Goal: Information Seeking & Learning: Check status

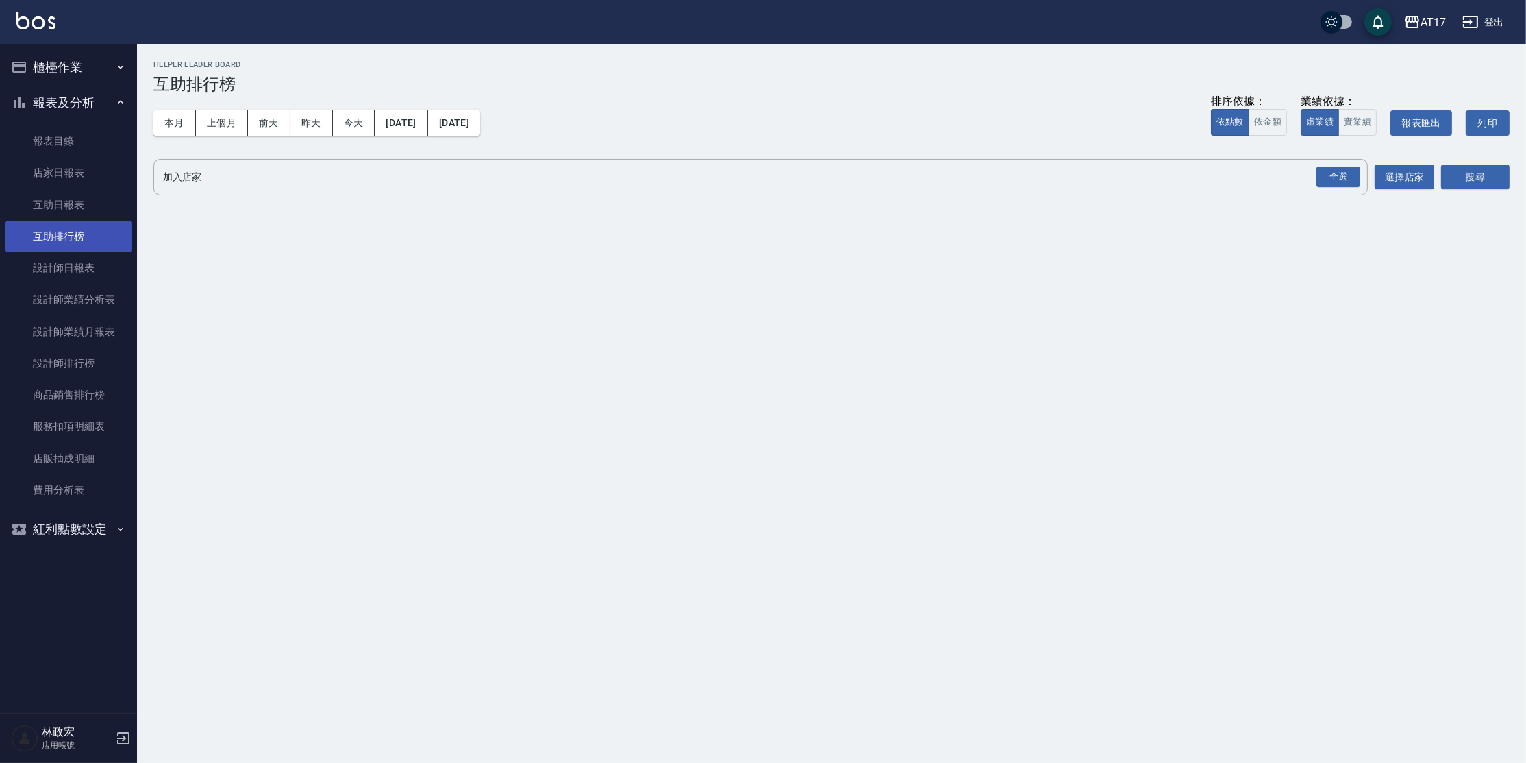
click at [114, 251] on link "互助排行榜" at bounding box center [68, 237] width 126 height 32
click at [112, 255] on link "設計師日報表" at bounding box center [68, 268] width 126 height 32
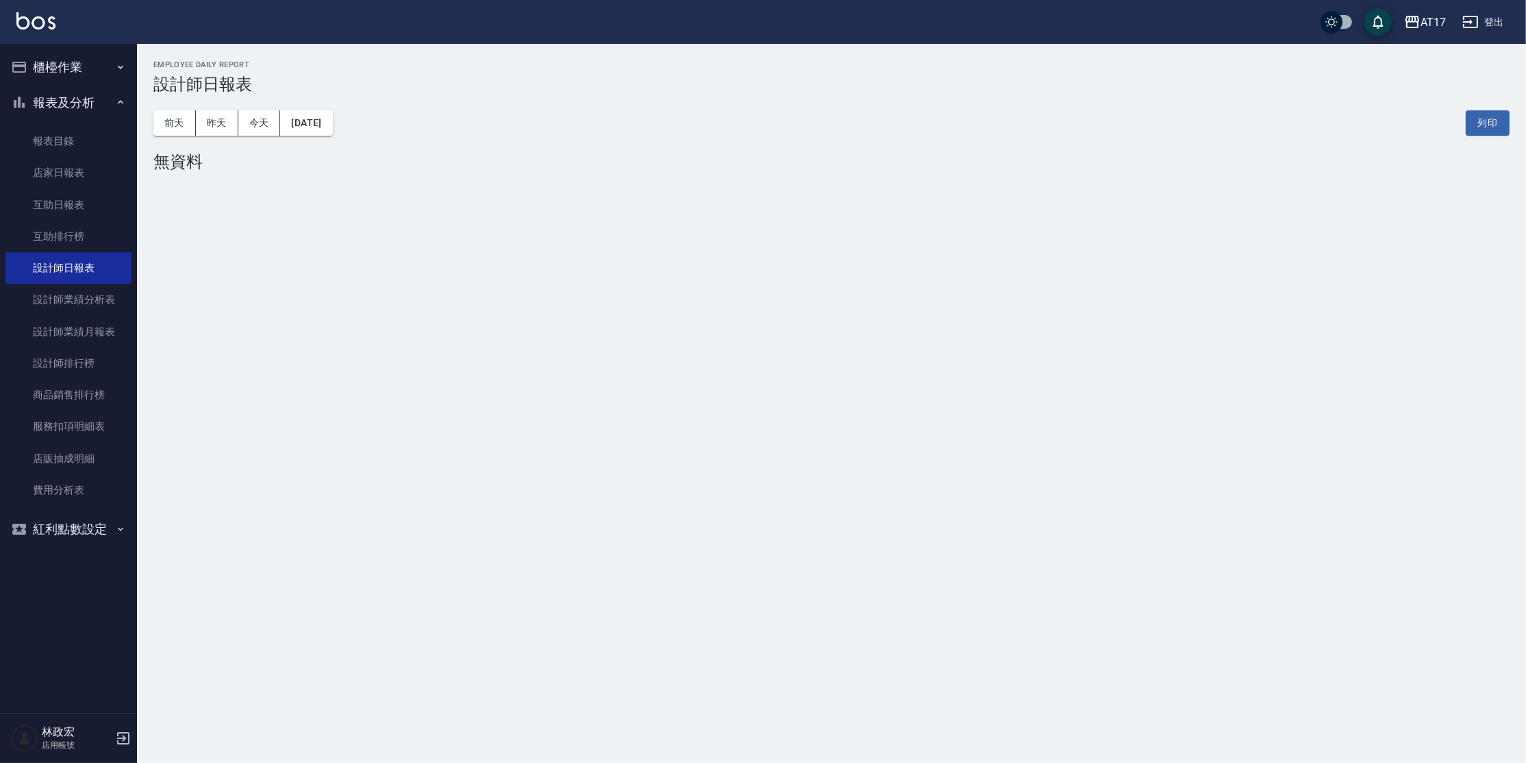
click at [223, 106] on div "前天 昨天 今天 2025/09/07 列印" at bounding box center [831, 123] width 1357 height 58
click at [221, 117] on button "昨天" at bounding box center [217, 122] width 42 height 25
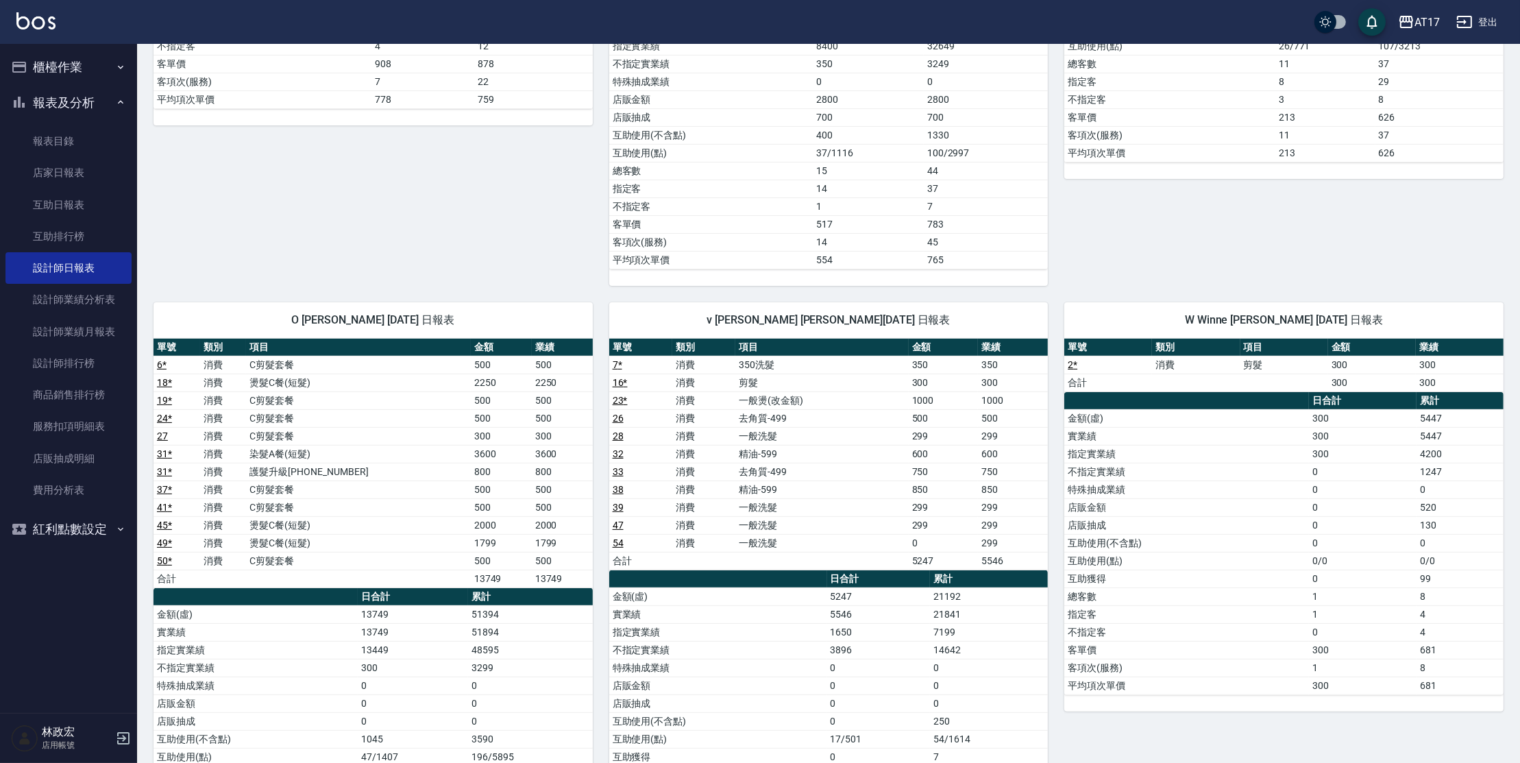
scroll to position [548, 0]
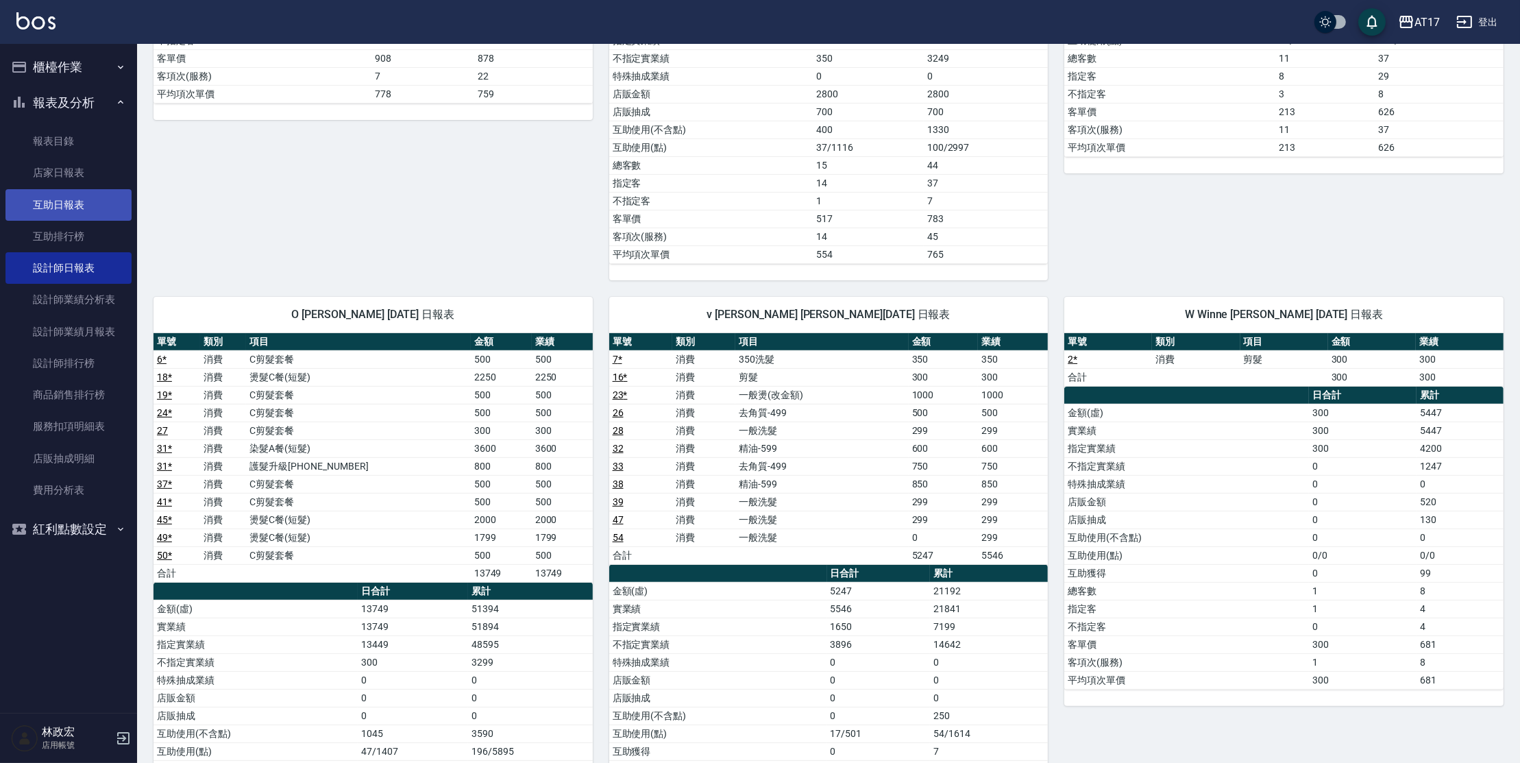
click at [62, 215] on link "互助日報表" at bounding box center [68, 205] width 126 height 32
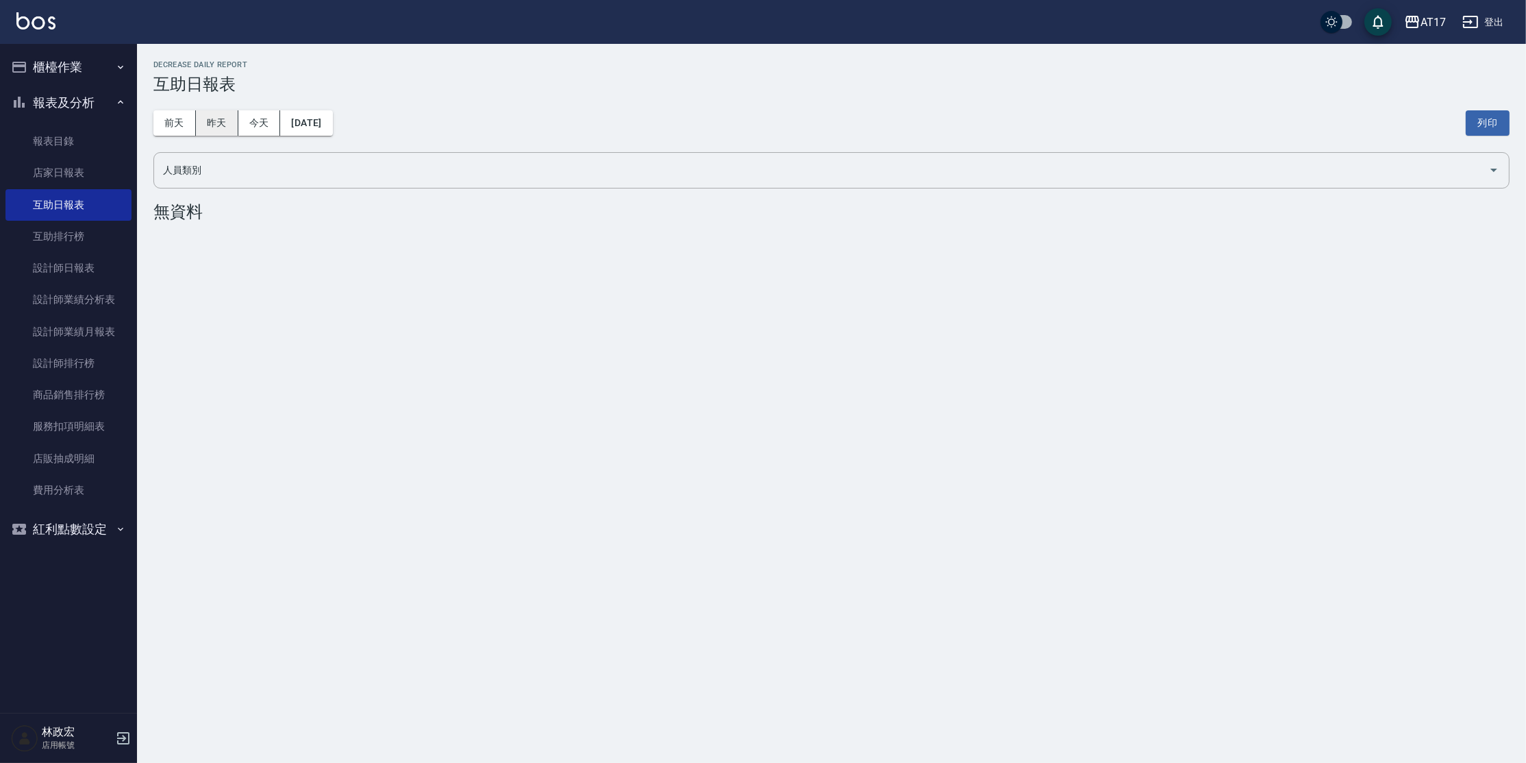
click at [232, 125] on button "昨天" at bounding box center [217, 122] width 42 height 25
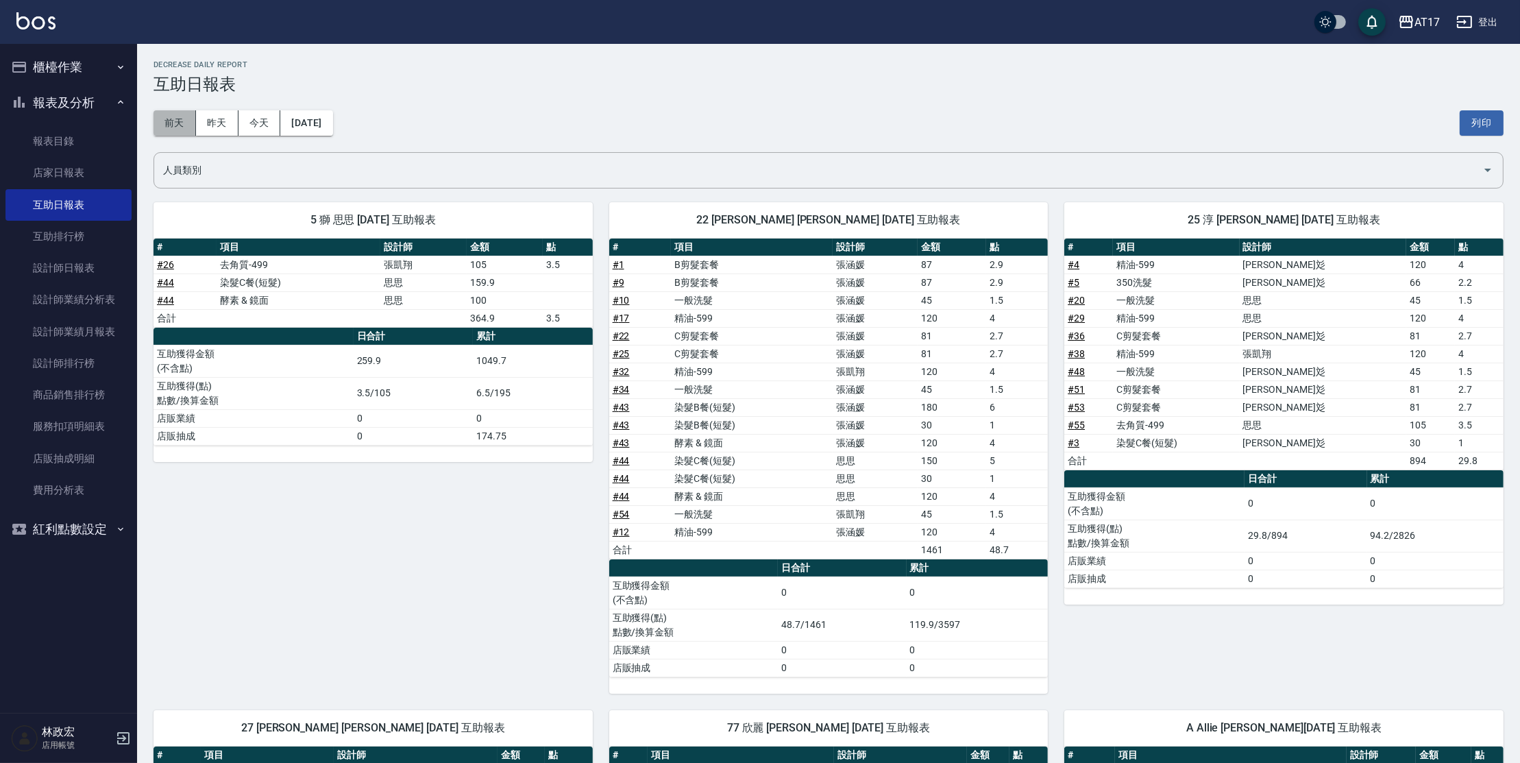
click at [182, 121] on button "前天" at bounding box center [174, 122] width 42 height 25
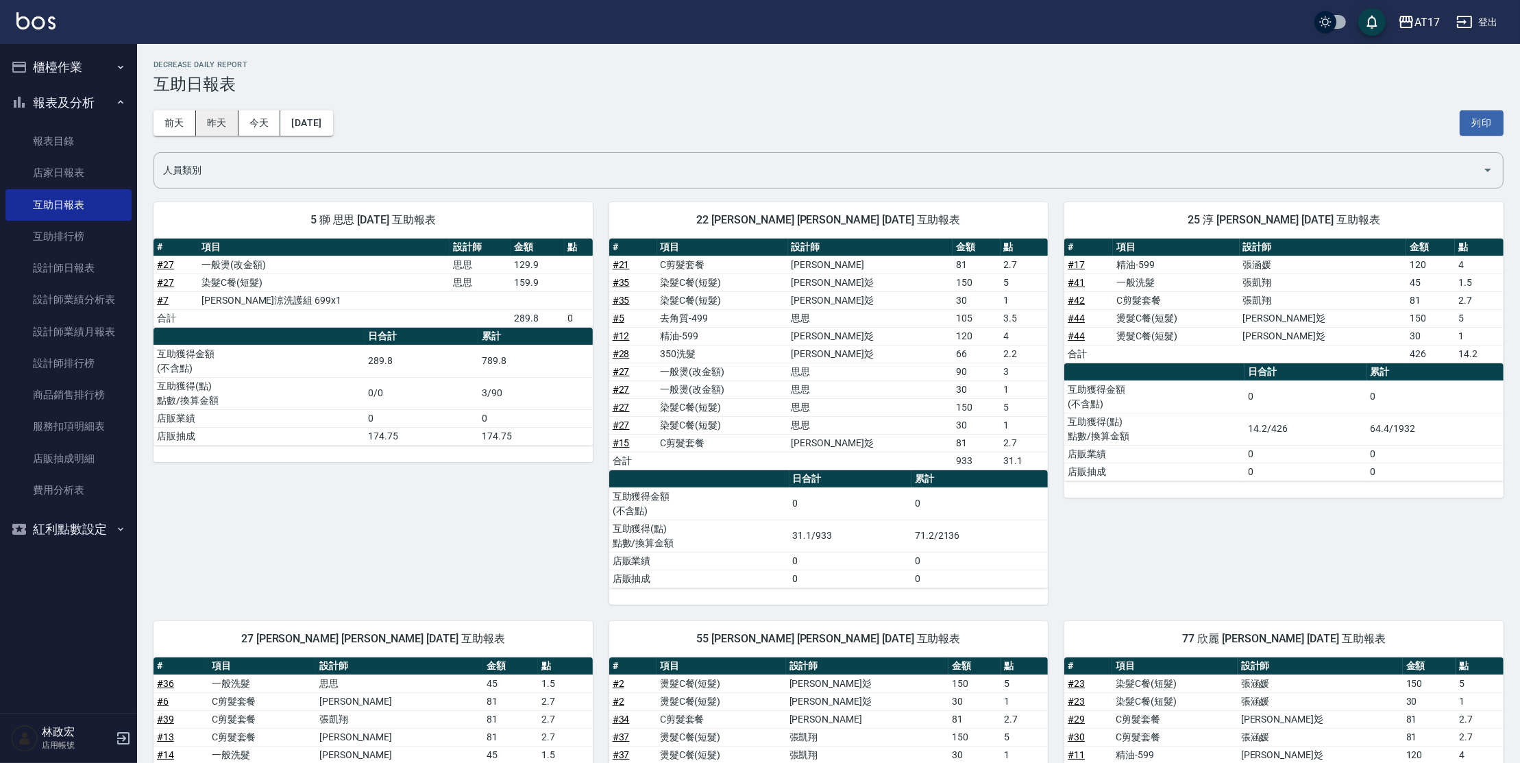
click at [216, 123] on button "昨天" at bounding box center [217, 122] width 42 height 25
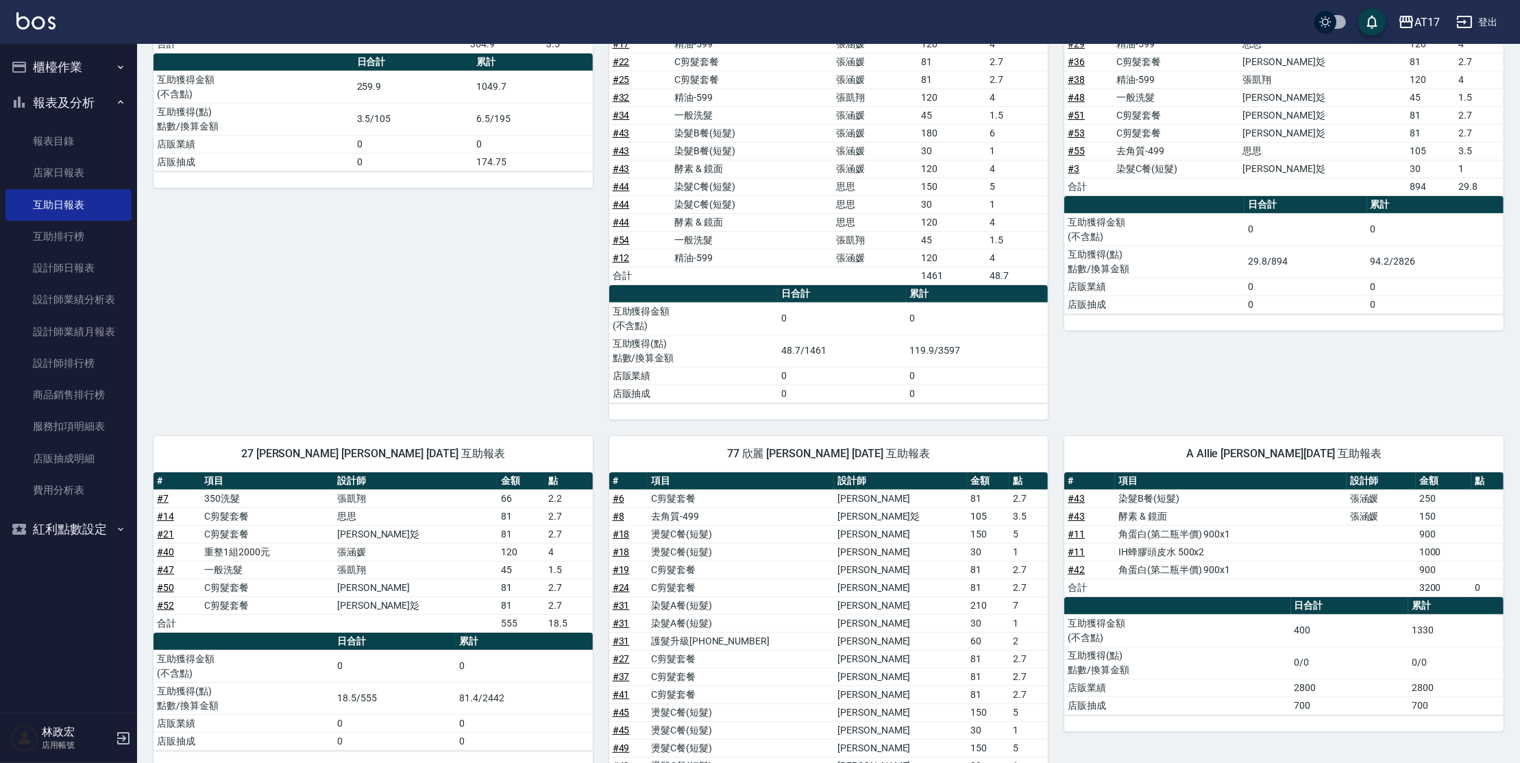
scroll to position [323, 0]
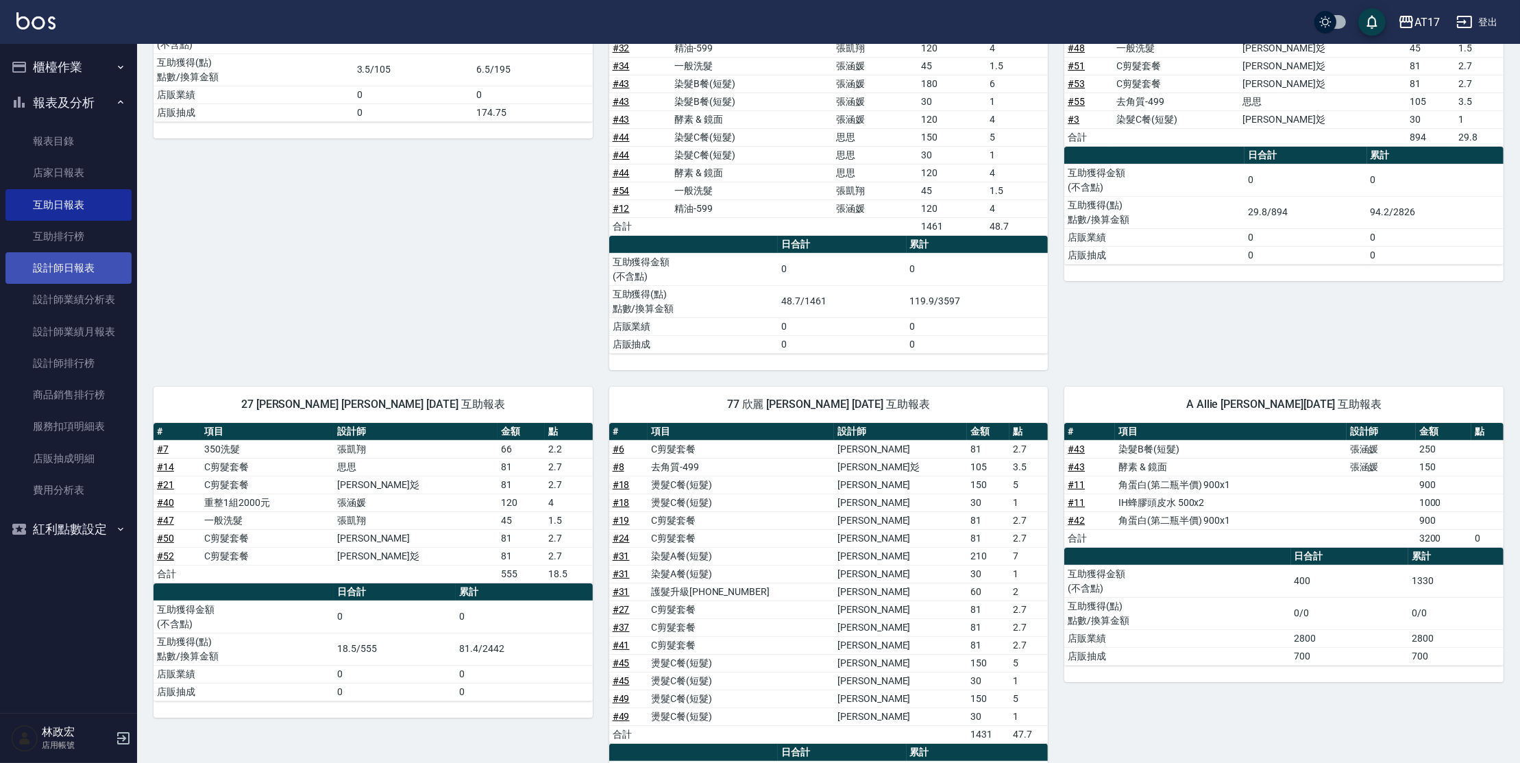
click at [86, 276] on link "設計師日報表" at bounding box center [68, 268] width 126 height 32
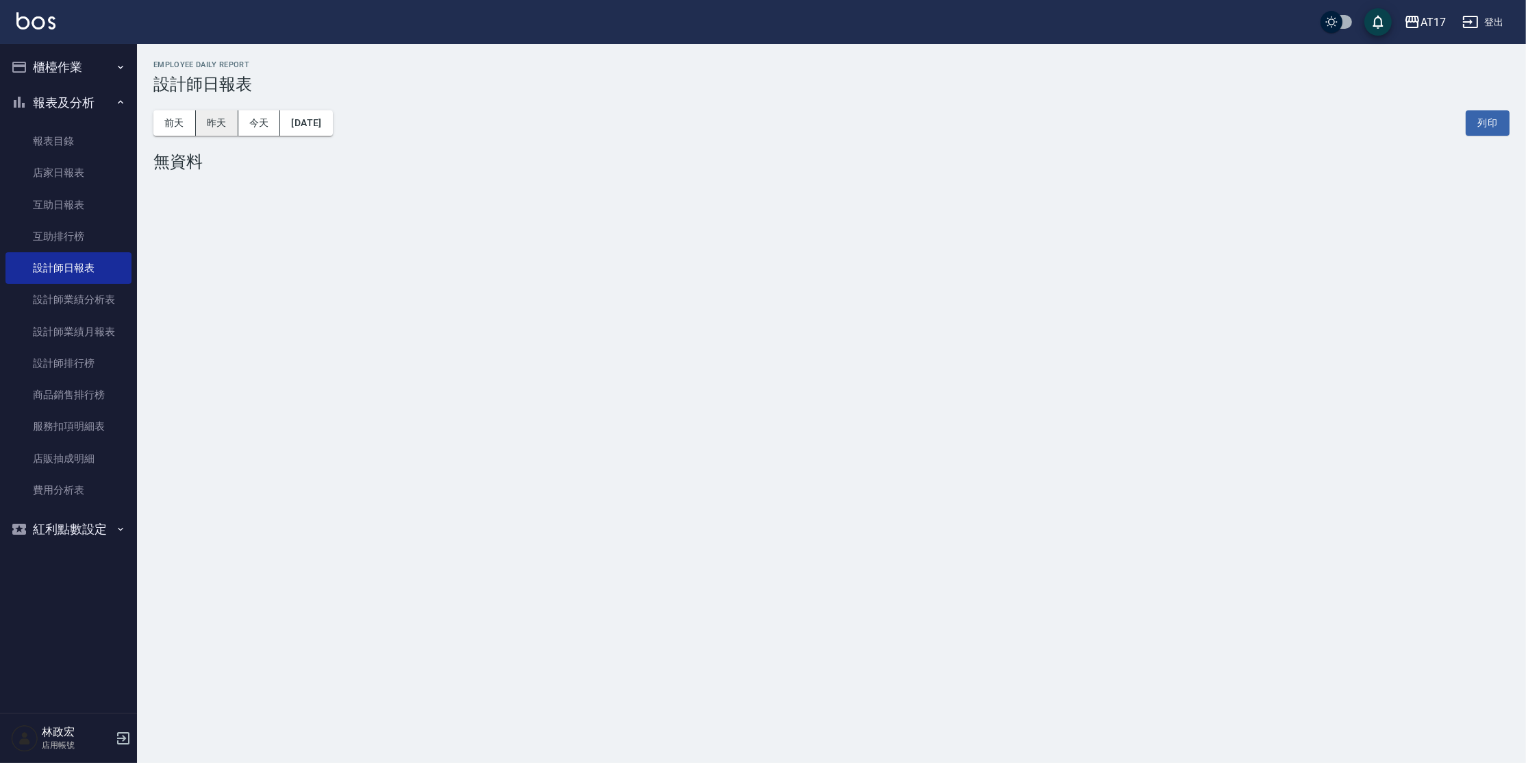
click at [209, 134] on button "昨天" at bounding box center [217, 122] width 42 height 25
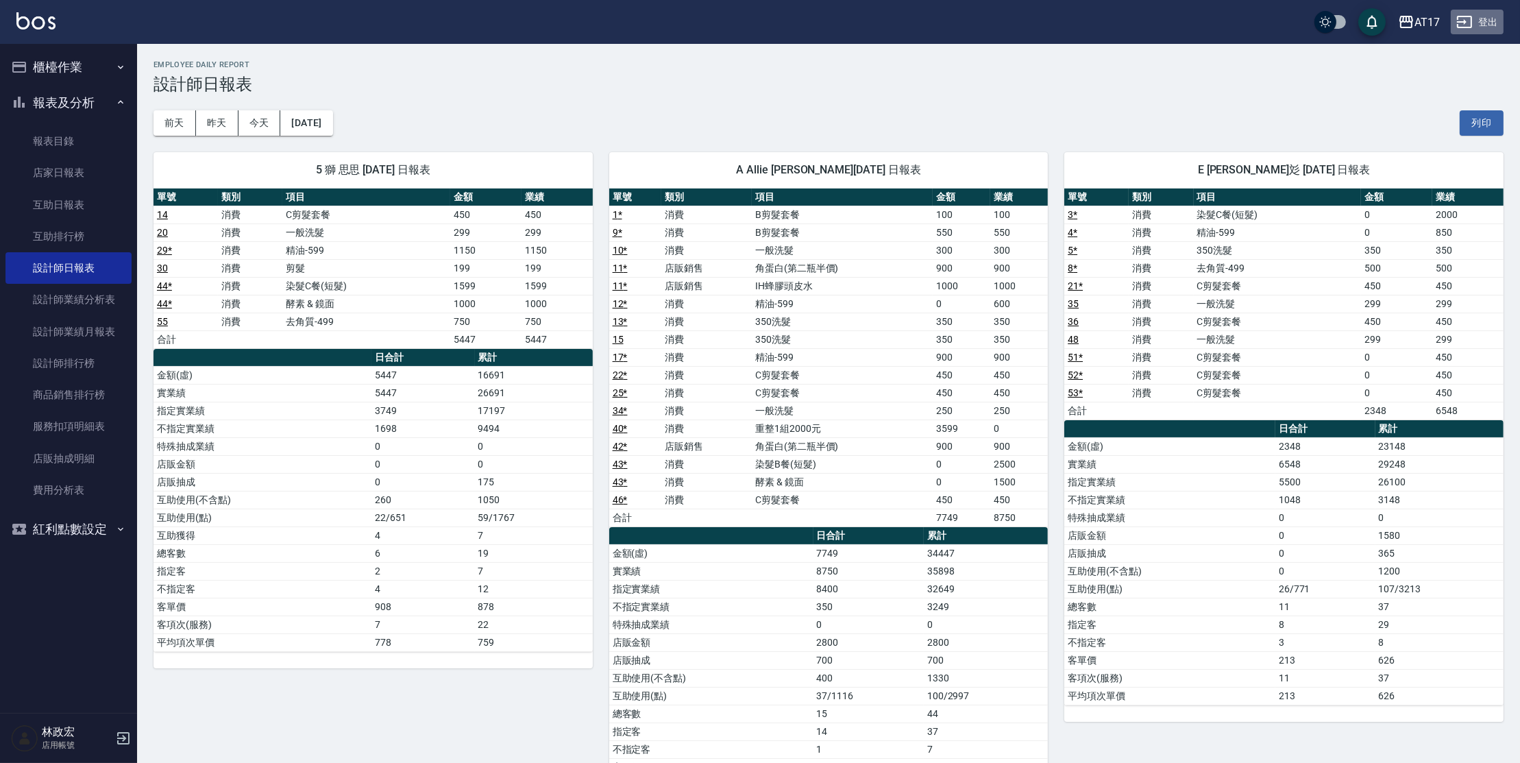
click at [1474, 18] on button "登出" at bounding box center [1476, 22] width 53 height 25
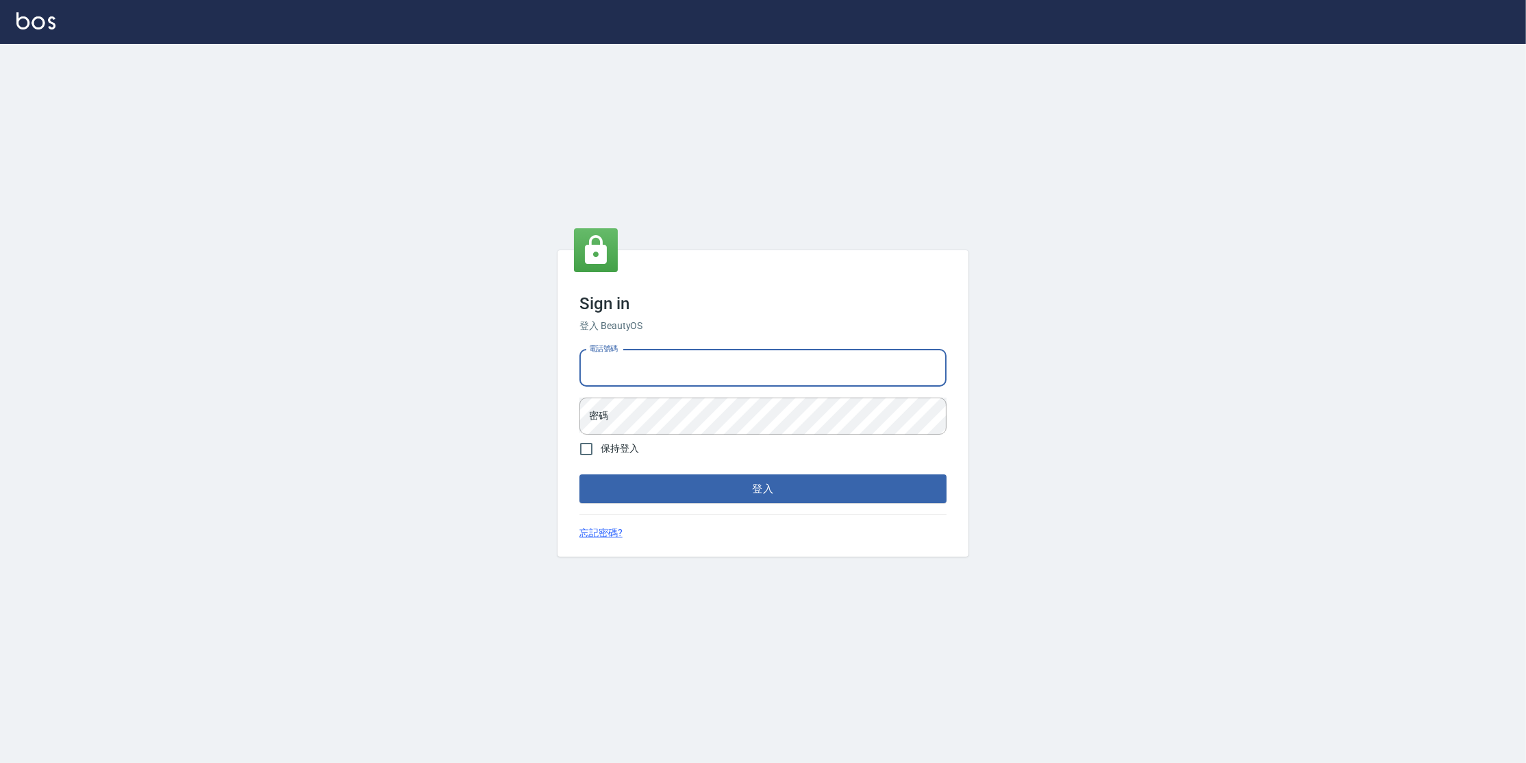
click at [635, 372] on input "電話號碼" at bounding box center [763, 367] width 367 height 37
type input "0963199014"
click at [580, 474] on button "登入" at bounding box center [763, 488] width 367 height 29
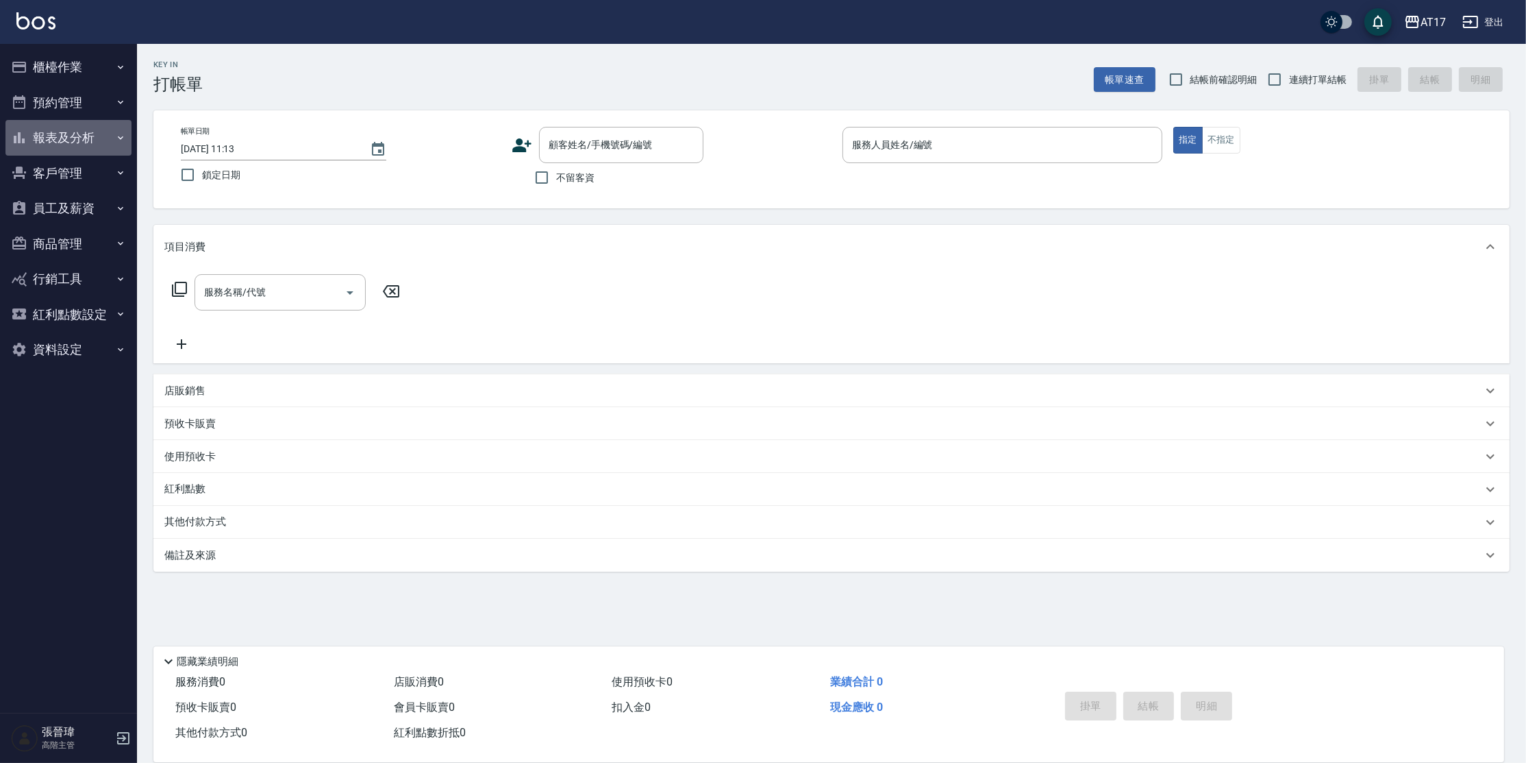
click at [58, 144] on button "報表及分析" at bounding box center [68, 138] width 126 height 36
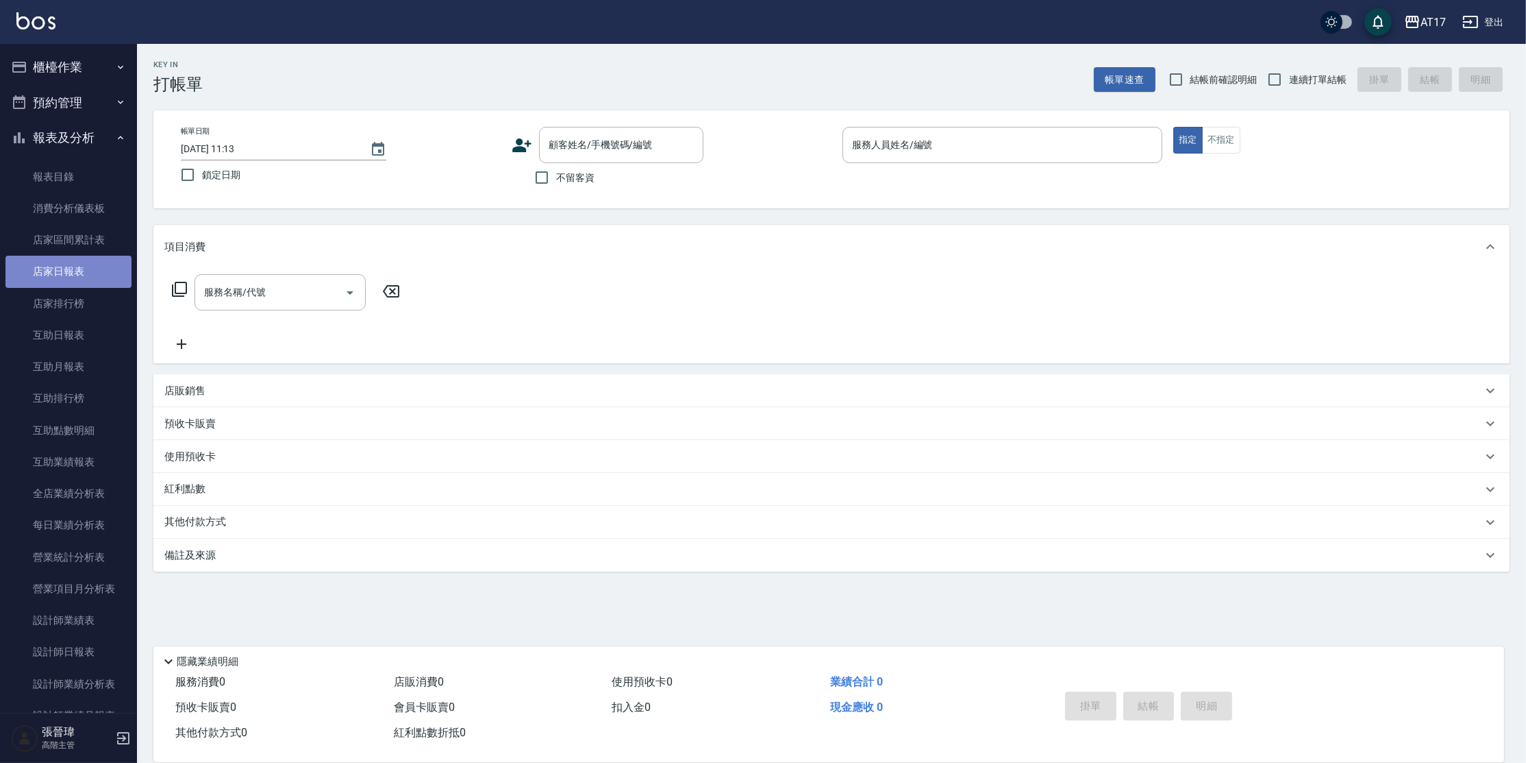
click at [86, 282] on link "店家日報表" at bounding box center [68, 272] width 126 height 32
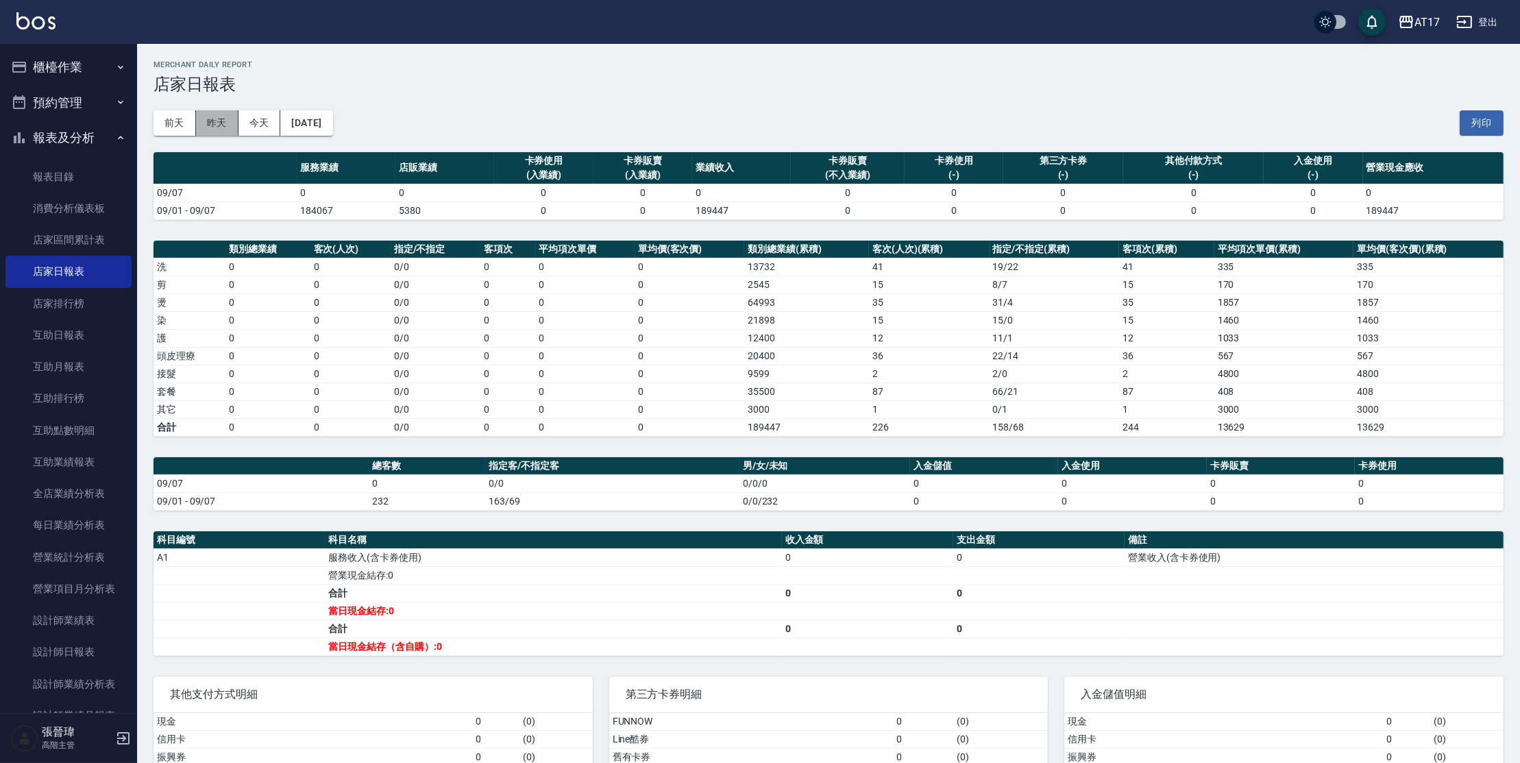
click at [222, 125] on button "昨天" at bounding box center [217, 122] width 42 height 25
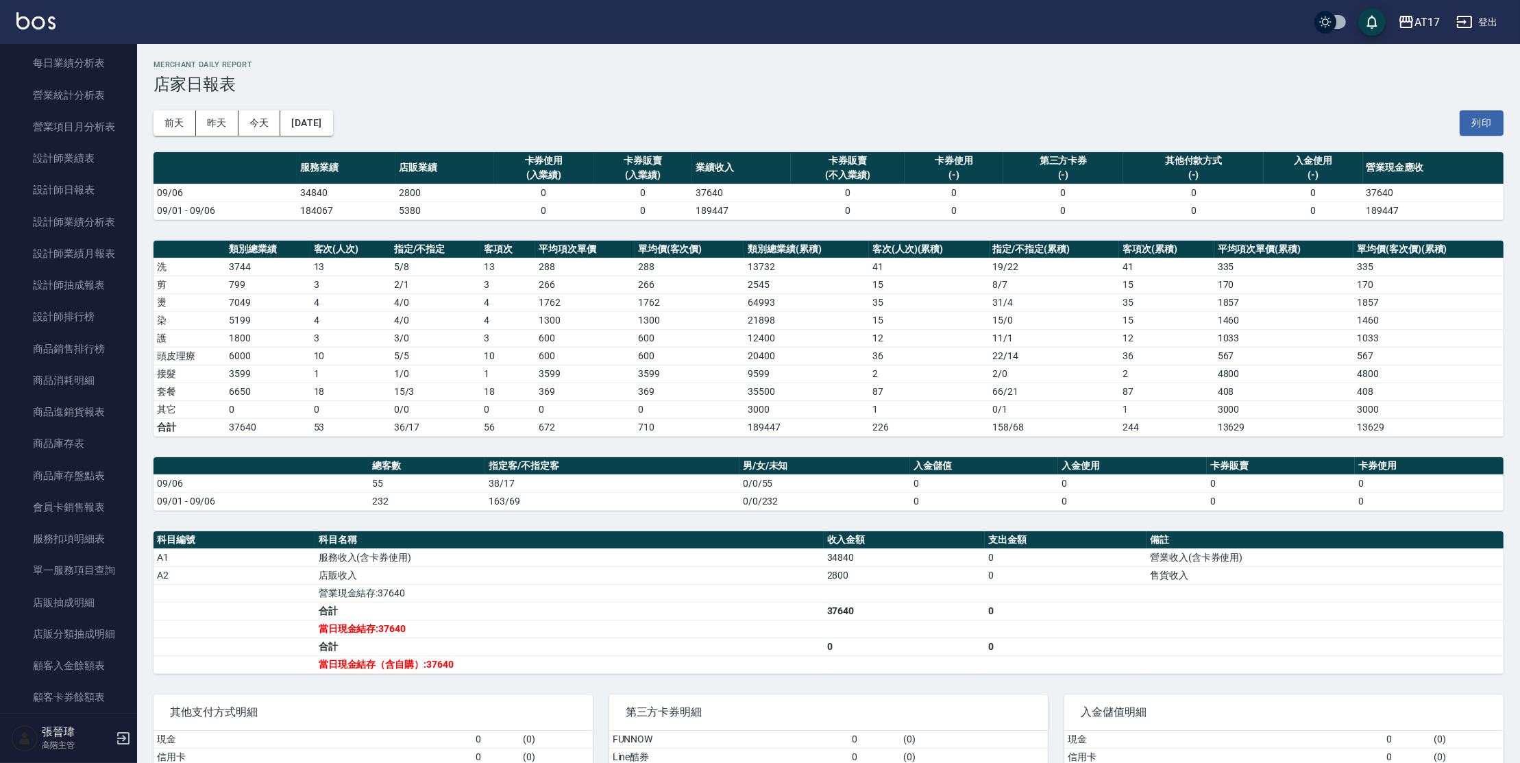
scroll to position [462, 0]
click at [74, 318] on link "設計師排行榜" at bounding box center [68, 316] width 126 height 32
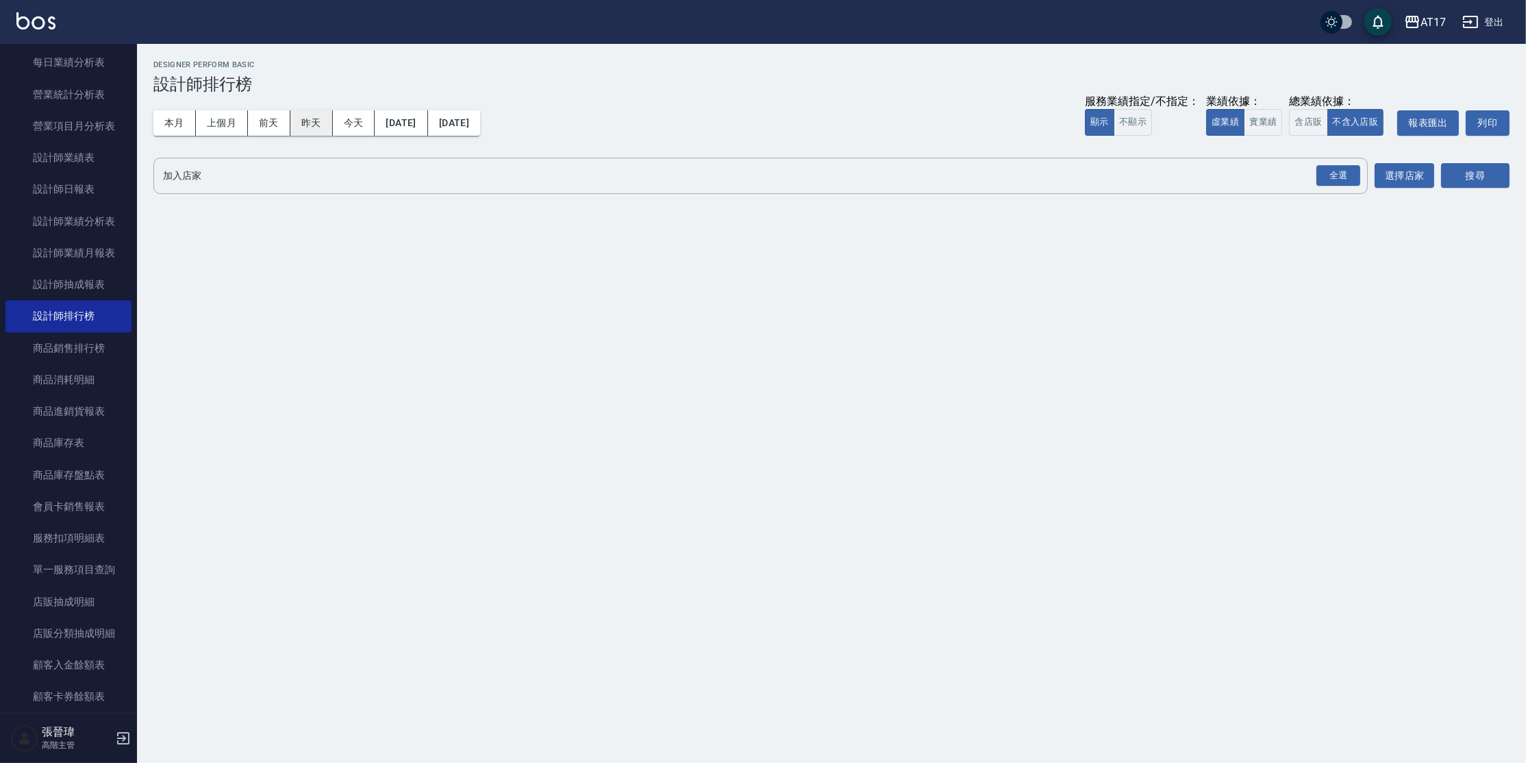
click at [324, 123] on button "昨天" at bounding box center [311, 122] width 42 height 25
click at [1326, 182] on div "全選" at bounding box center [1339, 175] width 44 height 21
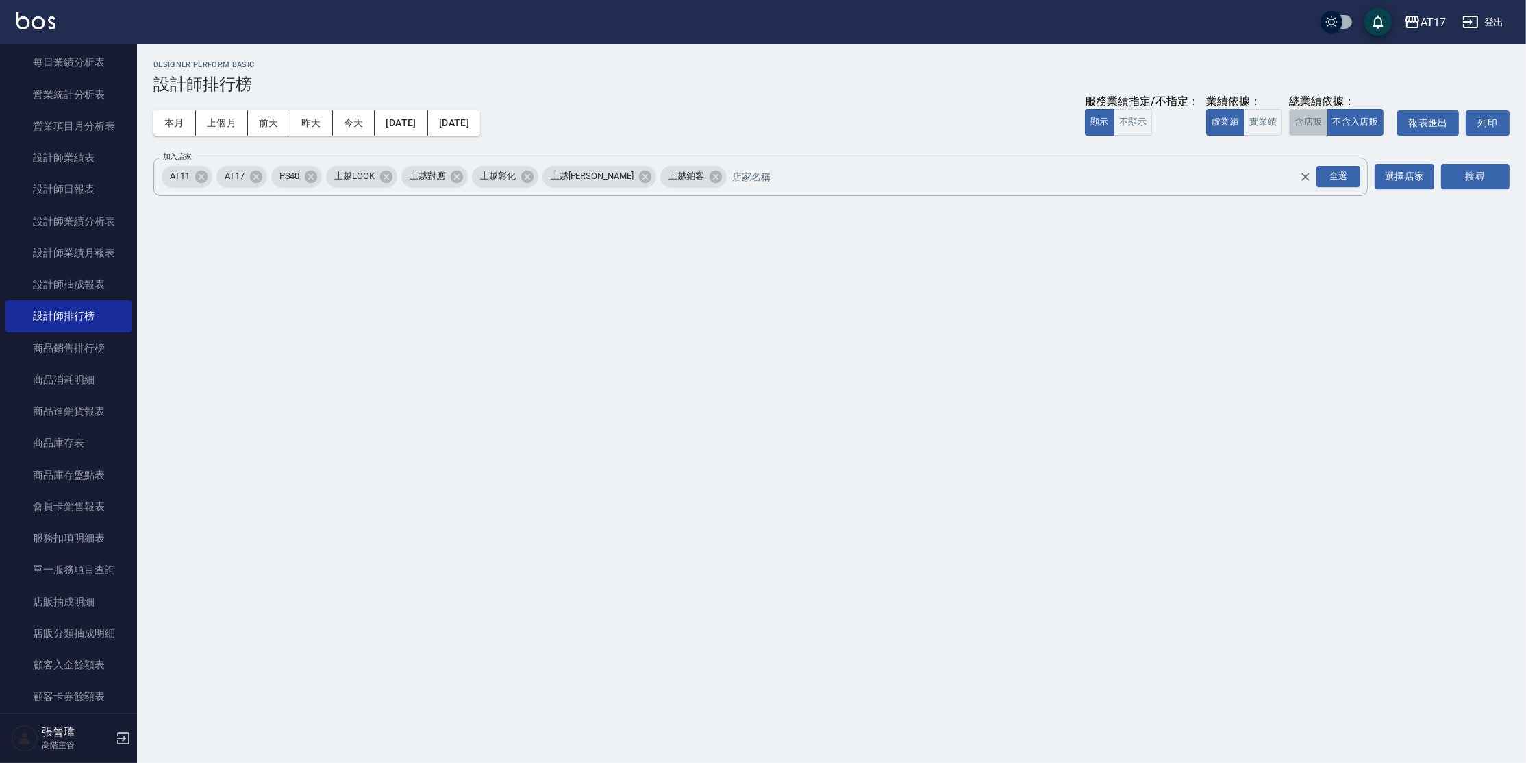
click at [1314, 131] on button "含店販" at bounding box center [1308, 122] width 38 height 27
click at [1468, 179] on button "搜尋" at bounding box center [1475, 176] width 69 height 25
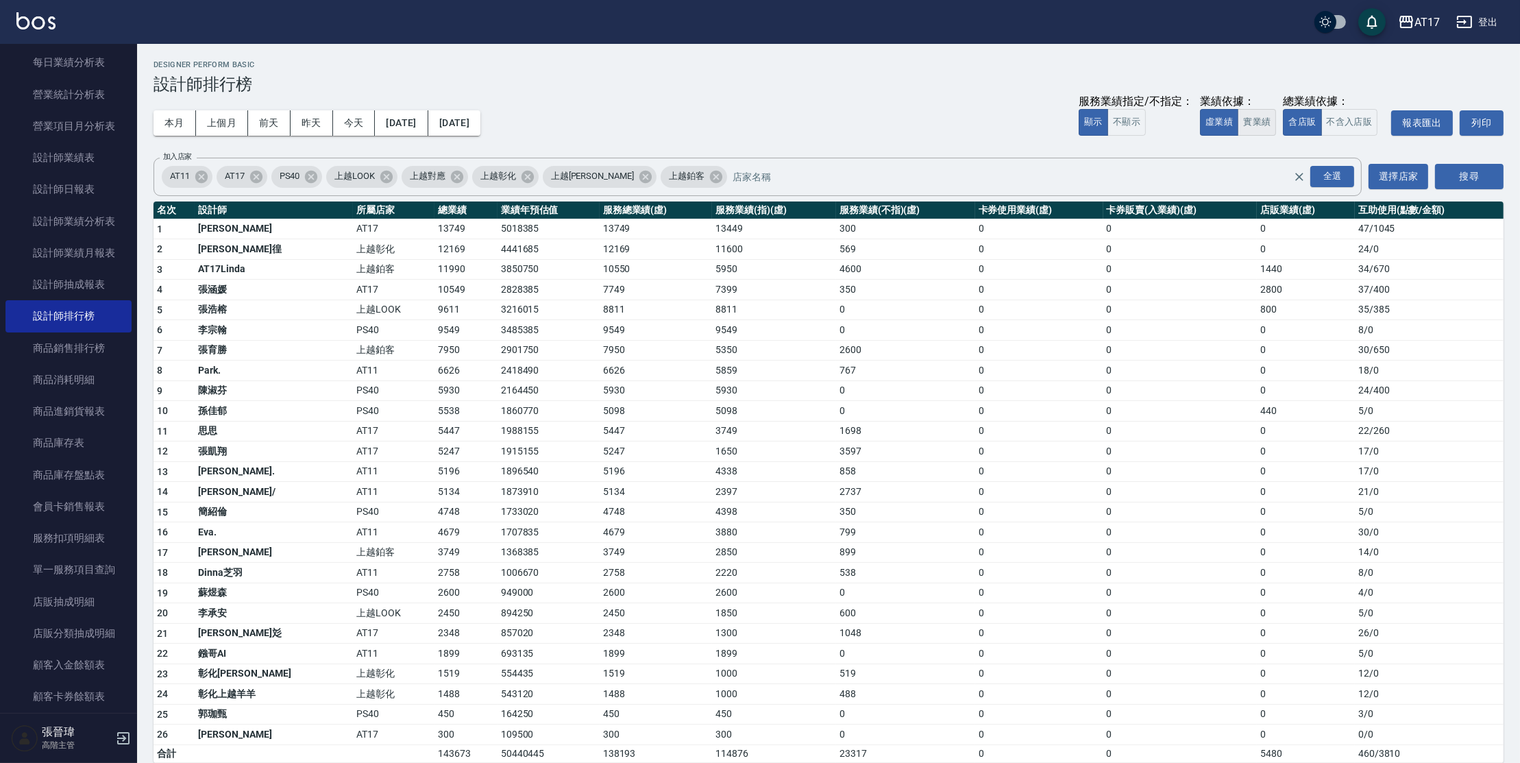
click at [1246, 125] on button "實業績" at bounding box center [1256, 122] width 38 height 27
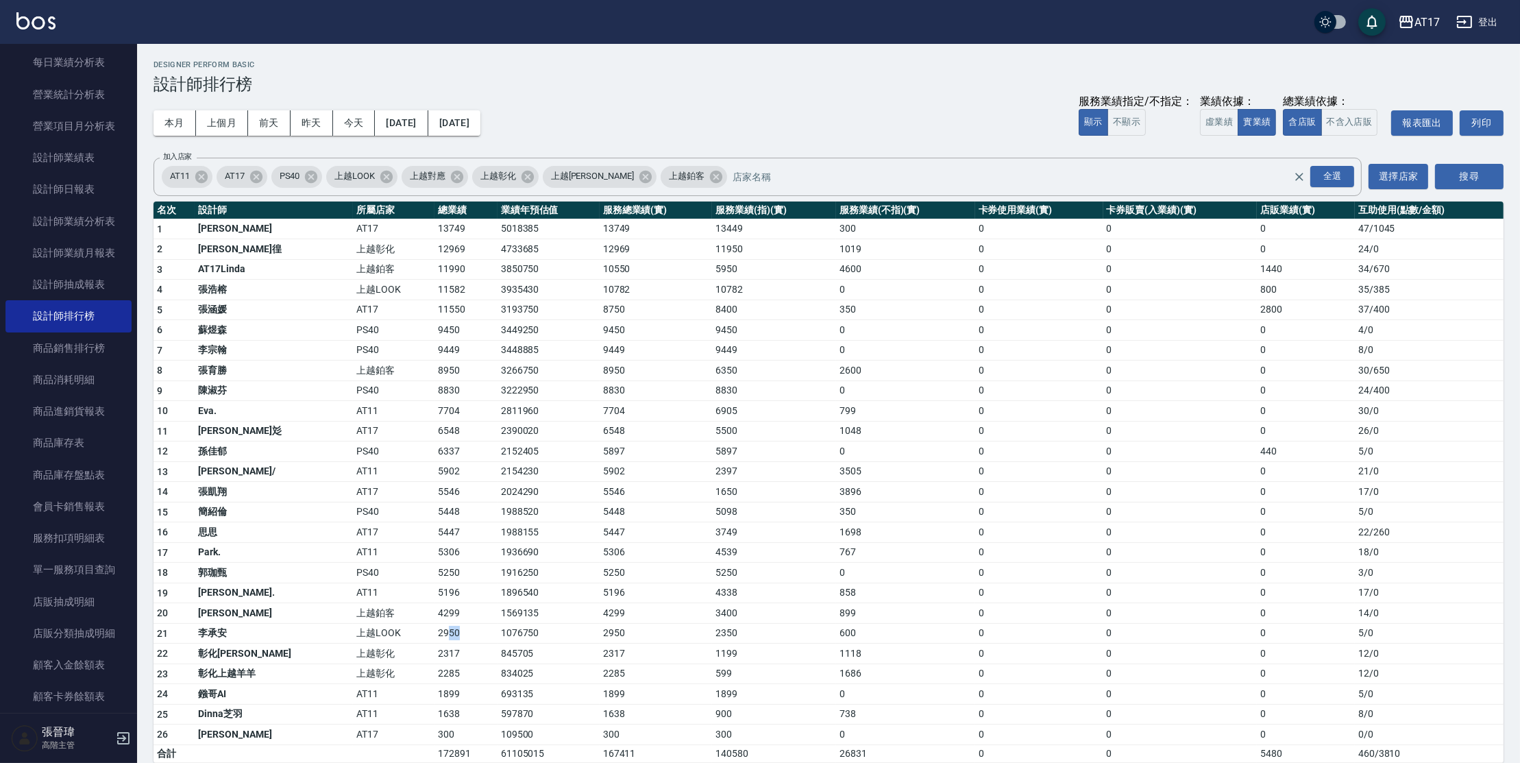
drag, startPoint x: 423, startPoint y: 634, endPoint x: 440, endPoint y: 630, distance: 17.6
click at [438, 630] on td "2950" at bounding box center [465, 633] width 63 height 21
click at [638, 176] on icon at bounding box center [645, 176] width 15 height 15
click at [453, 175] on icon at bounding box center [457, 176] width 12 height 12
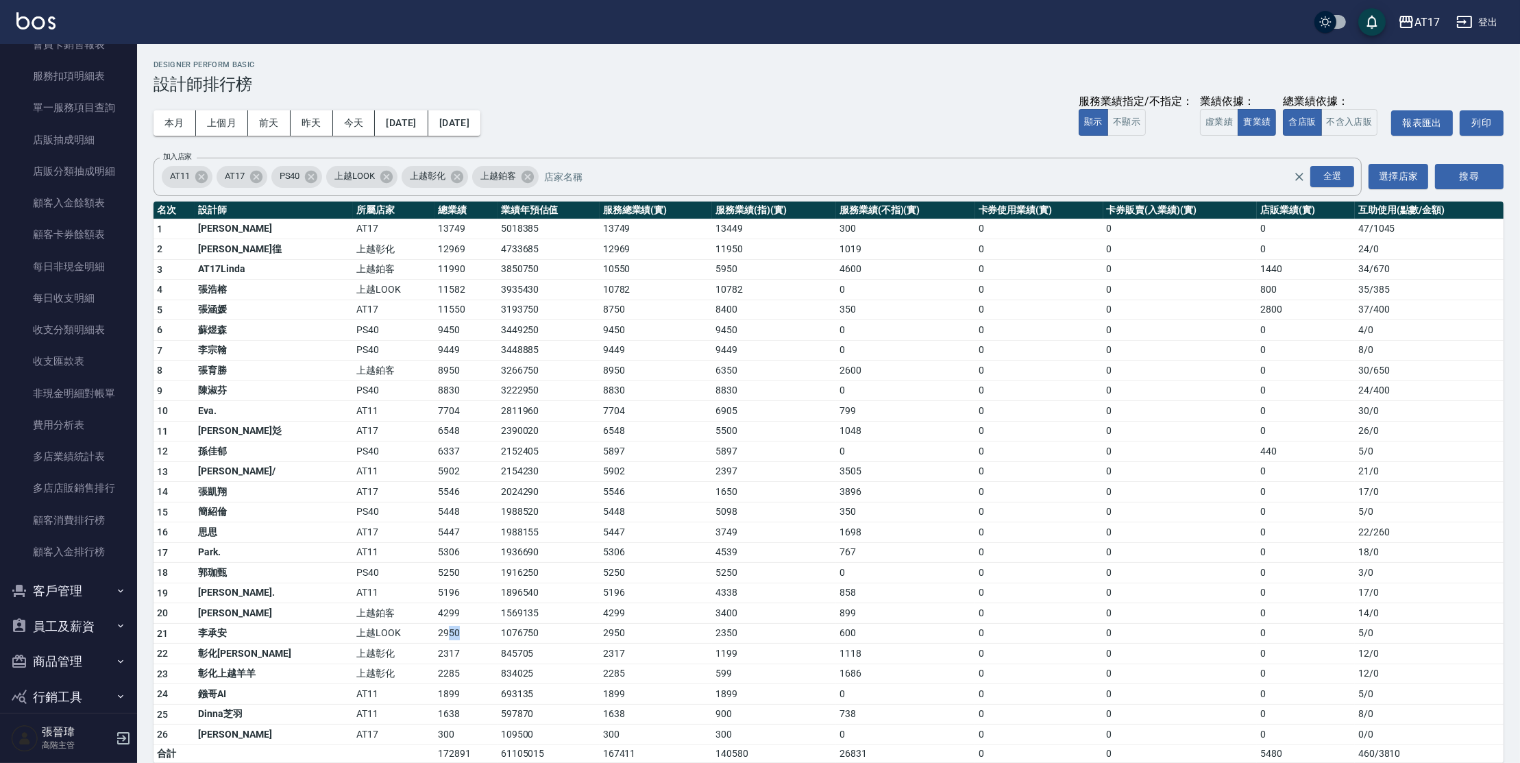
scroll to position [1011, 0]
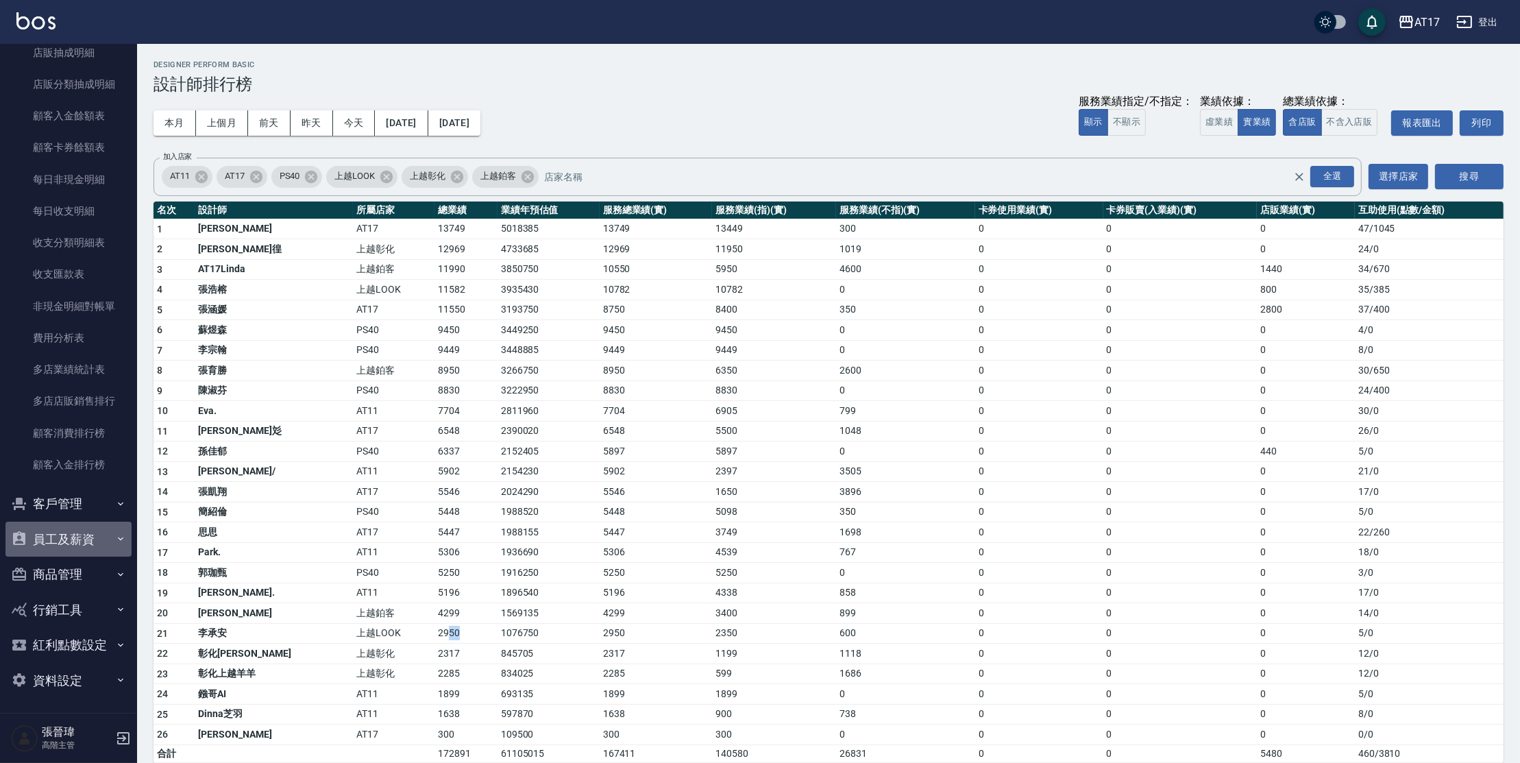
click at [92, 531] on button "員工及薪資" at bounding box center [68, 539] width 126 height 36
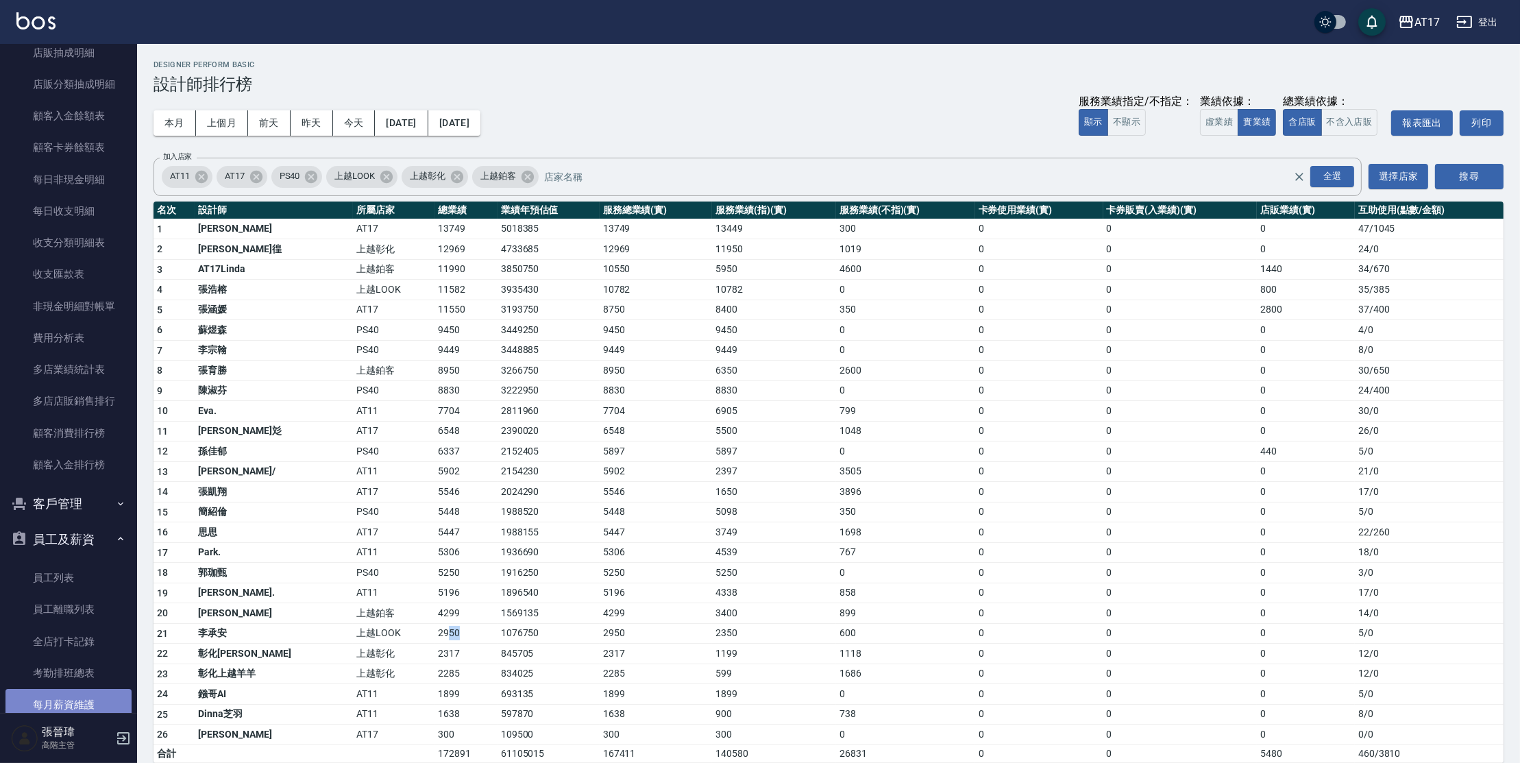
click at [88, 696] on link "每月薪資維護" at bounding box center [68, 705] width 126 height 32
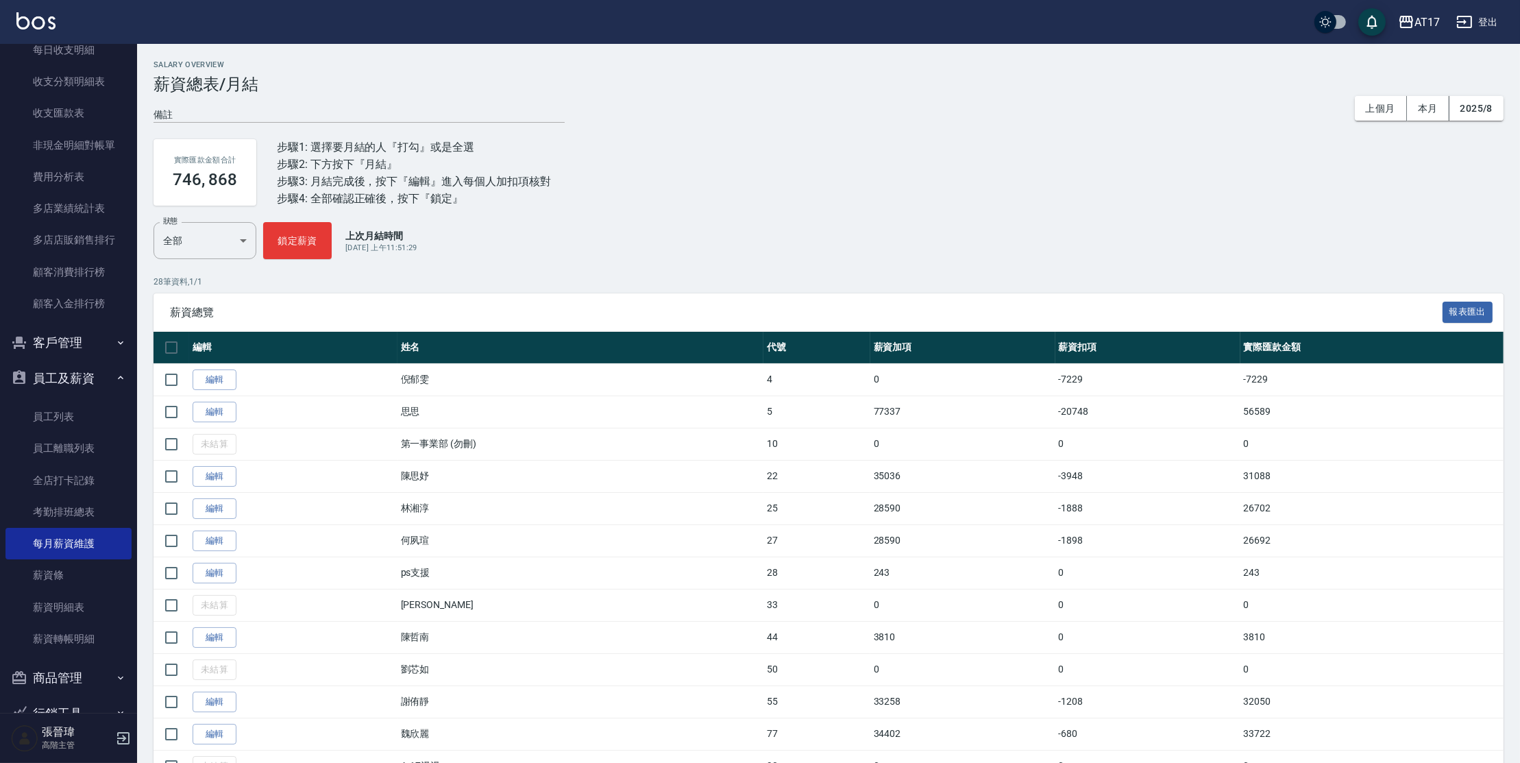
scroll to position [1185, 0]
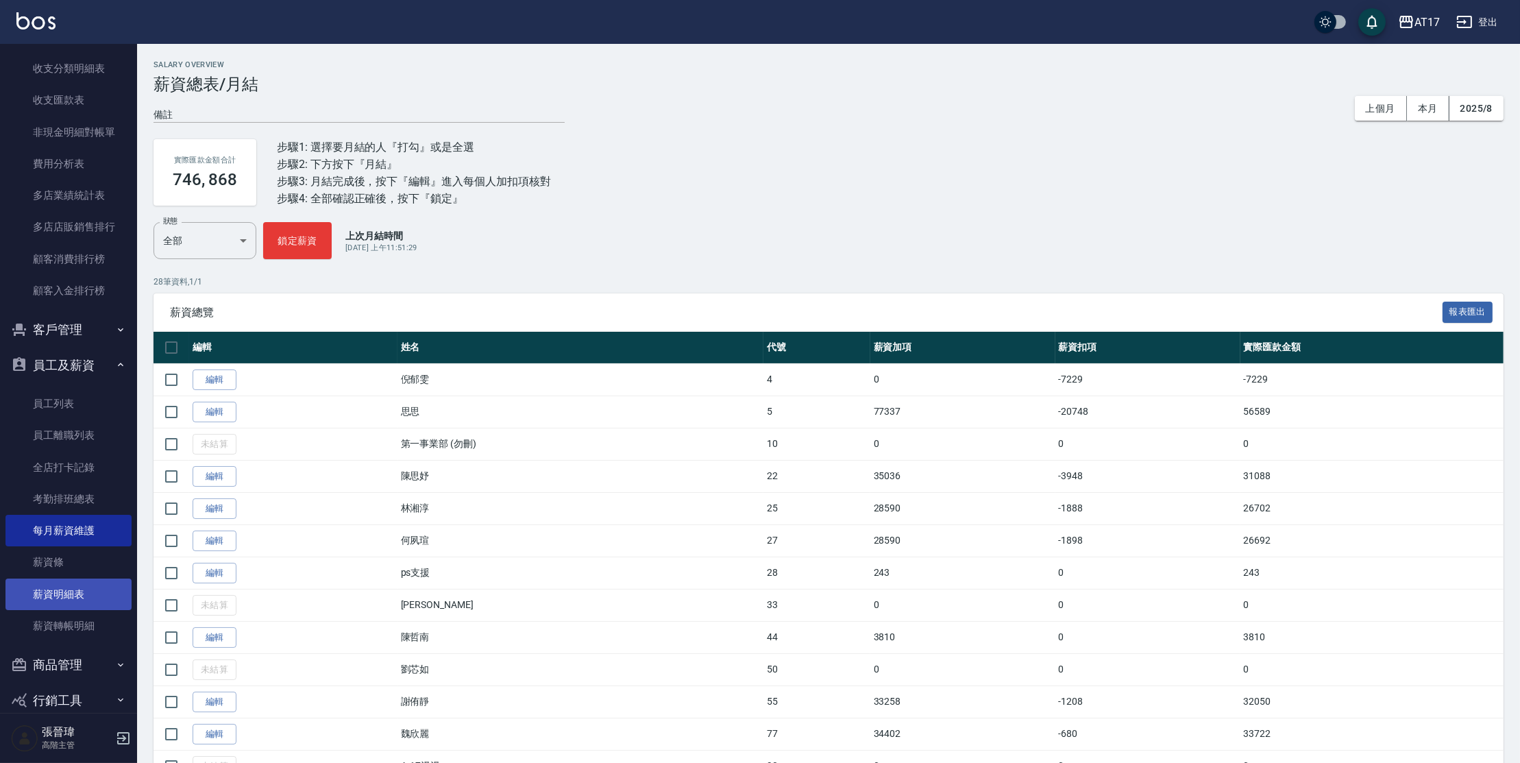
click at [103, 586] on link "薪資明細表" at bounding box center [68, 594] width 126 height 32
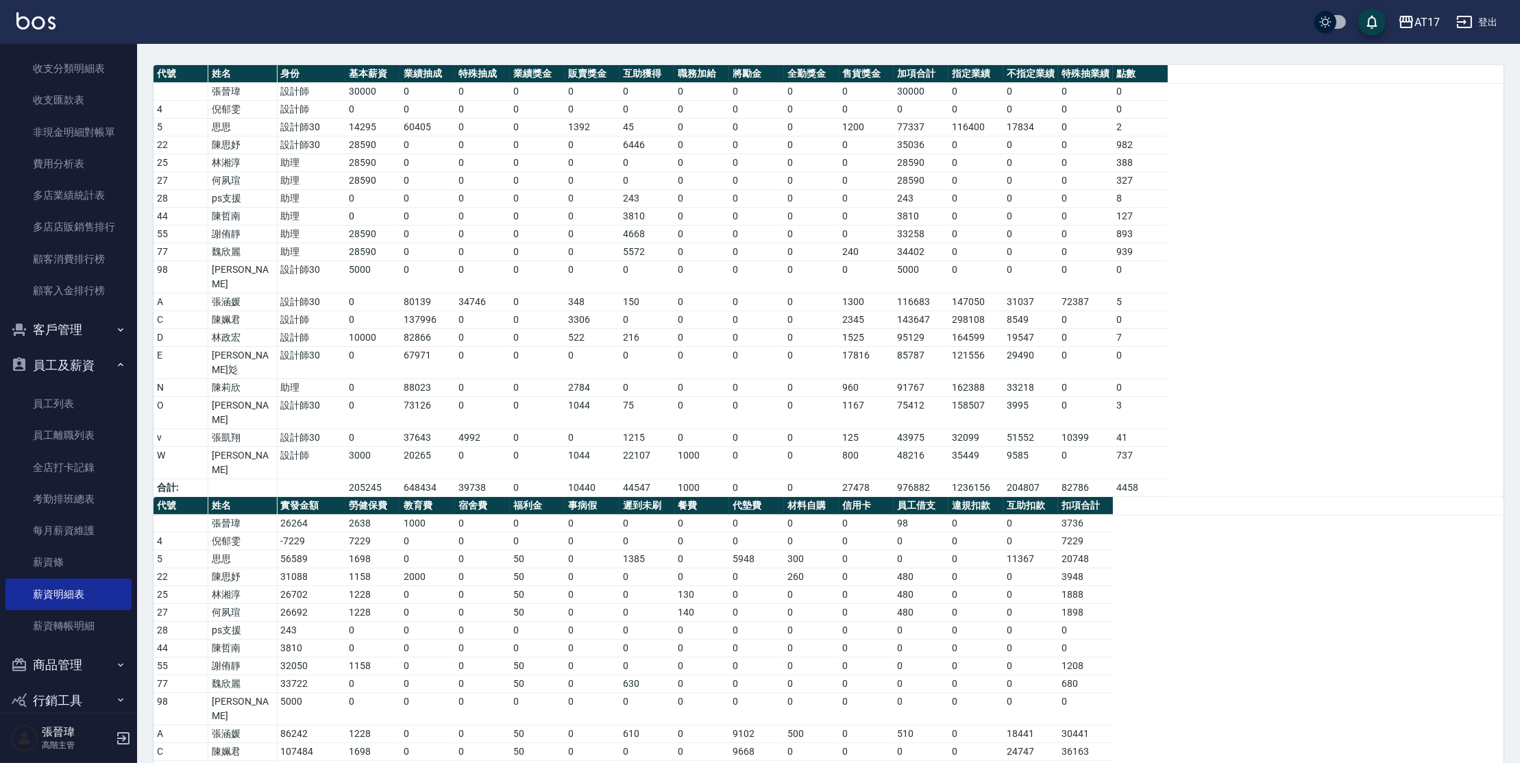
scroll to position [140, 0]
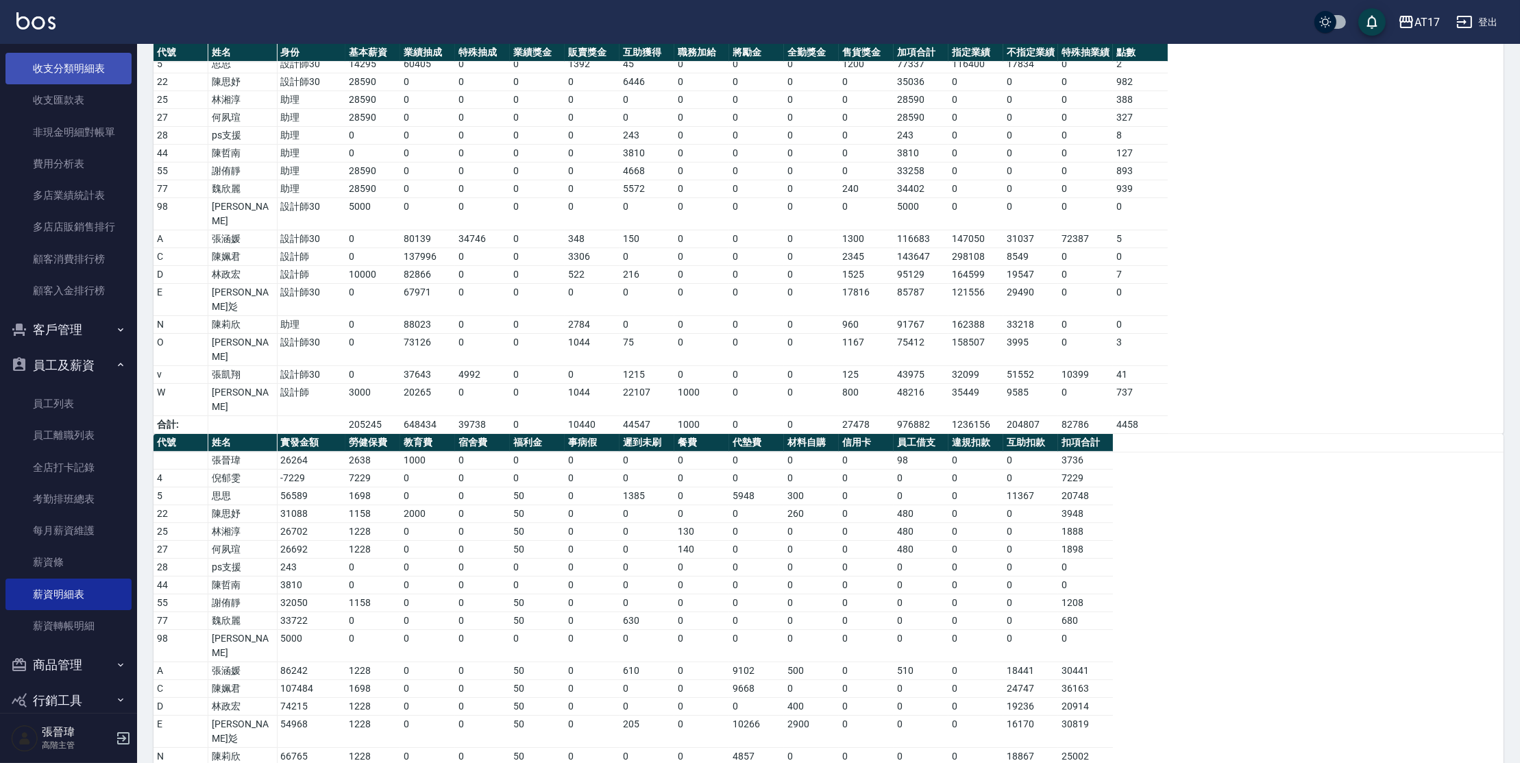
click at [47, 70] on link "收支分類明細表" at bounding box center [68, 69] width 126 height 32
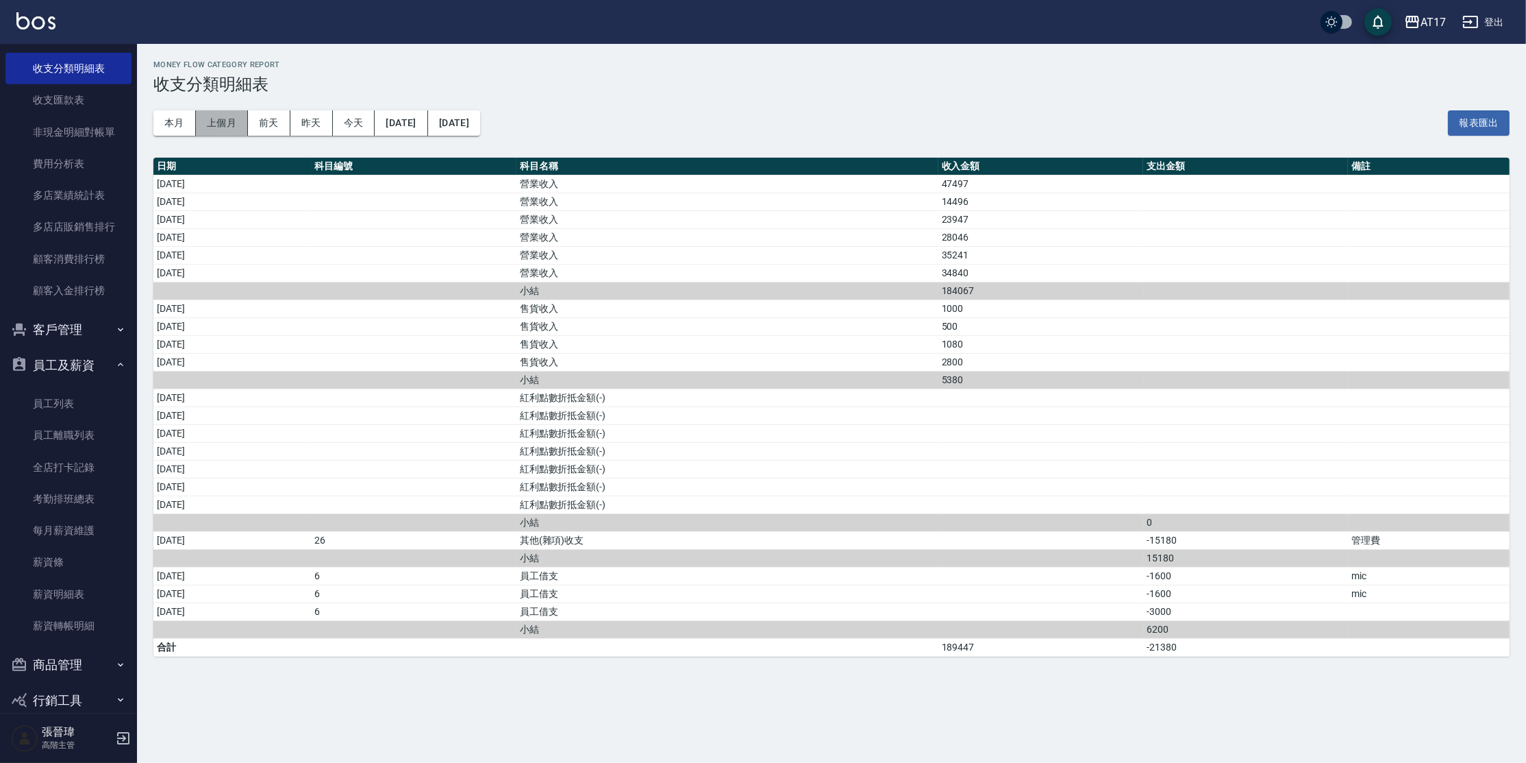
click at [229, 127] on button "上個月" at bounding box center [222, 122] width 52 height 25
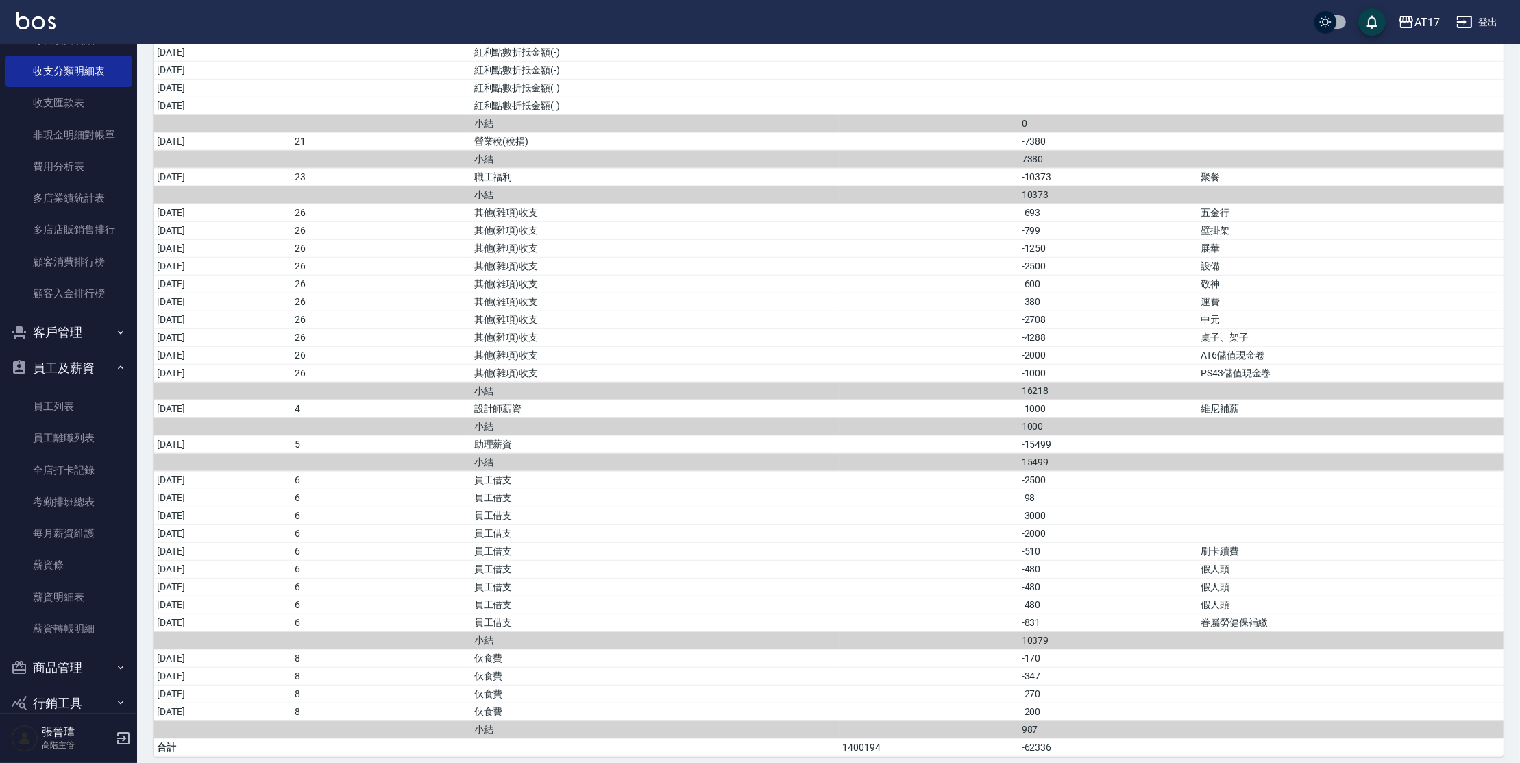
scroll to position [1663, 0]
click at [101, 332] on button "客戶管理" at bounding box center [68, 332] width 126 height 36
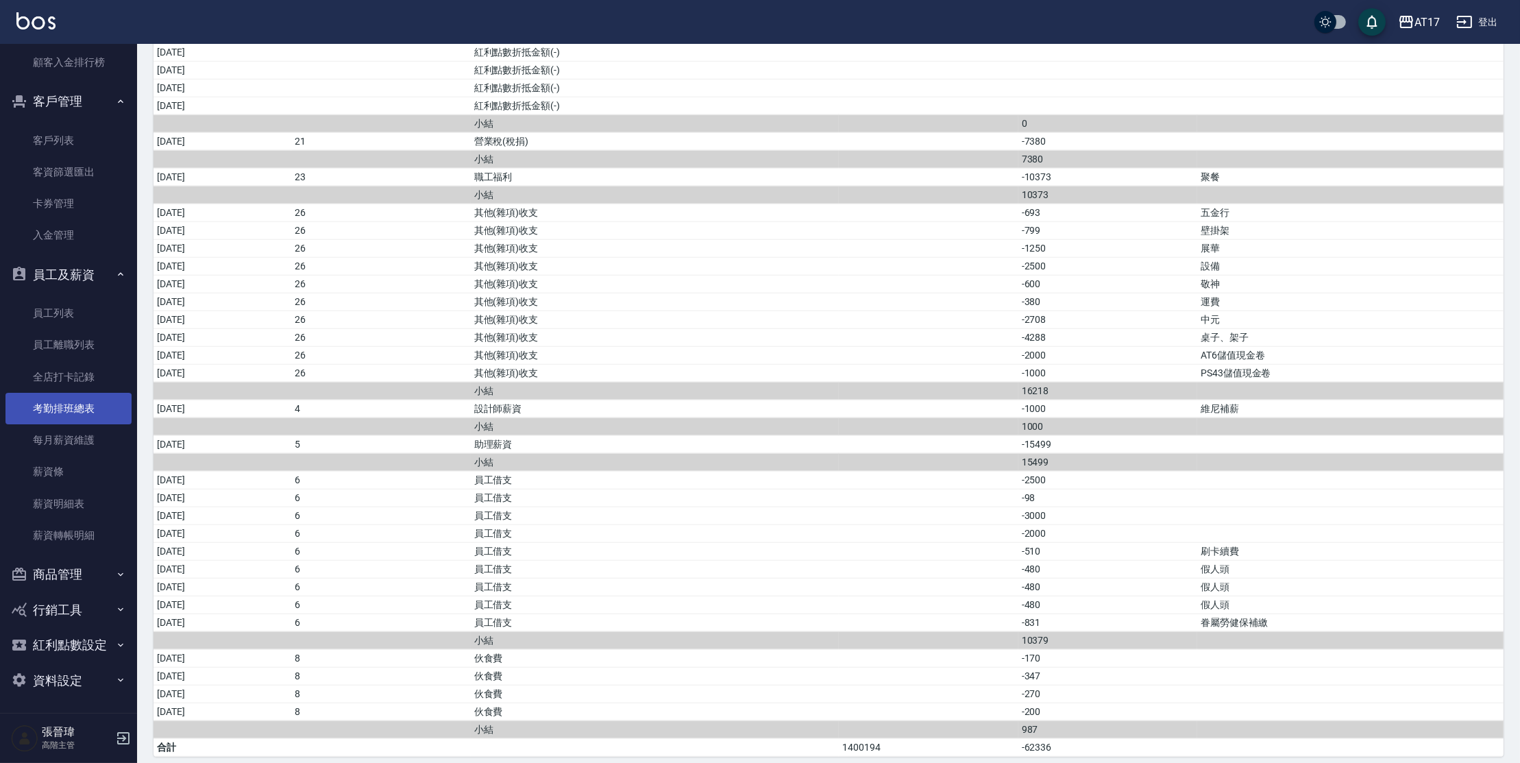
scroll to position [1414, 0]
click at [77, 273] on button "員工及薪資" at bounding box center [68, 274] width 126 height 36
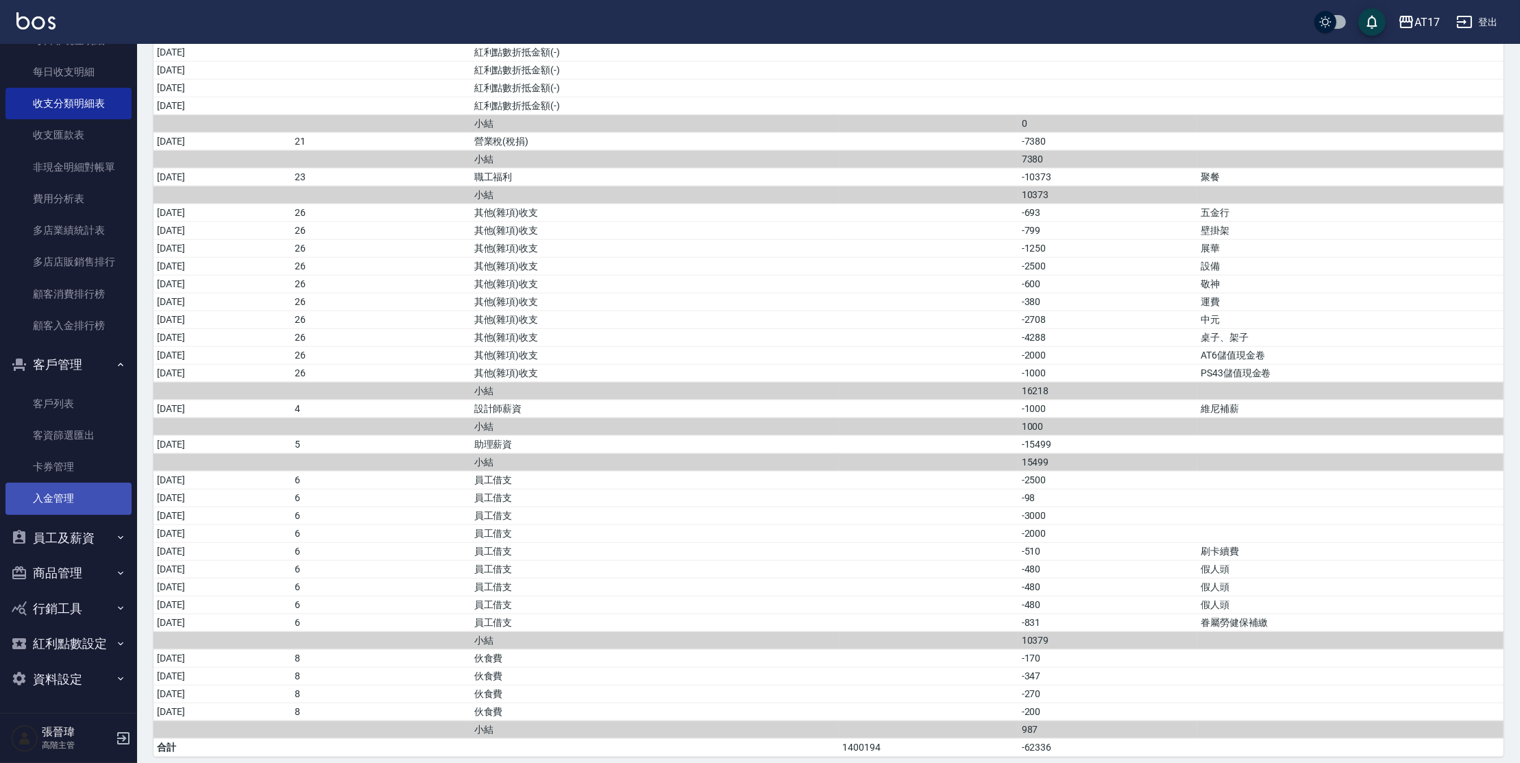
scroll to position [1150, 0]
click at [61, 647] on button "紅利點數設定" at bounding box center [68, 644] width 126 height 36
click at [67, 597] on button "行銷工具" at bounding box center [68, 609] width 126 height 36
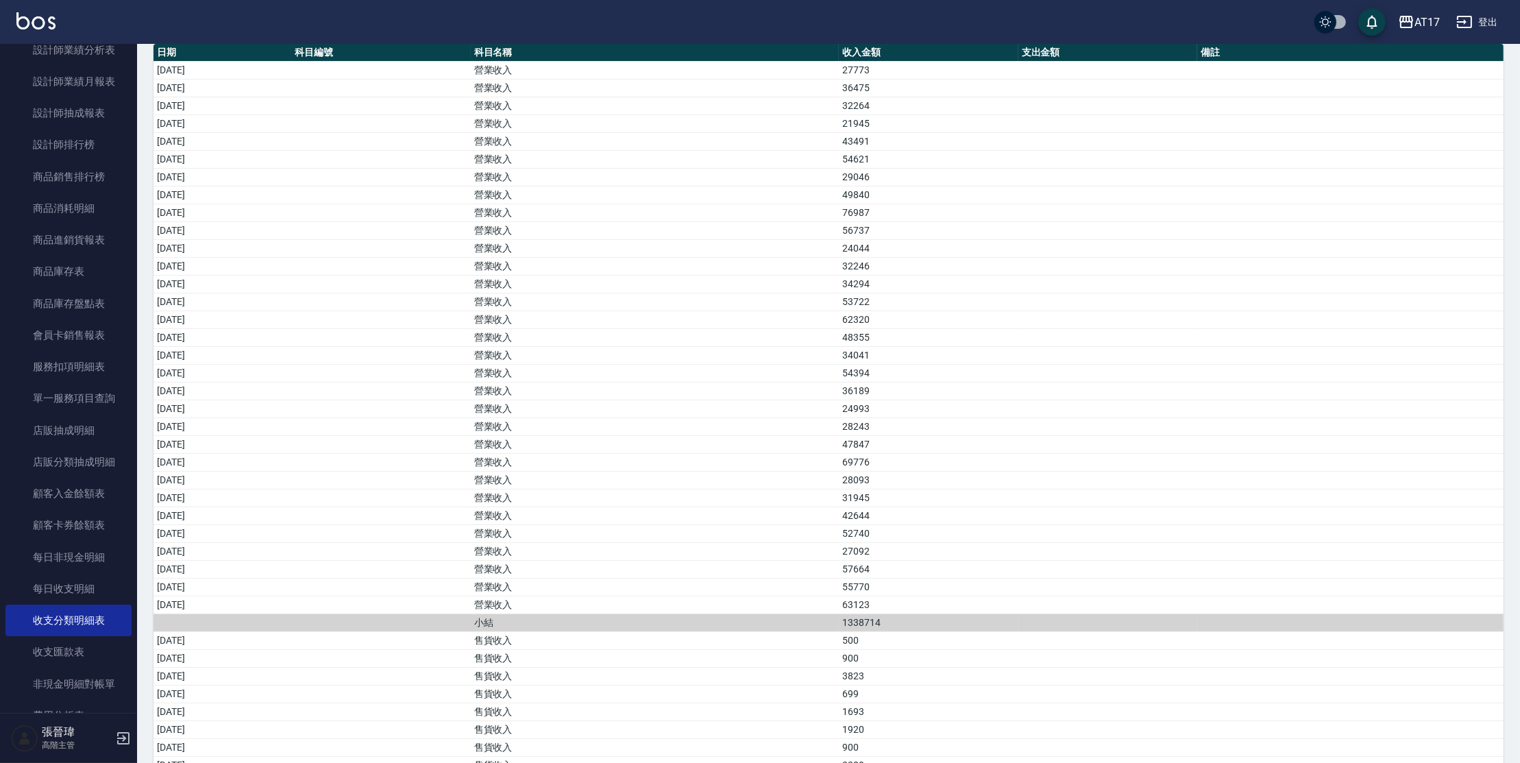
scroll to position [110, 0]
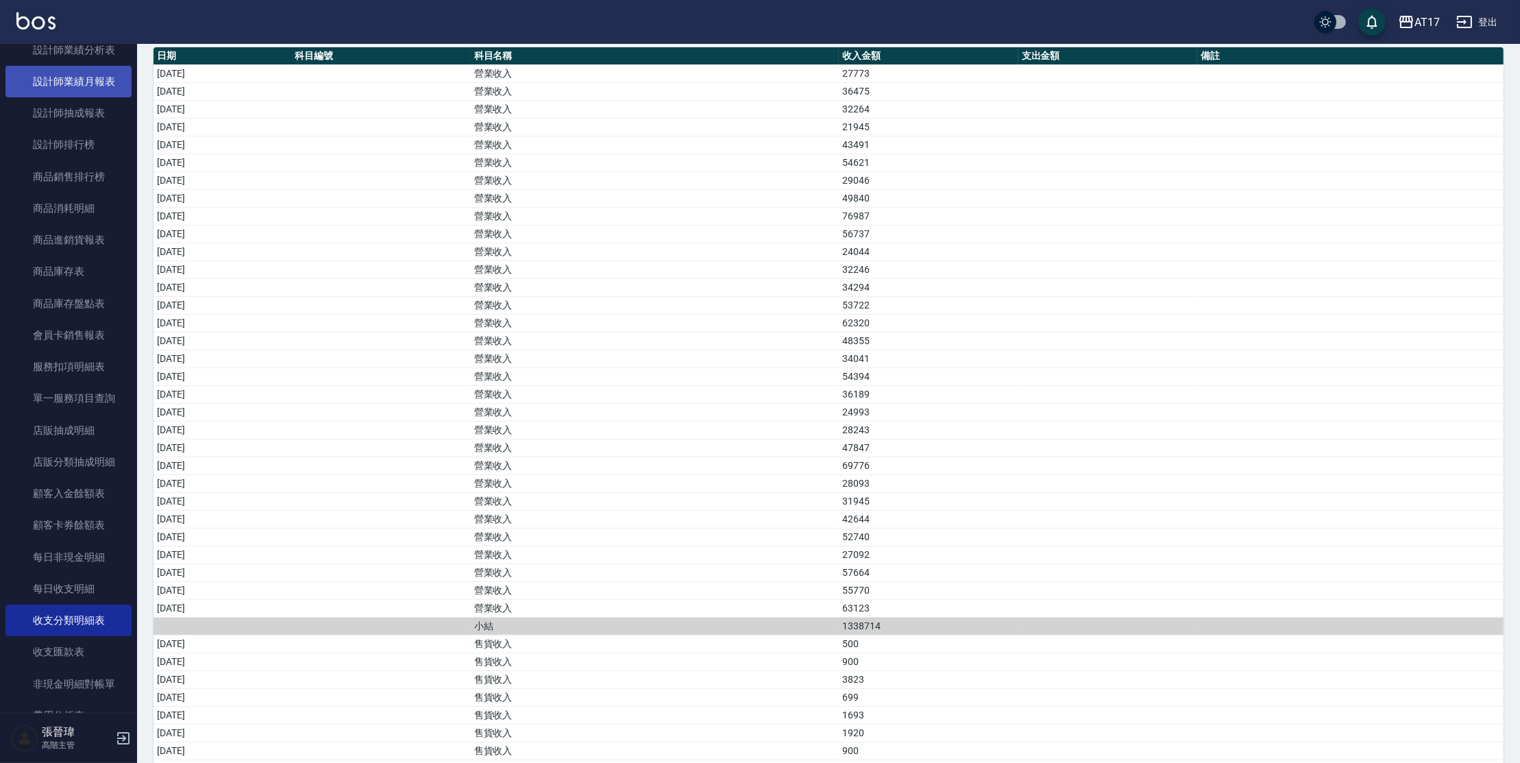
click at [88, 84] on link "設計師業績月報表" at bounding box center [68, 82] width 126 height 32
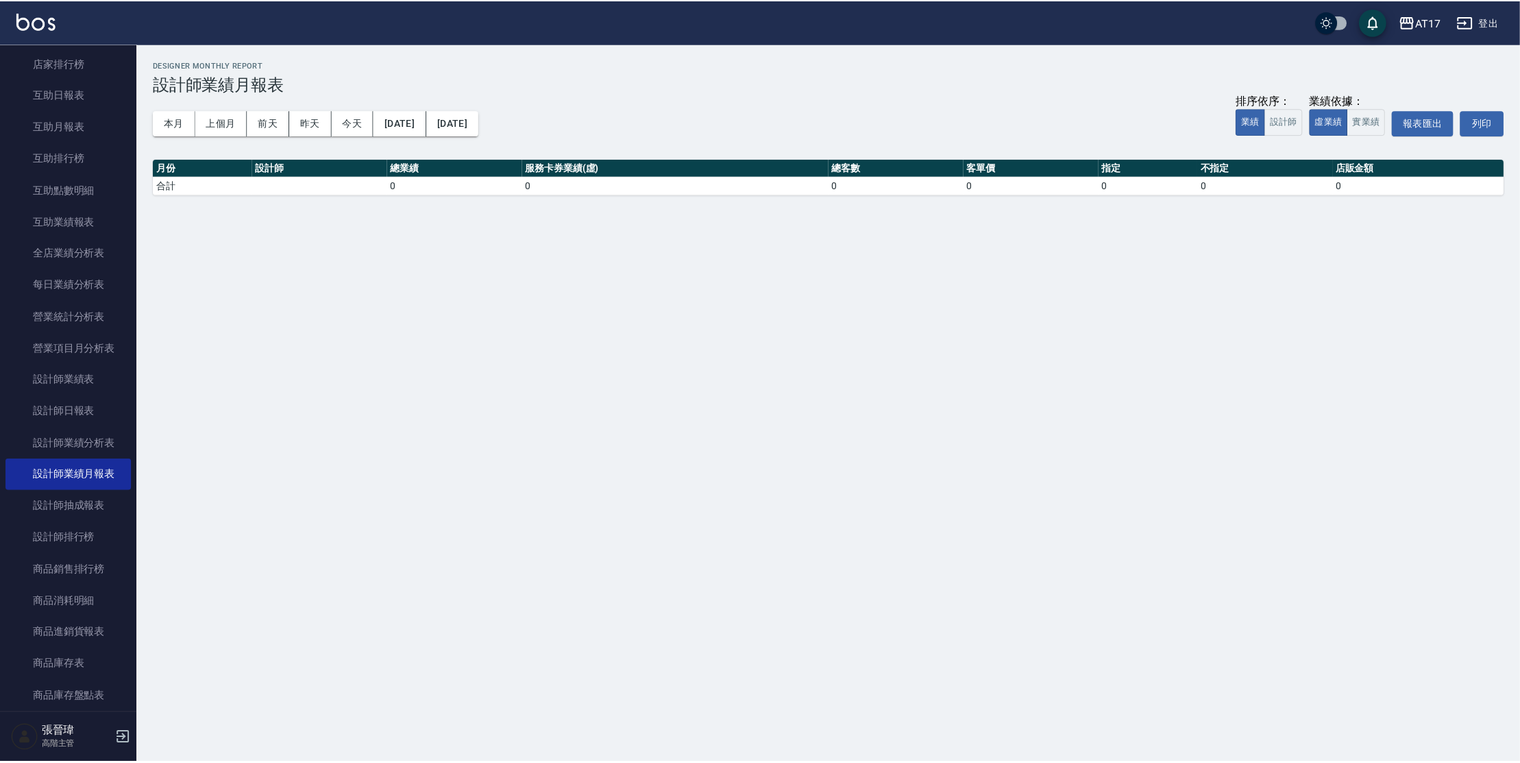
scroll to position [227, 0]
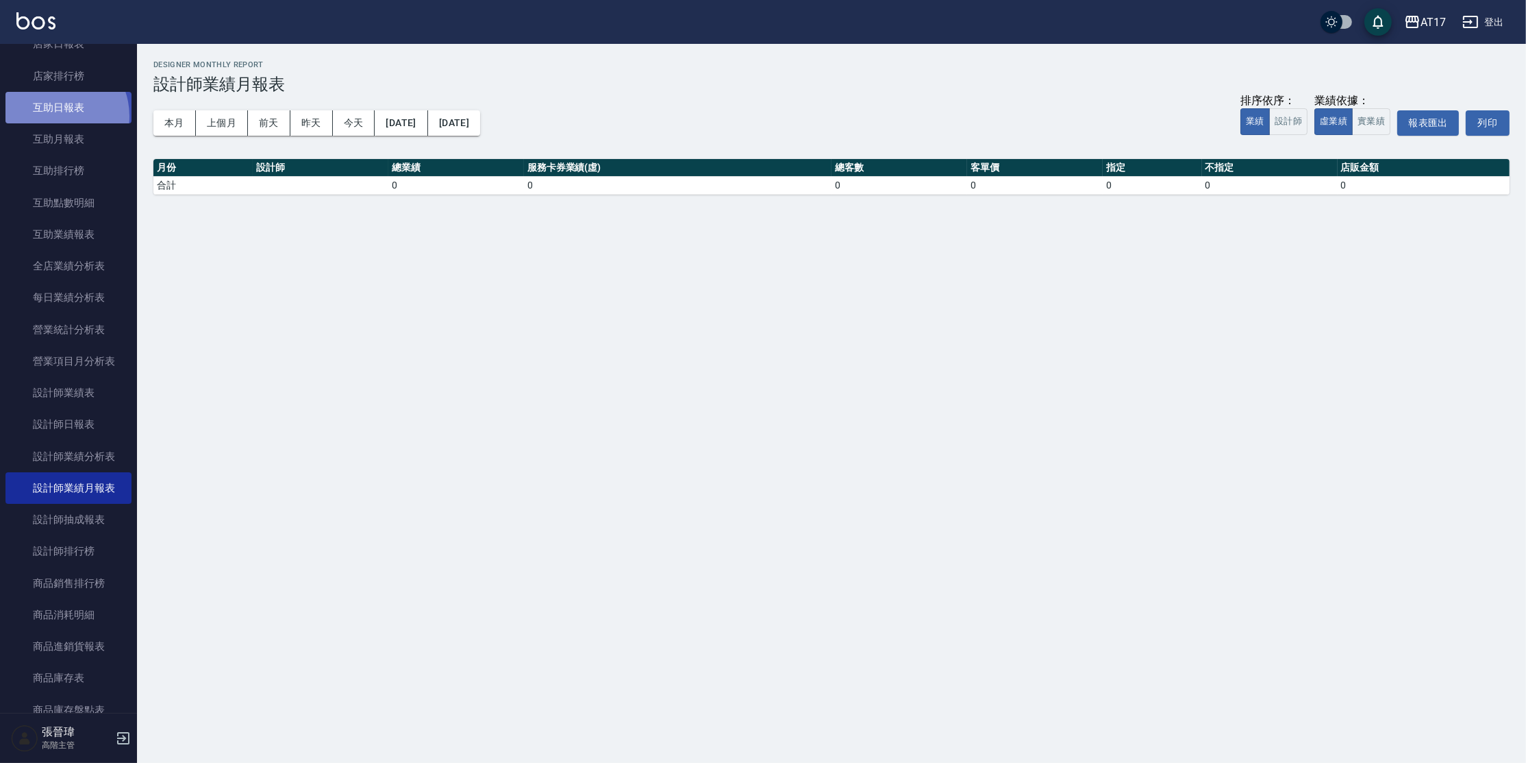
click at [55, 116] on link "互助日報表" at bounding box center [68, 108] width 126 height 32
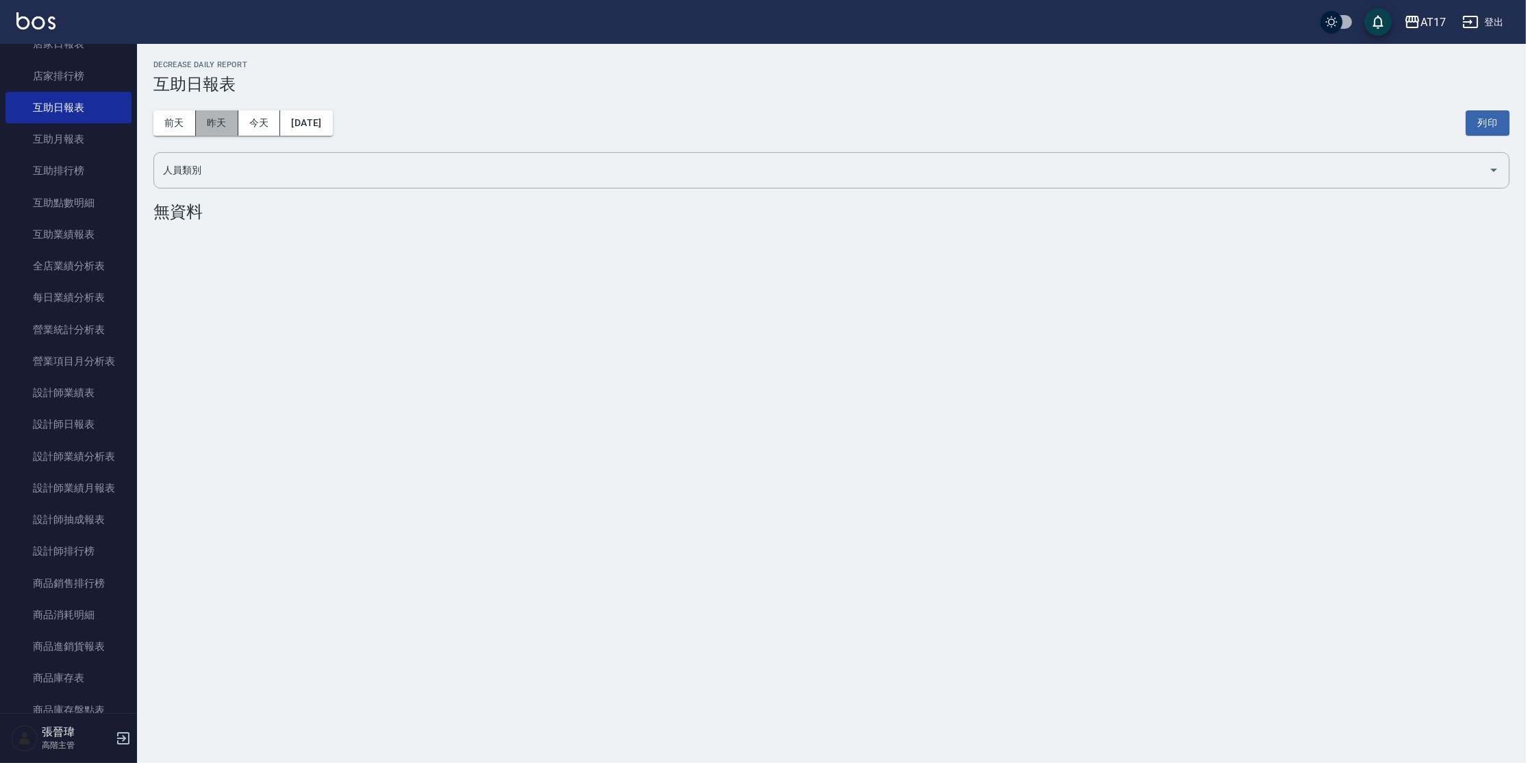
click at [203, 125] on button "昨天" at bounding box center [217, 122] width 42 height 25
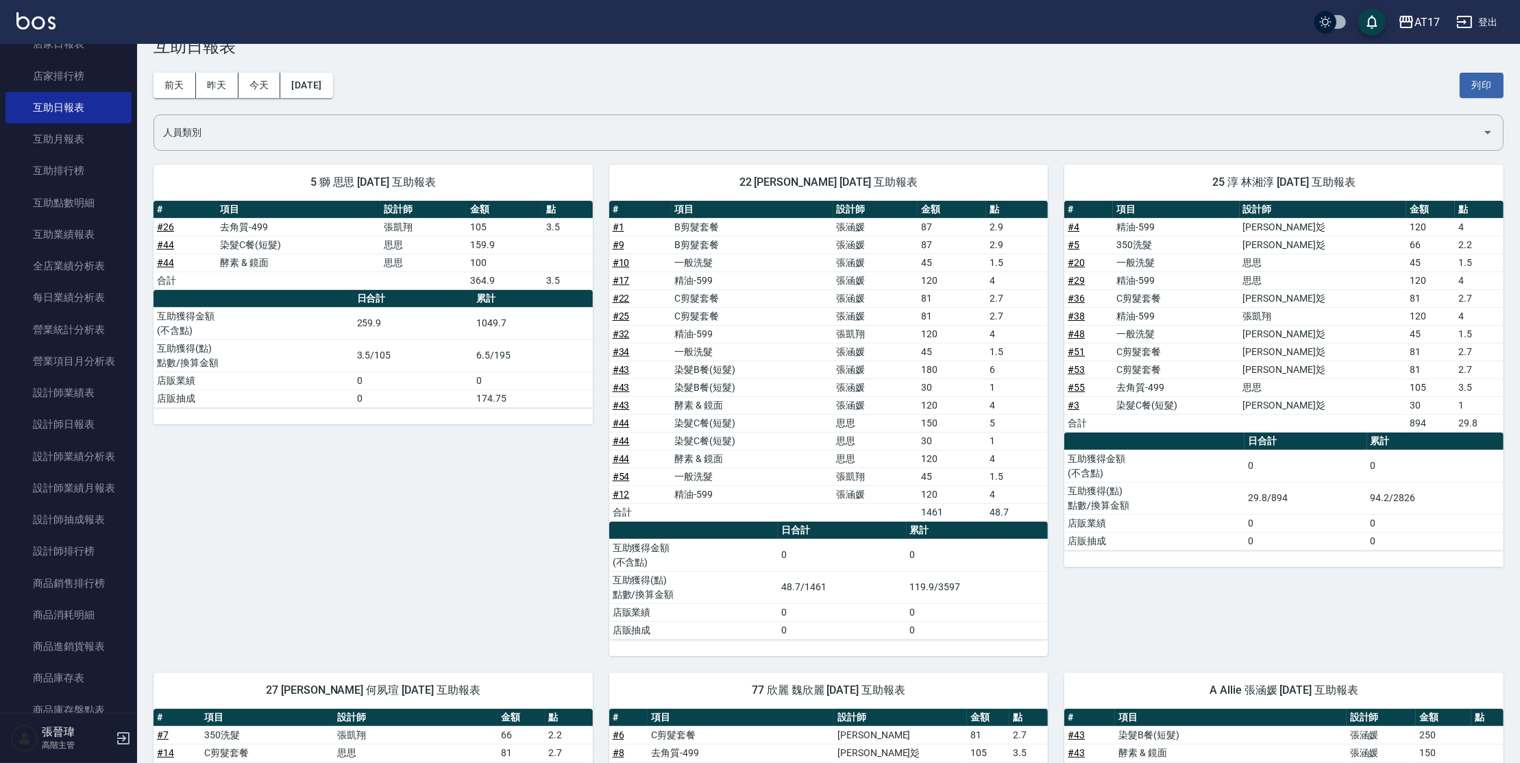
scroll to position [36, 0]
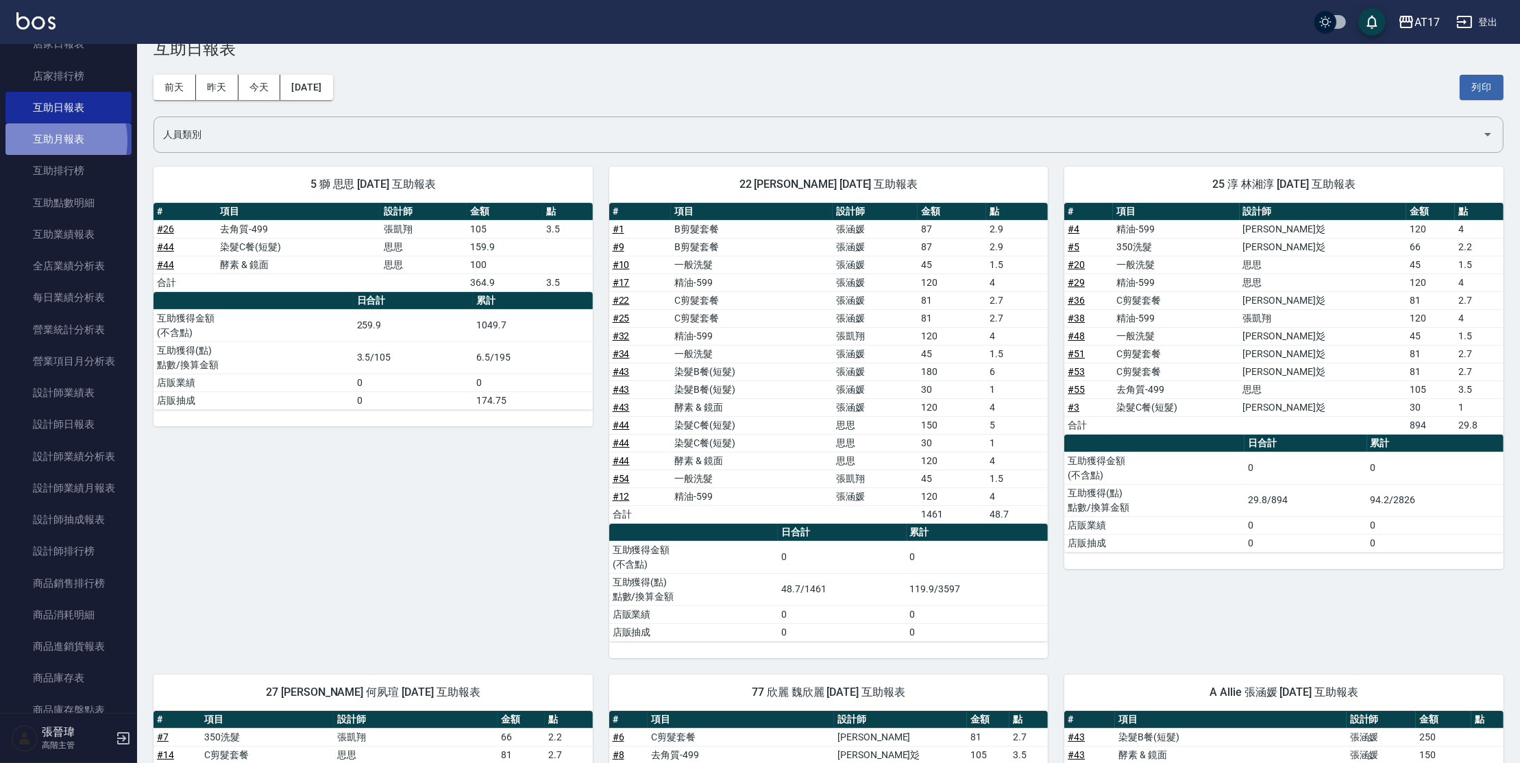
click at [39, 140] on link "互助月報表" at bounding box center [68, 139] width 126 height 32
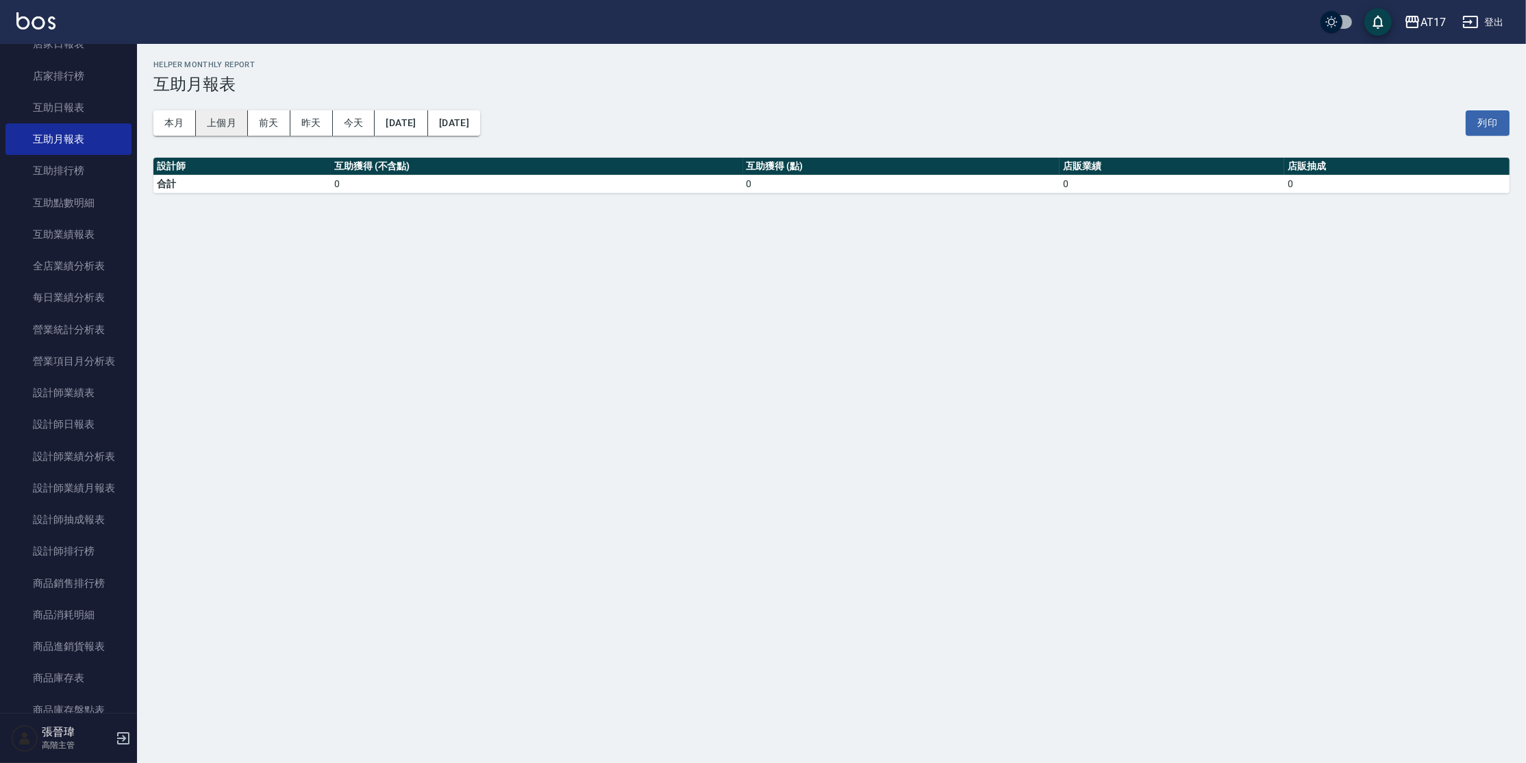
click at [232, 121] on button "上個月" at bounding box center [222, 122] width 52 height 25
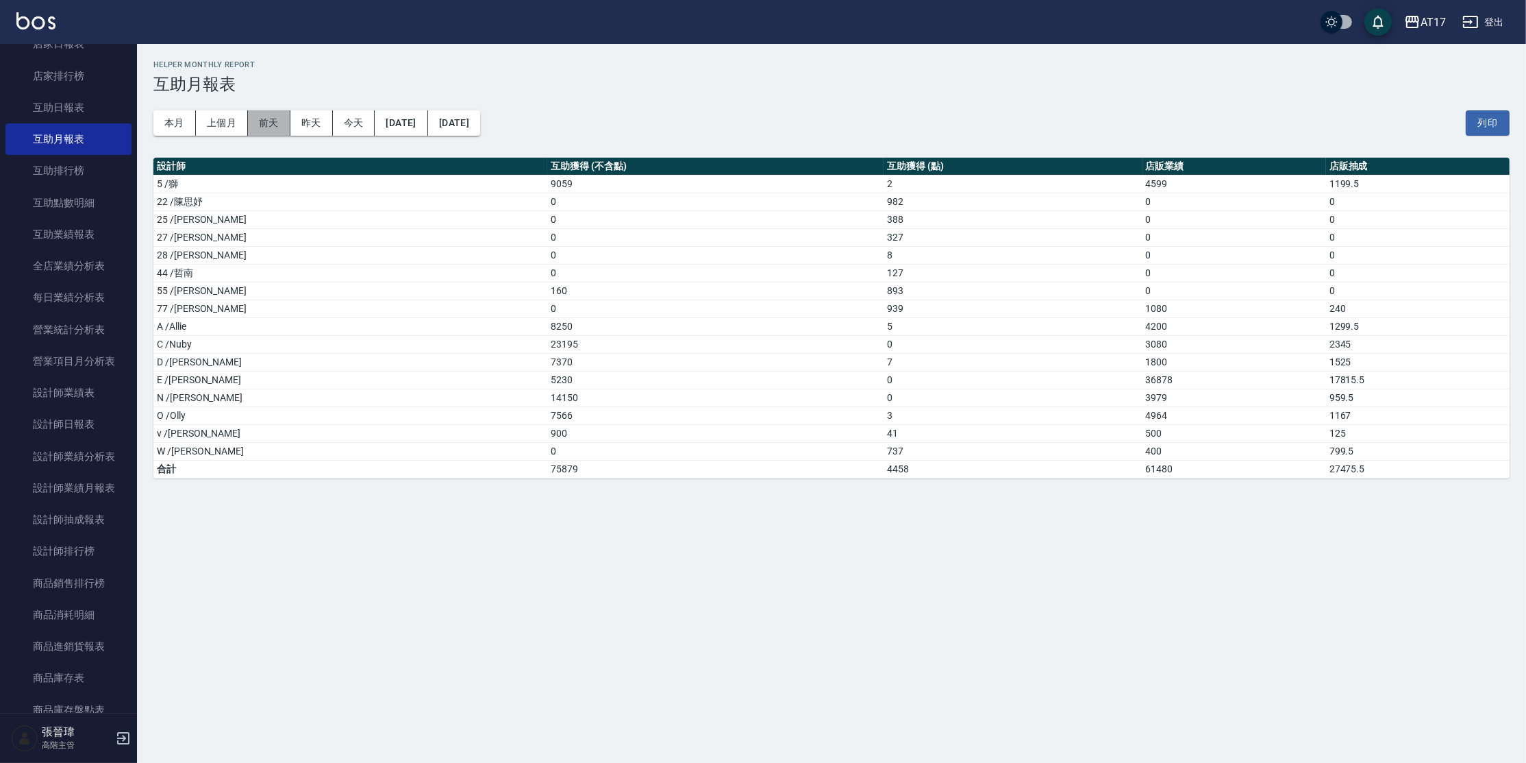
click at [264, 123] on button "前天" at bounding box center [269, 122] width 42 height 25
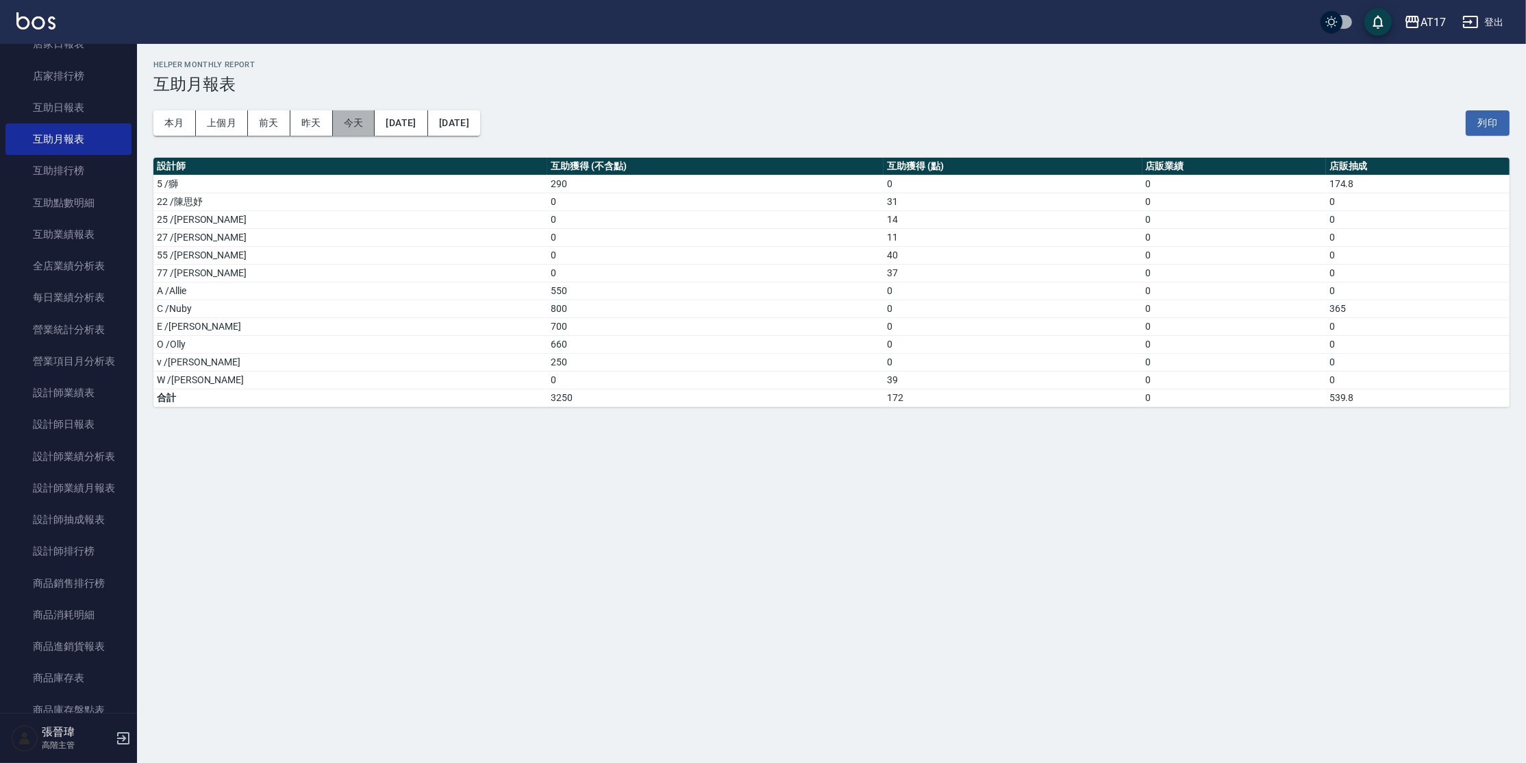
click at [355, 119] on button "今天" at bounding box center [354, 122] width 42 height 25
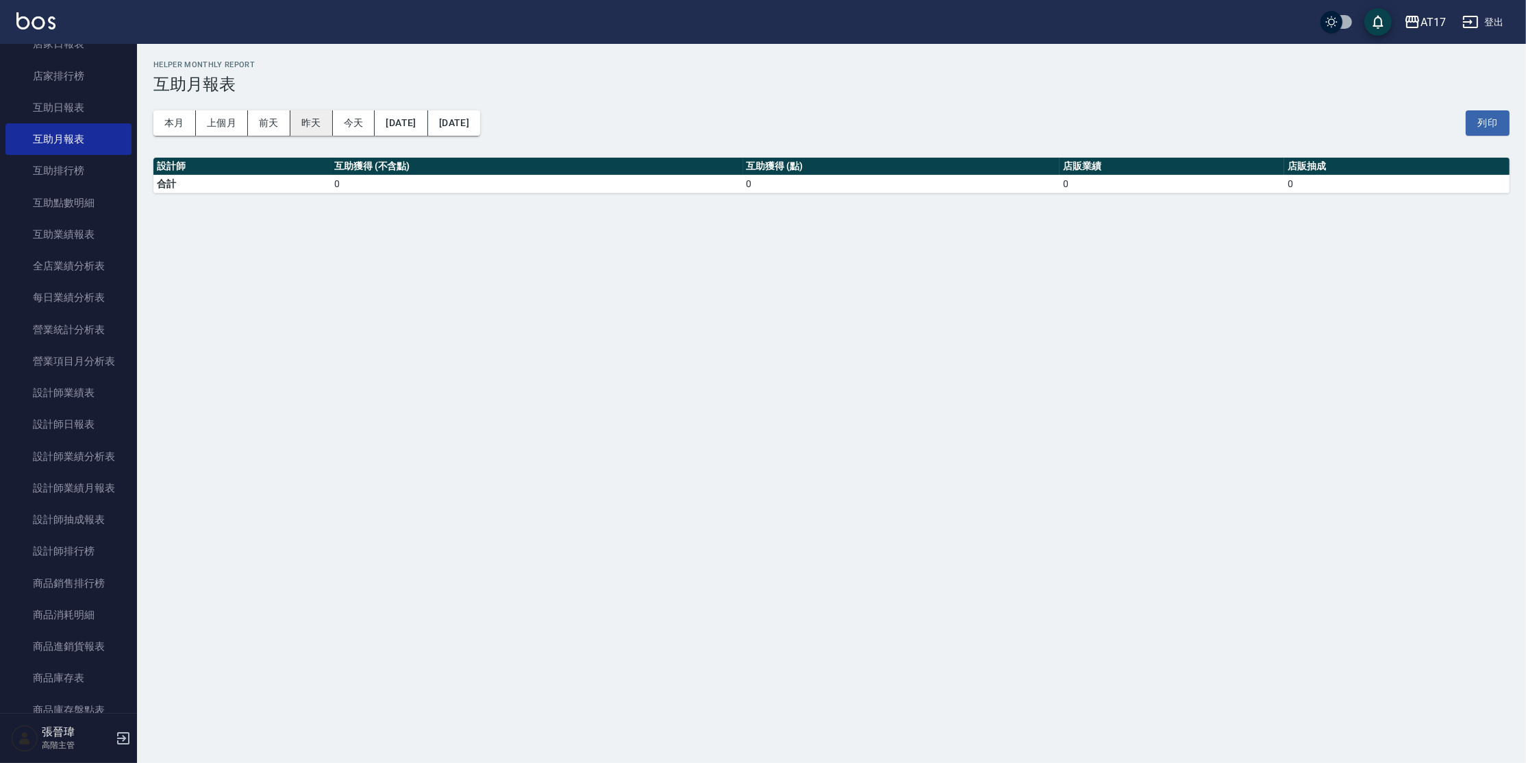
click at [306, 118] on button "昨天" at bounding box center [311, 122] width 42 height 25
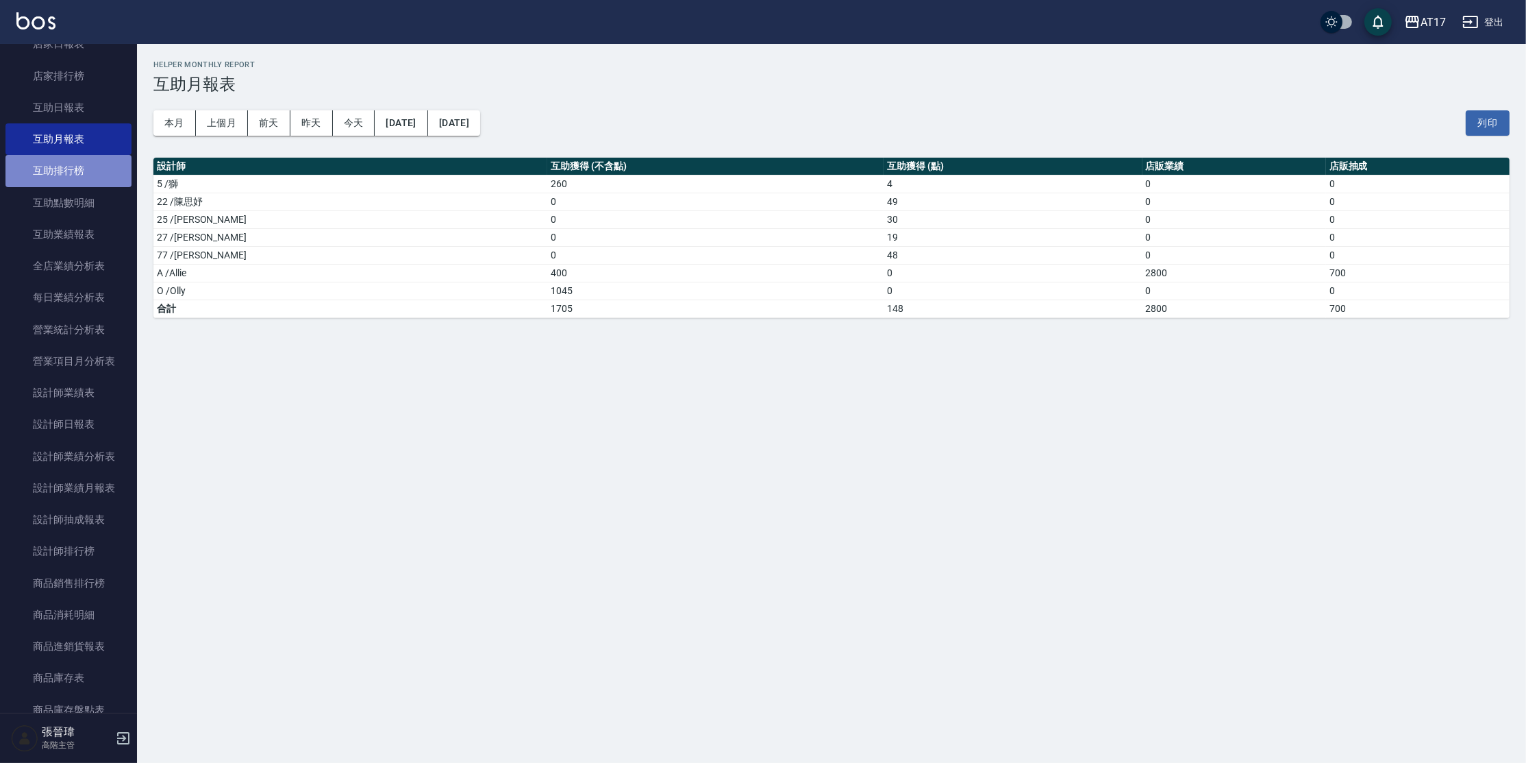
click at [101, 168] on link "互助排行榜" at bounding box center [68, 171] width 126 height 32
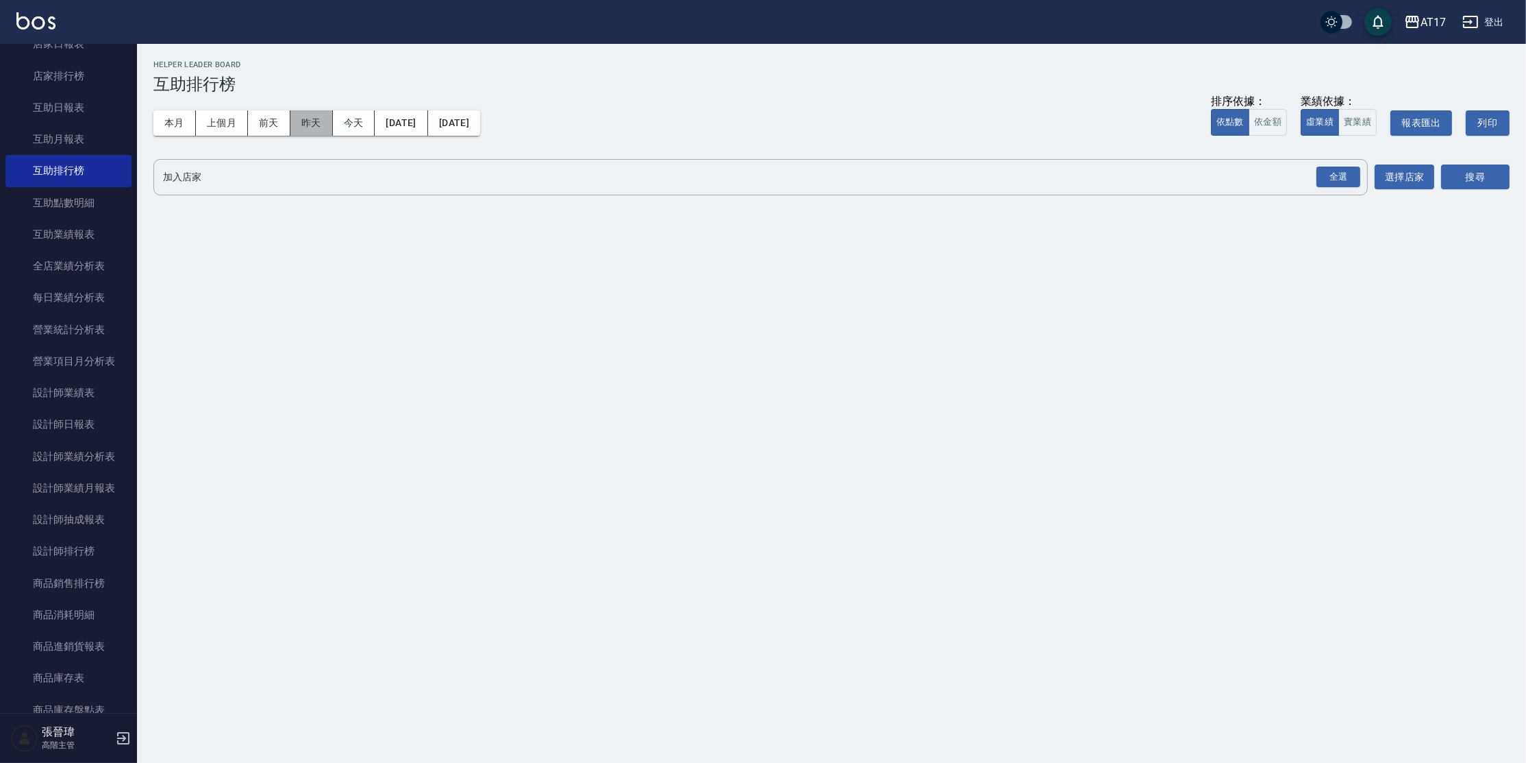
click at [322, 120] on button "昨天" at bounding box center [311, 122] width 42 height 25
click at [166, 122] on button "本月" at bounding box center [174, 122] width 42 height 25
click at [178, 121] on button "本月" at bounding box center [174, 122] width 42 height 25
click at [1329, 179] on div "全選" at bounding box center [1339, 176] width 44 height 21
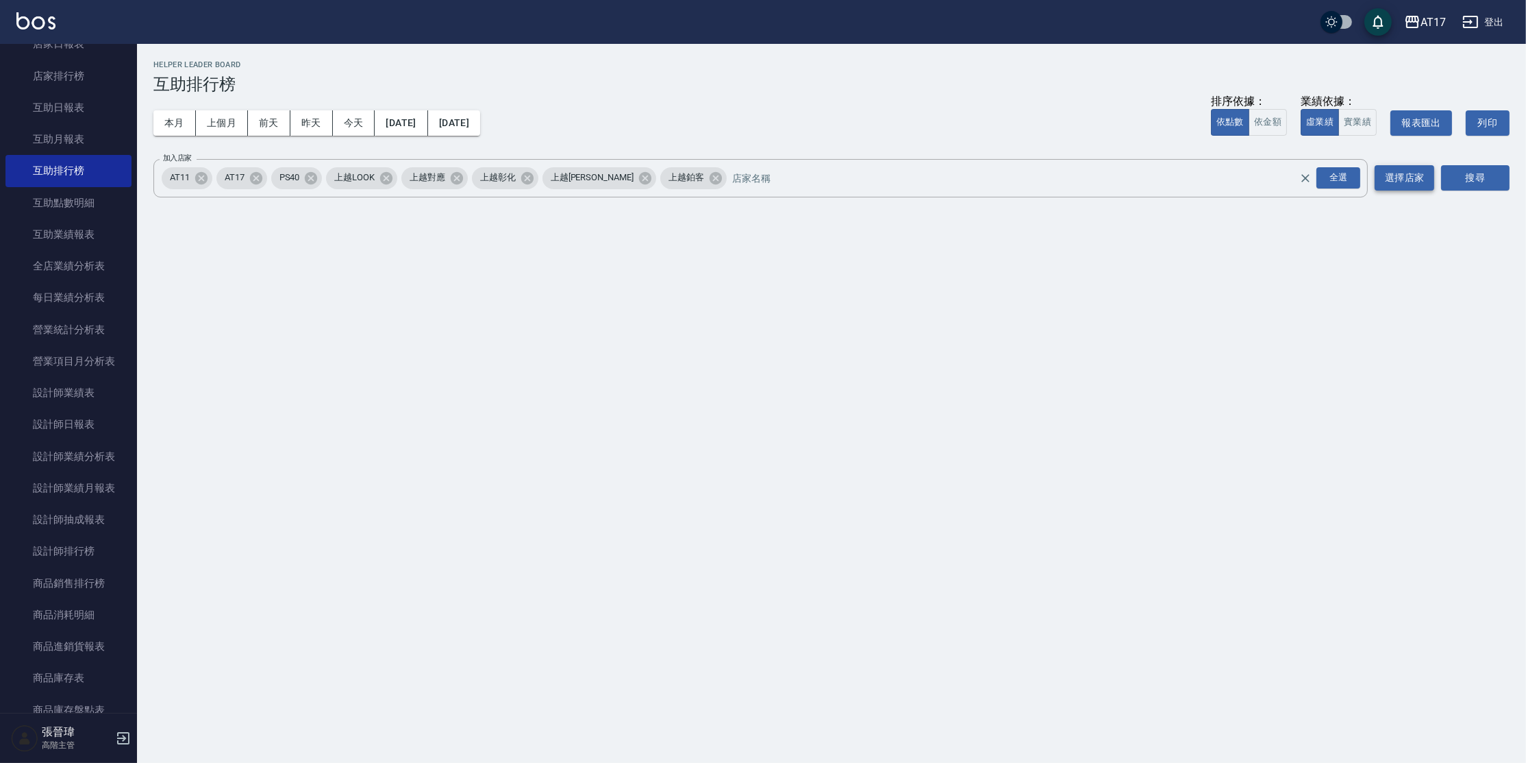
click at [1420, 171] on button "選擇店家" at bounding box center [1405, 177] width 60 height 25
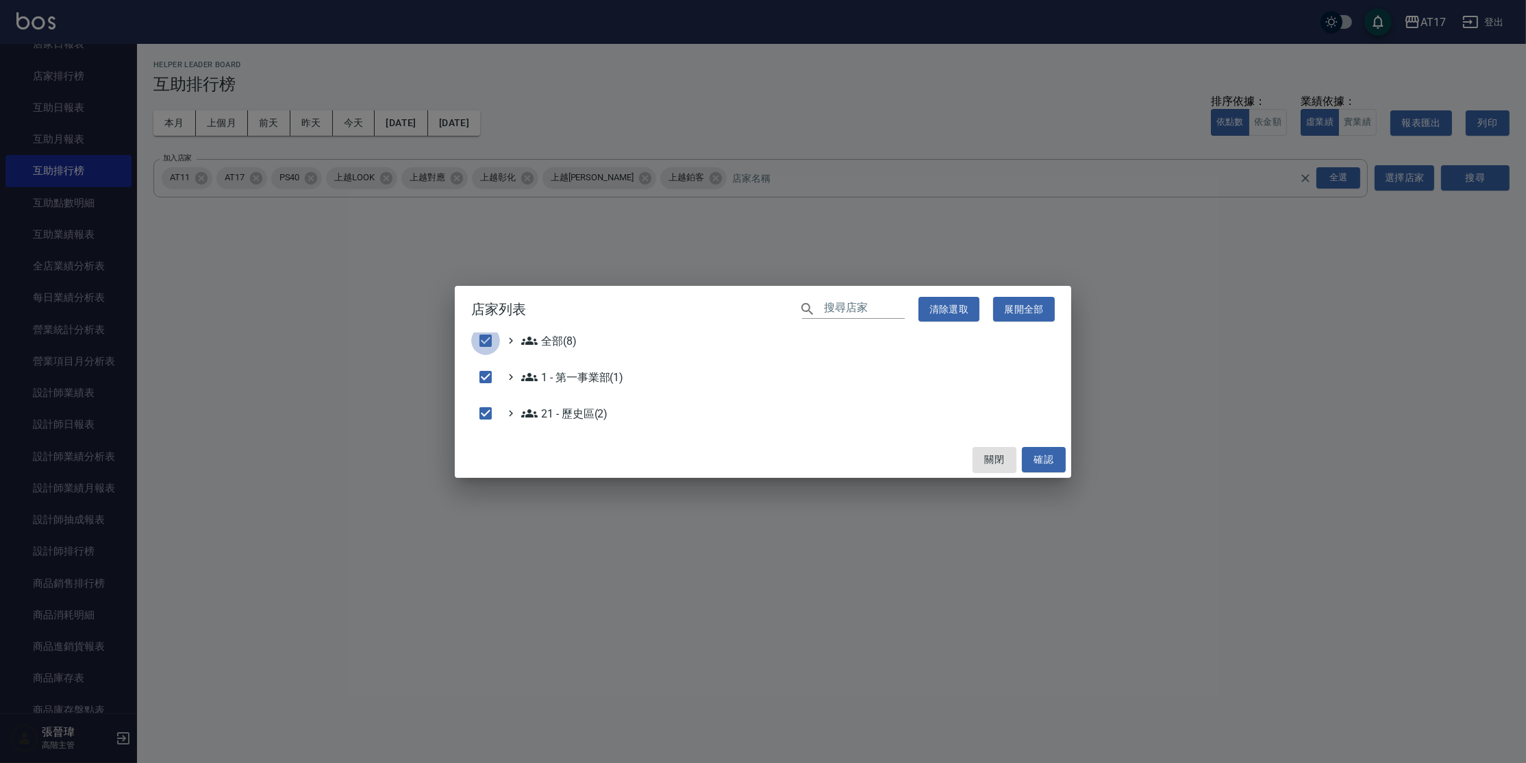
click at [488, 341] on input "checkbox" at bounding box center [485, 340] width 29 height 29
checkbox input "false"
click at [492, 374] on input "checkbox" at bounding box center [485, 376] width 29 height 29
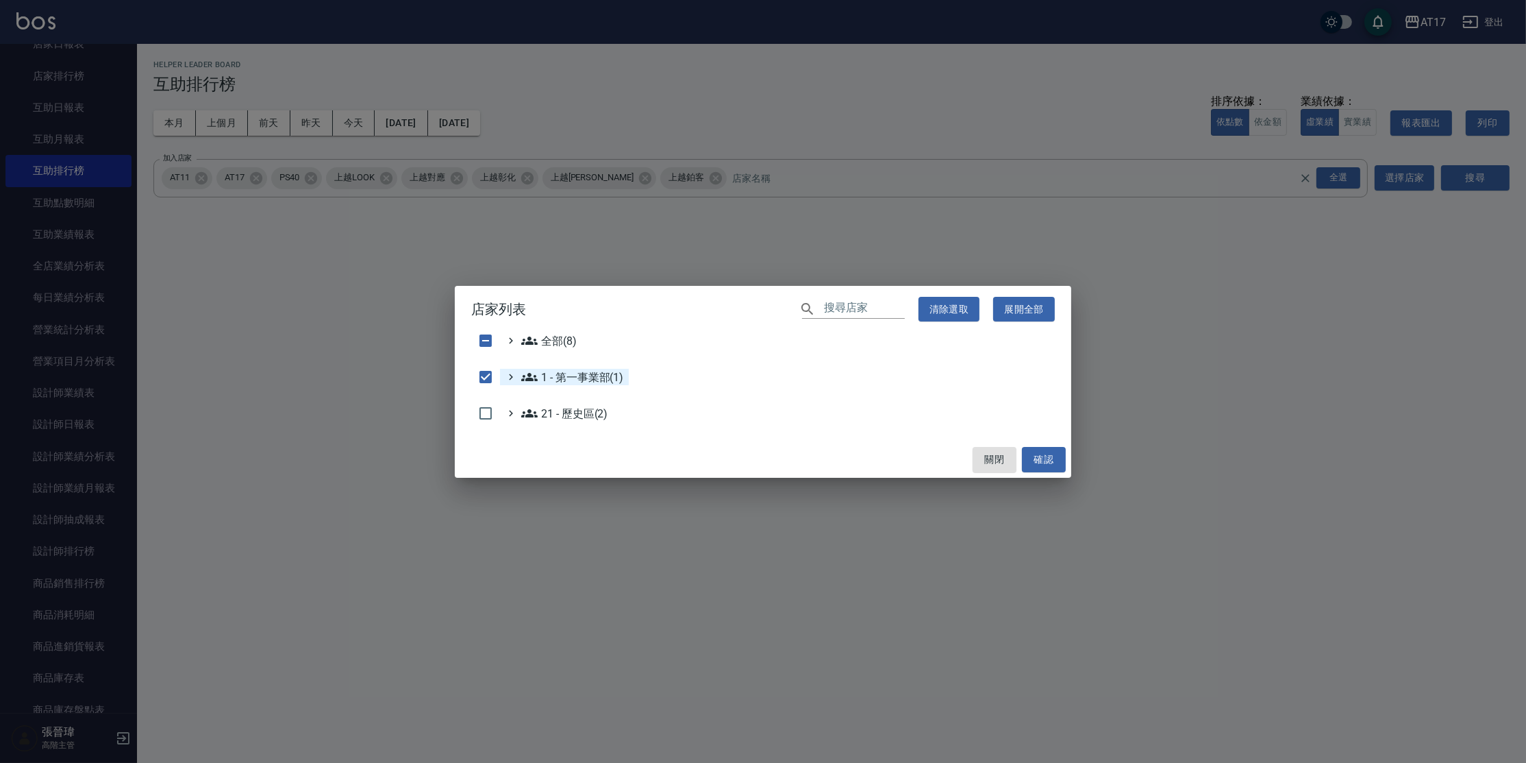
click at [510, 371] on icon at bounding box center [511, 377] width 12 height 12
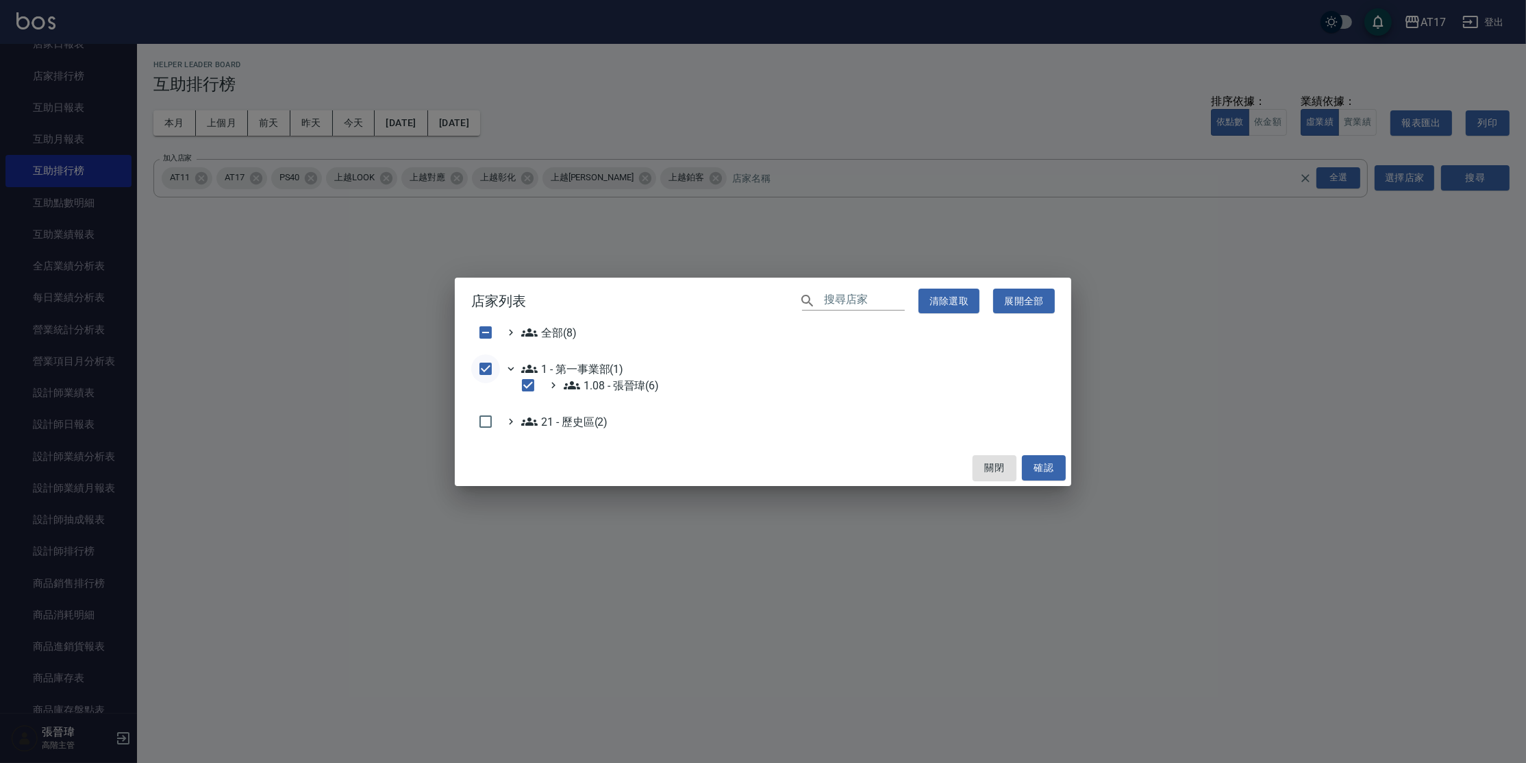
click at [482, 370] on input "checkbox" at bounding box center [485, 368] width 29 height 29
checkbox input "false"
click at [509, 334] on icon at bounding box center [511, 332] width 12 height 12
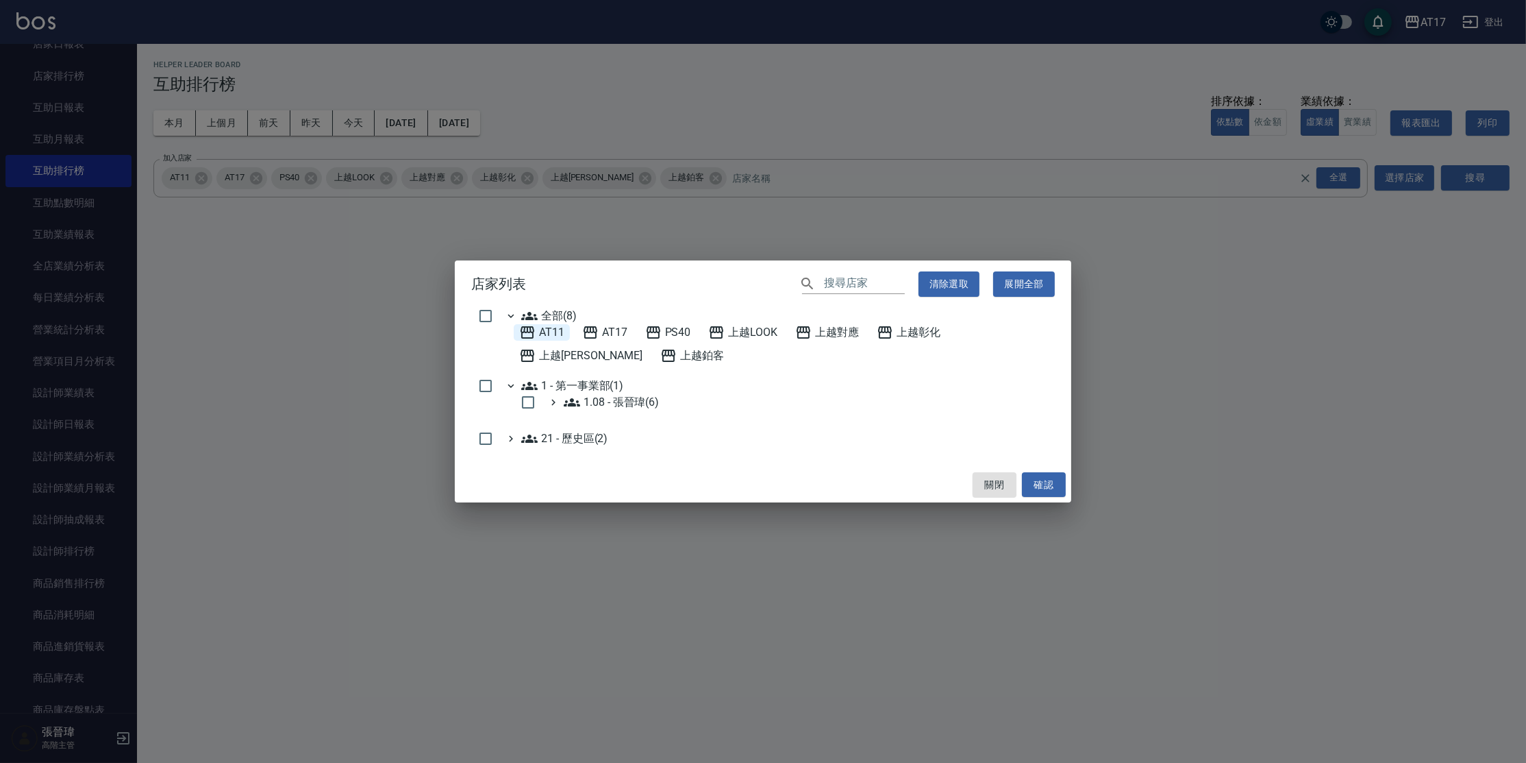
click at [545, 336] on span "AT11" at bounding box center [541, 332] width 45 height 16
click at [1058, 485] on button "確認" at bounding box center [1044, 484] width 44 height 25
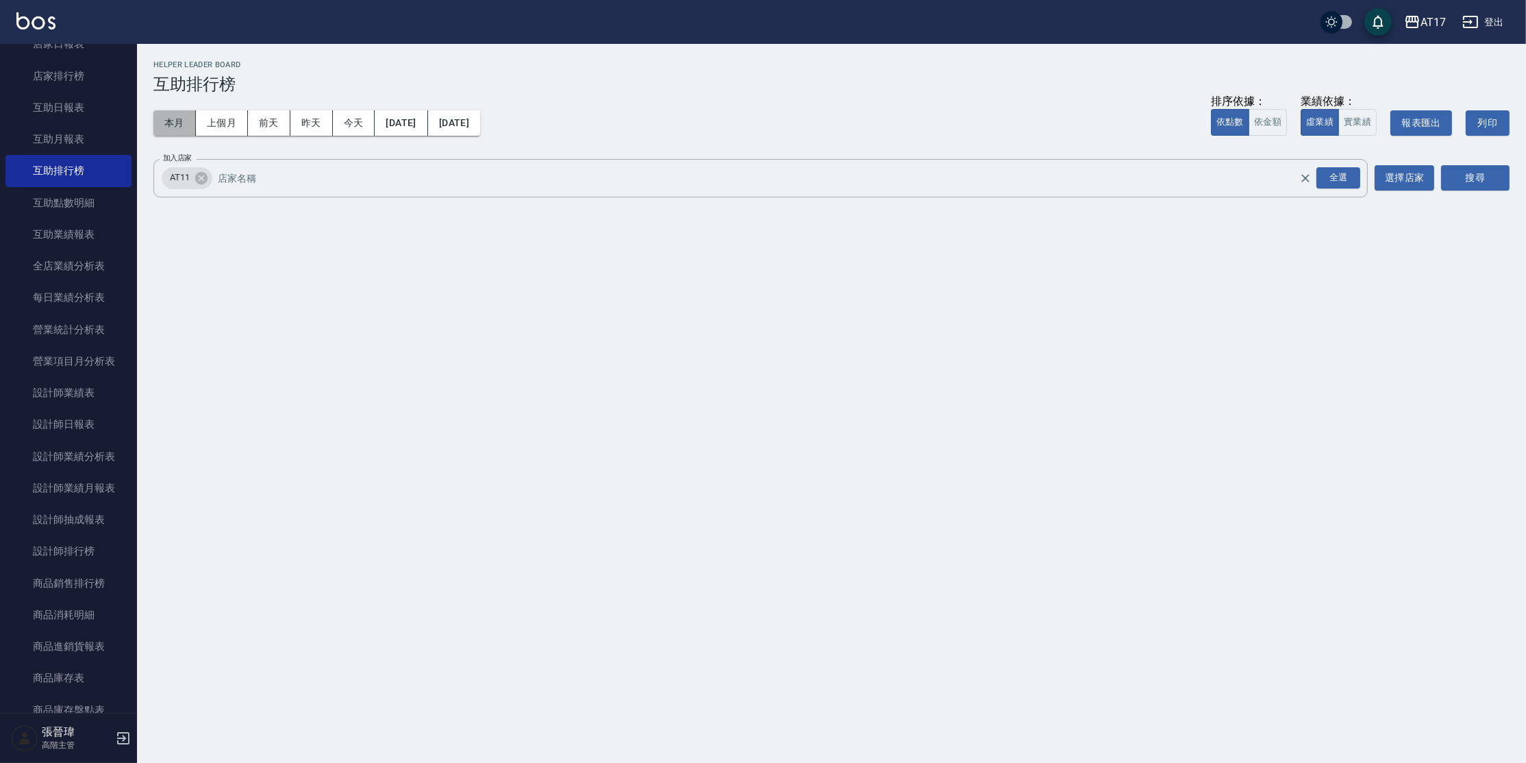
click at [175, 132] on button "本月" at bounding box center [174, 122] width 42 height 25
drag, startPoint x: 1313, startPoint y: 177, endPoint x: 1331, endPoint y: 166, distance: 21.5
click at [1312, 177] on icon "Clear" at bounding box center [1306, 178] width 14 height 14
click at [1407, 179] on button "選擇店家" at bounding box center [1405, 176] width 60 height 25
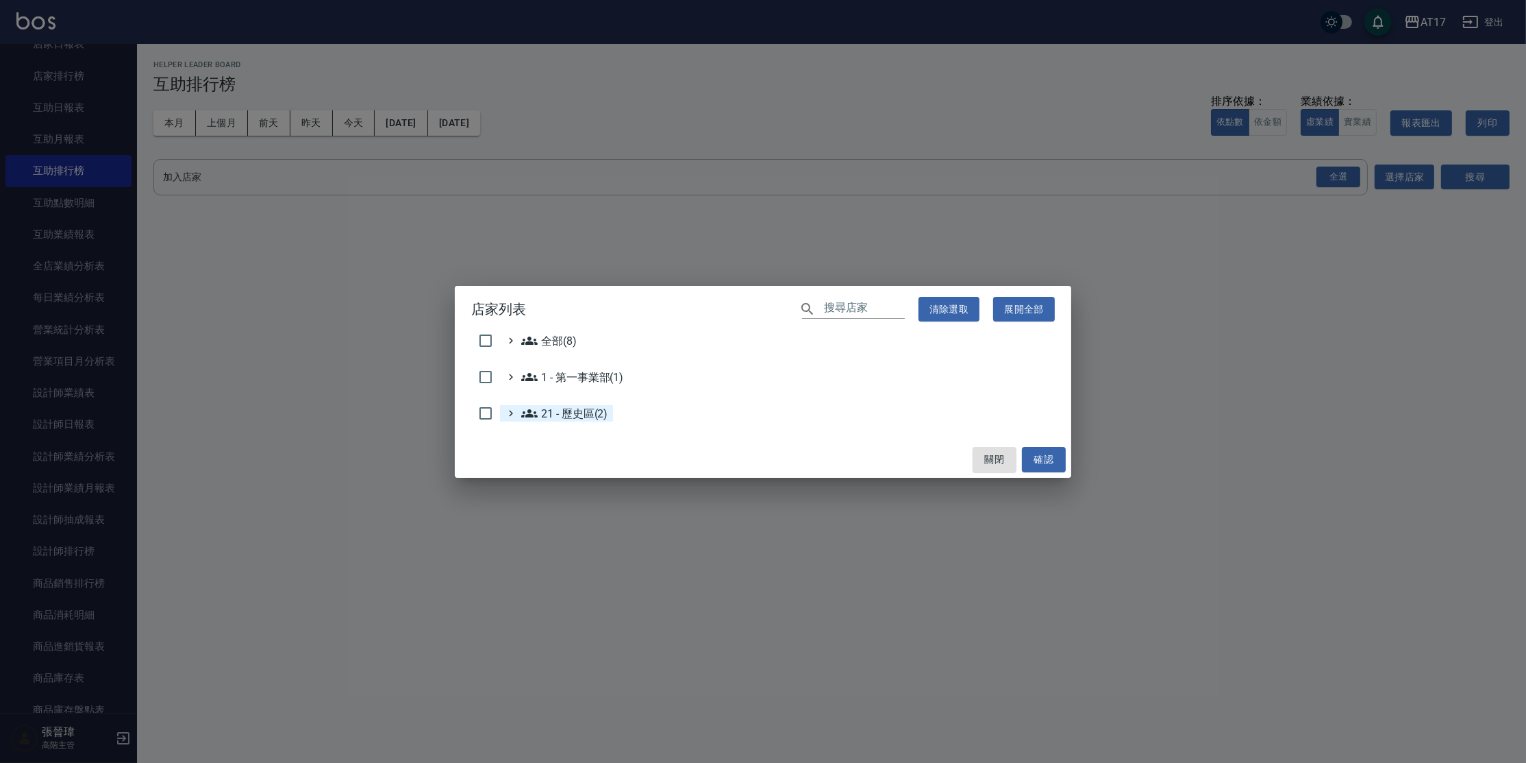
click at [524, 413] on icon at bounding box center [529, 413] width 16 height 8
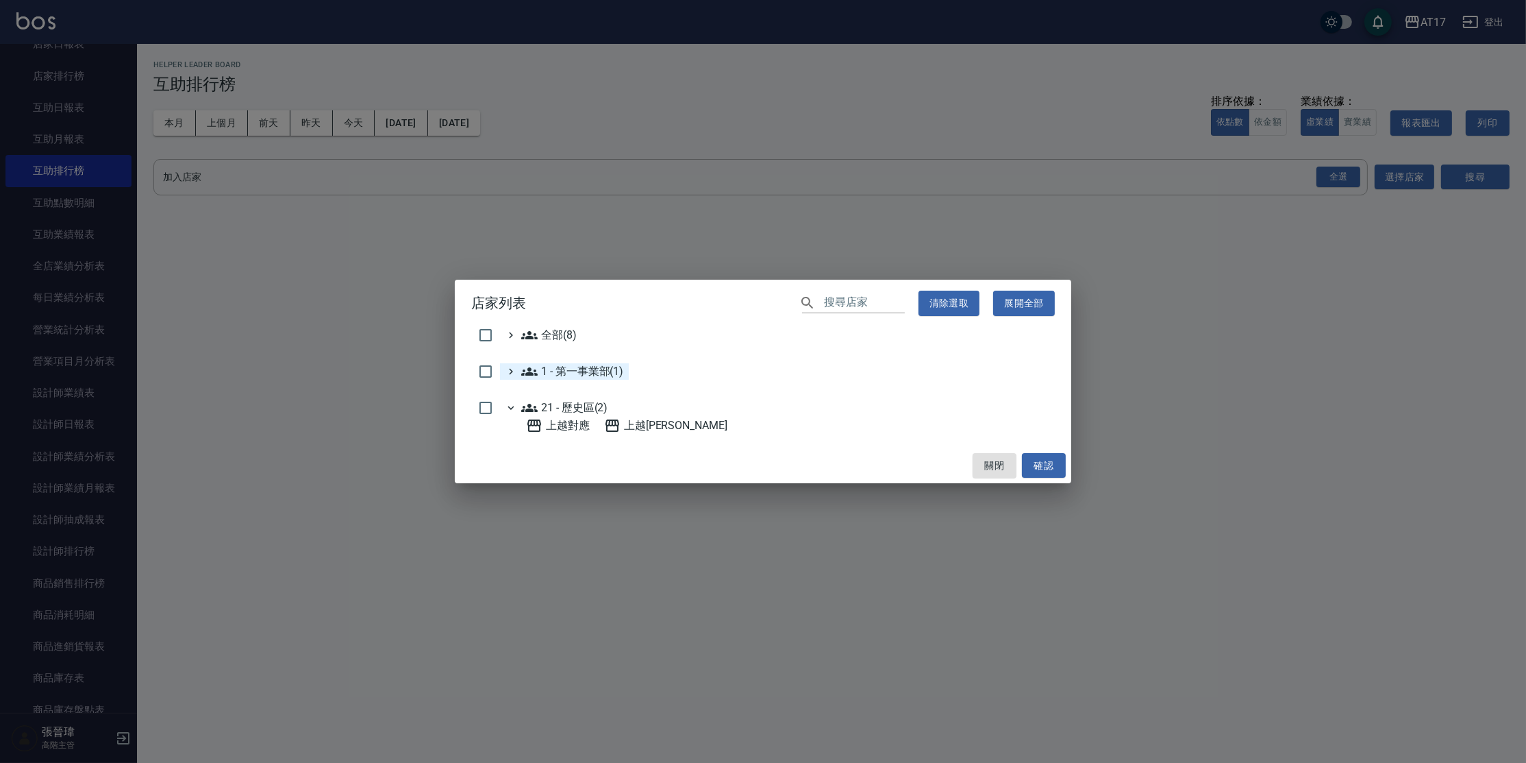
click at [511, 375] on icon at bounding box center [511, 371] width 12 height 12
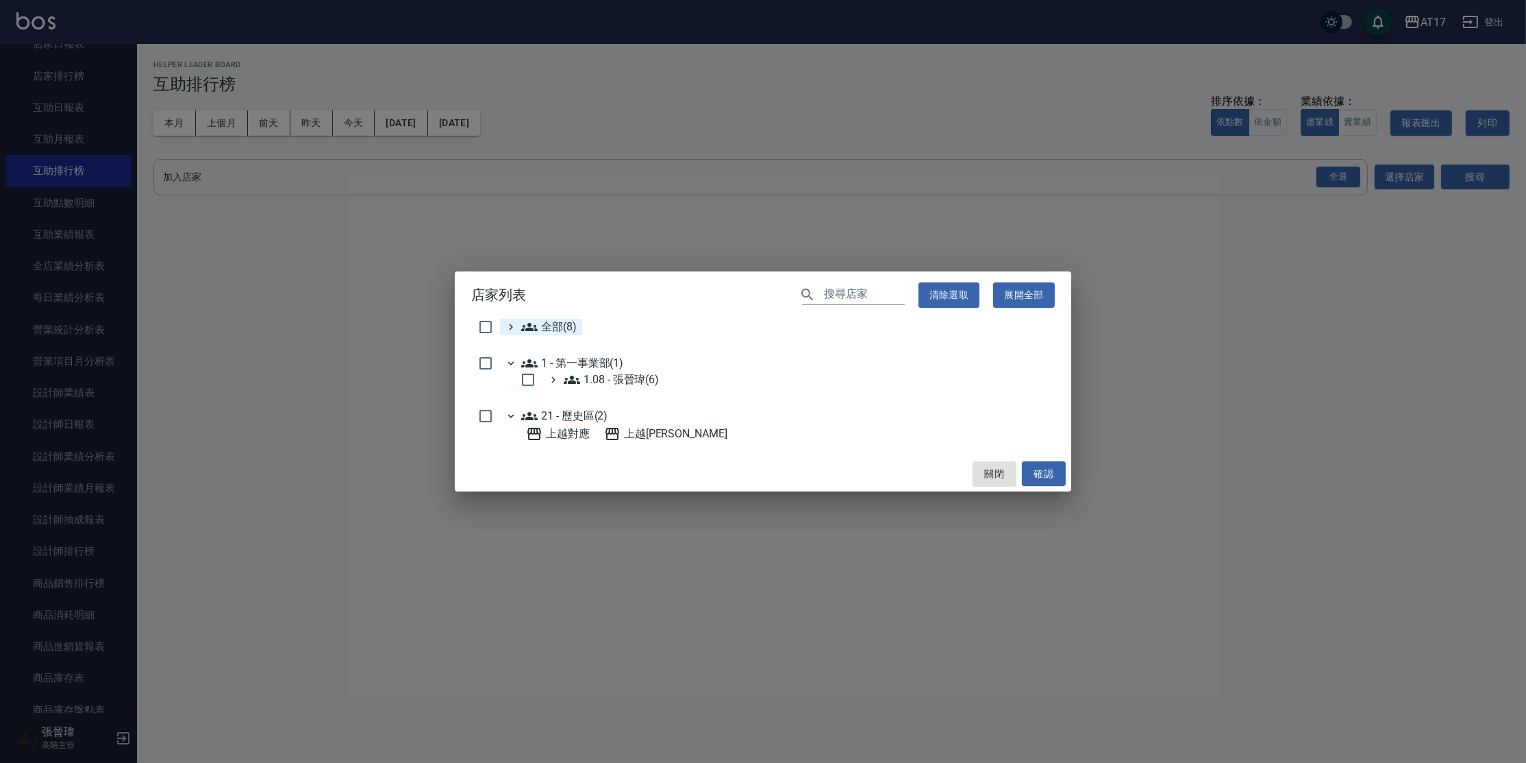
click at [502, 328] on div "全部(8)" at bounding box center [541, 327] width 82 height 16
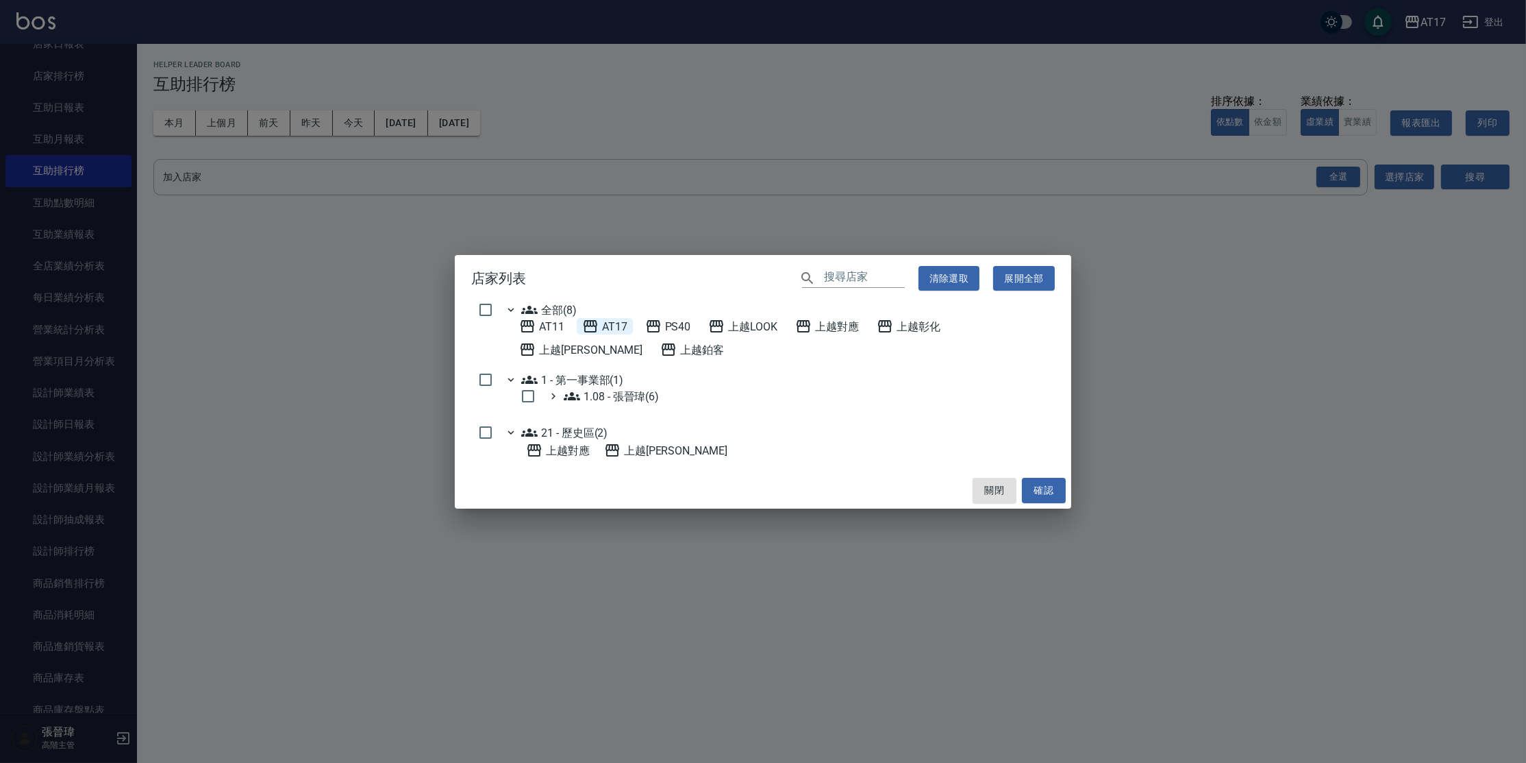
click at [621, 331] on span "AT17" at bounding box center [604, 326] width 45 height 16
click at [1046, 497] on button "確認" at bounding box center [1044, 490] width 44 height 25
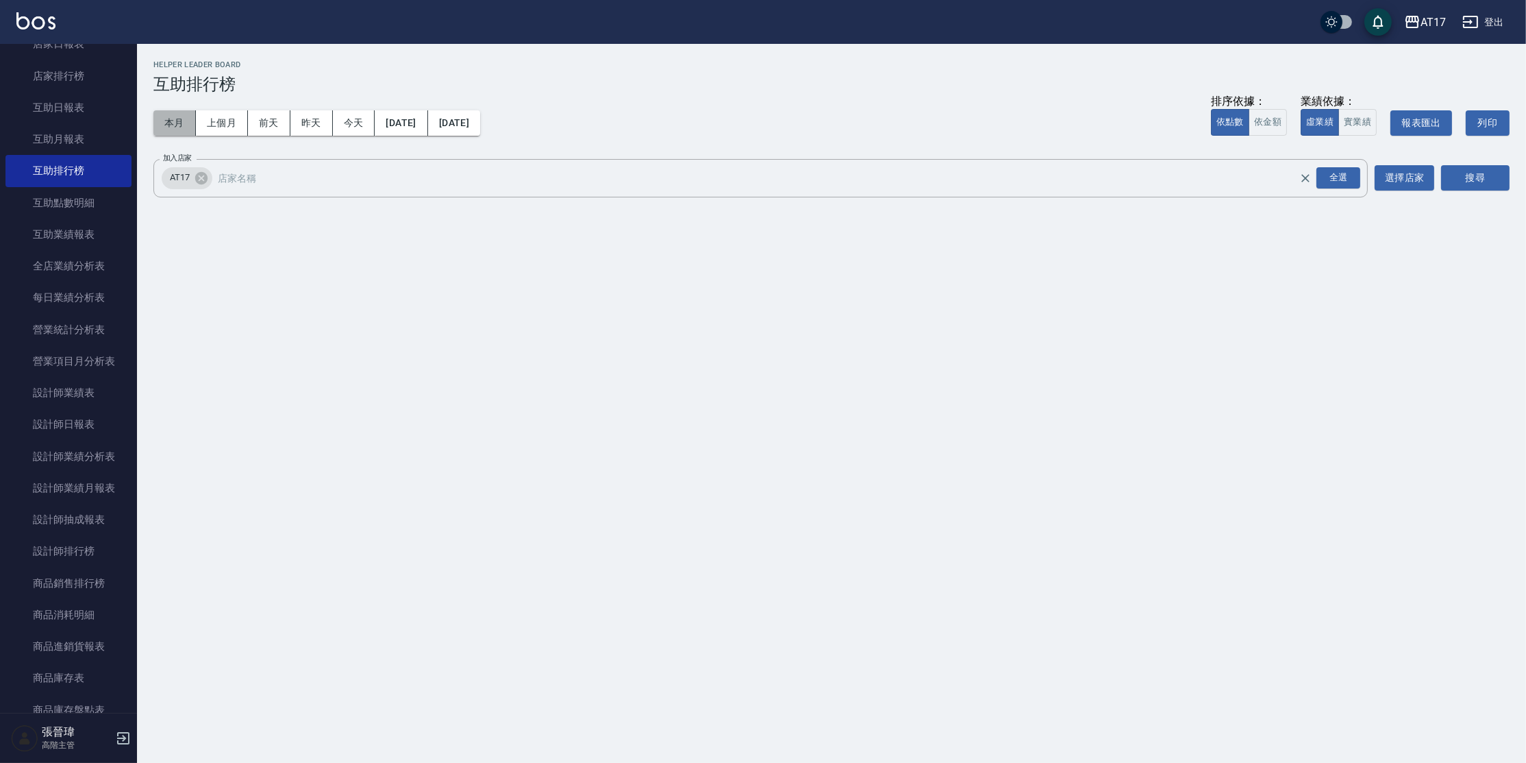
click at [186, 121] on button "本月" at bounding box center [174, 122] width 42 height 25
click at [170, 125] on button "本月" at bounding box center [174, 122] width 42 height 25
click at [219, 110] on button "上個月" at bounding box center [222, 122] width 52 height 25
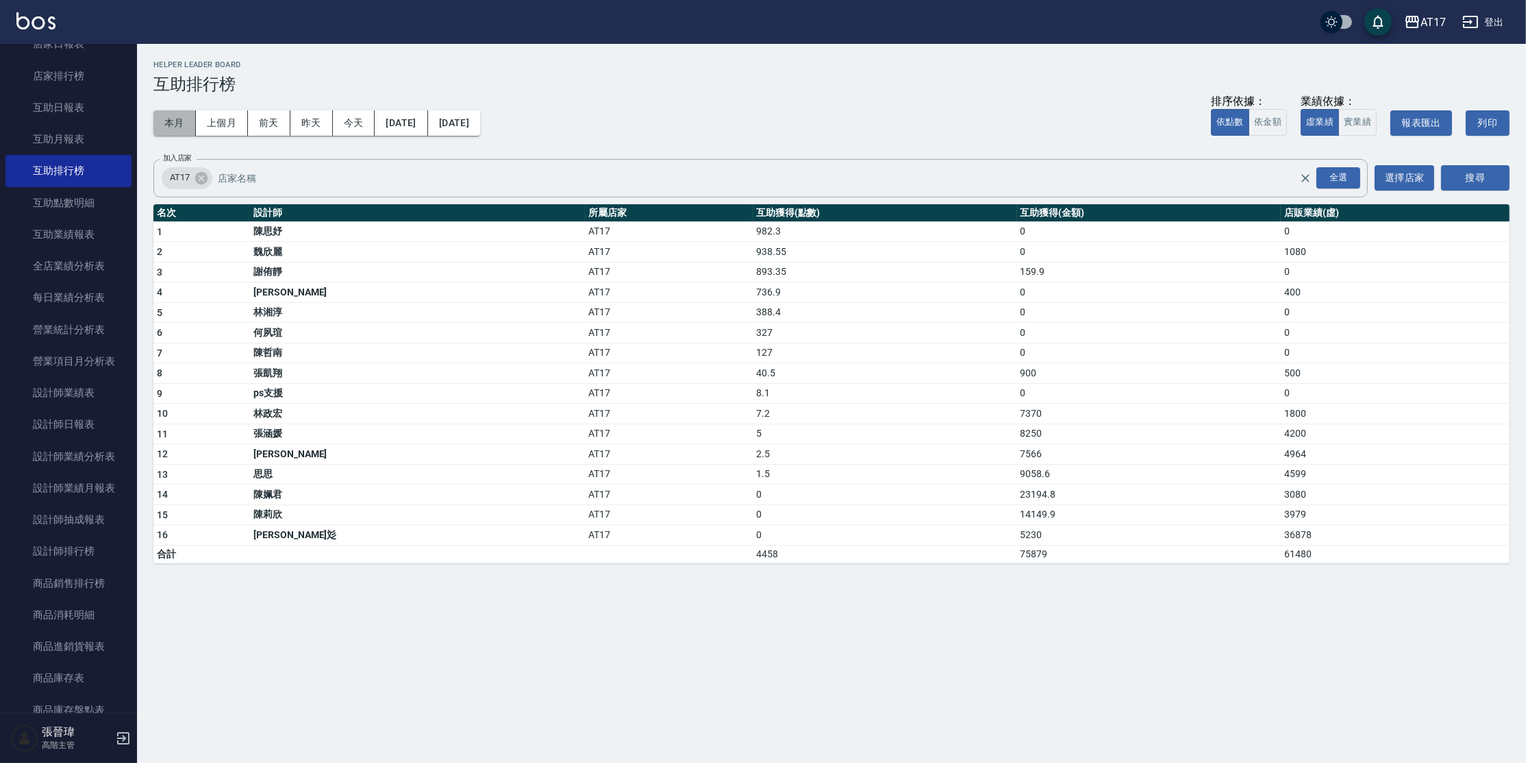
click at [175, 121] on button "本月" at bounding box center [174, 122] width 42 height 25
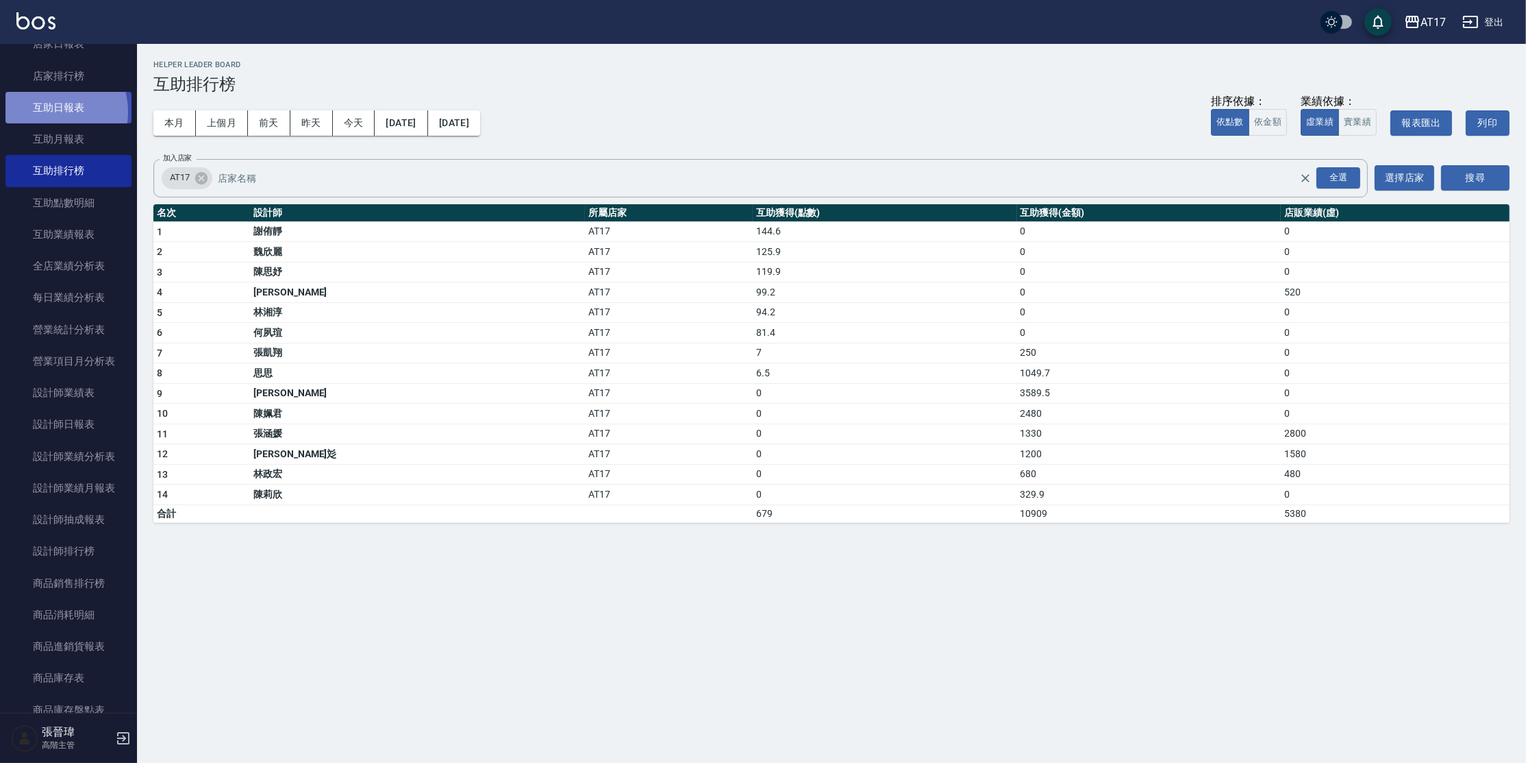
click at [49, 111] on link "互助日報表" at bounding box center [68, 108] width 126 height 32
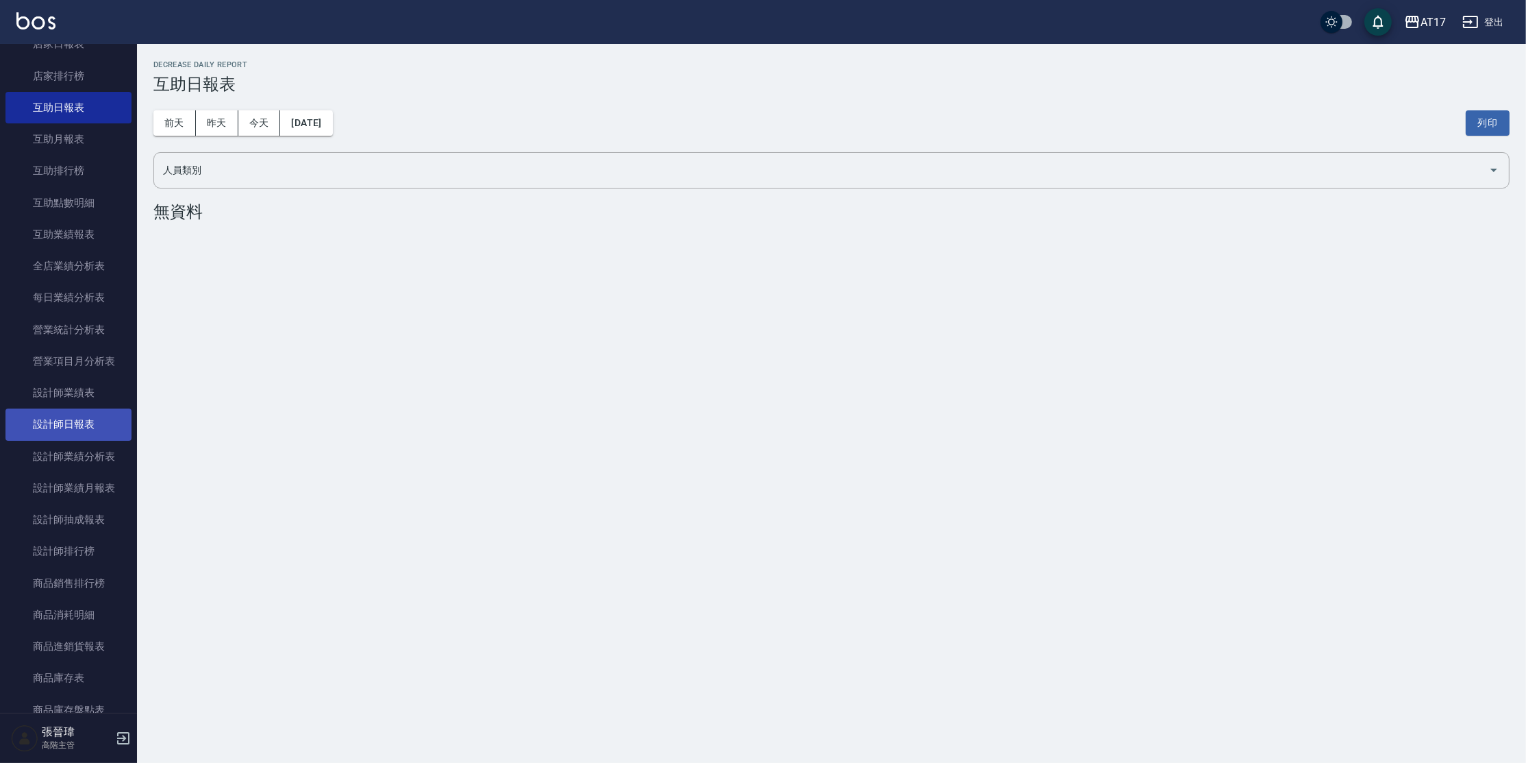
click at [57, 419] on link "設計師日報表" at bounding box center [68, 424] width 126 height 32
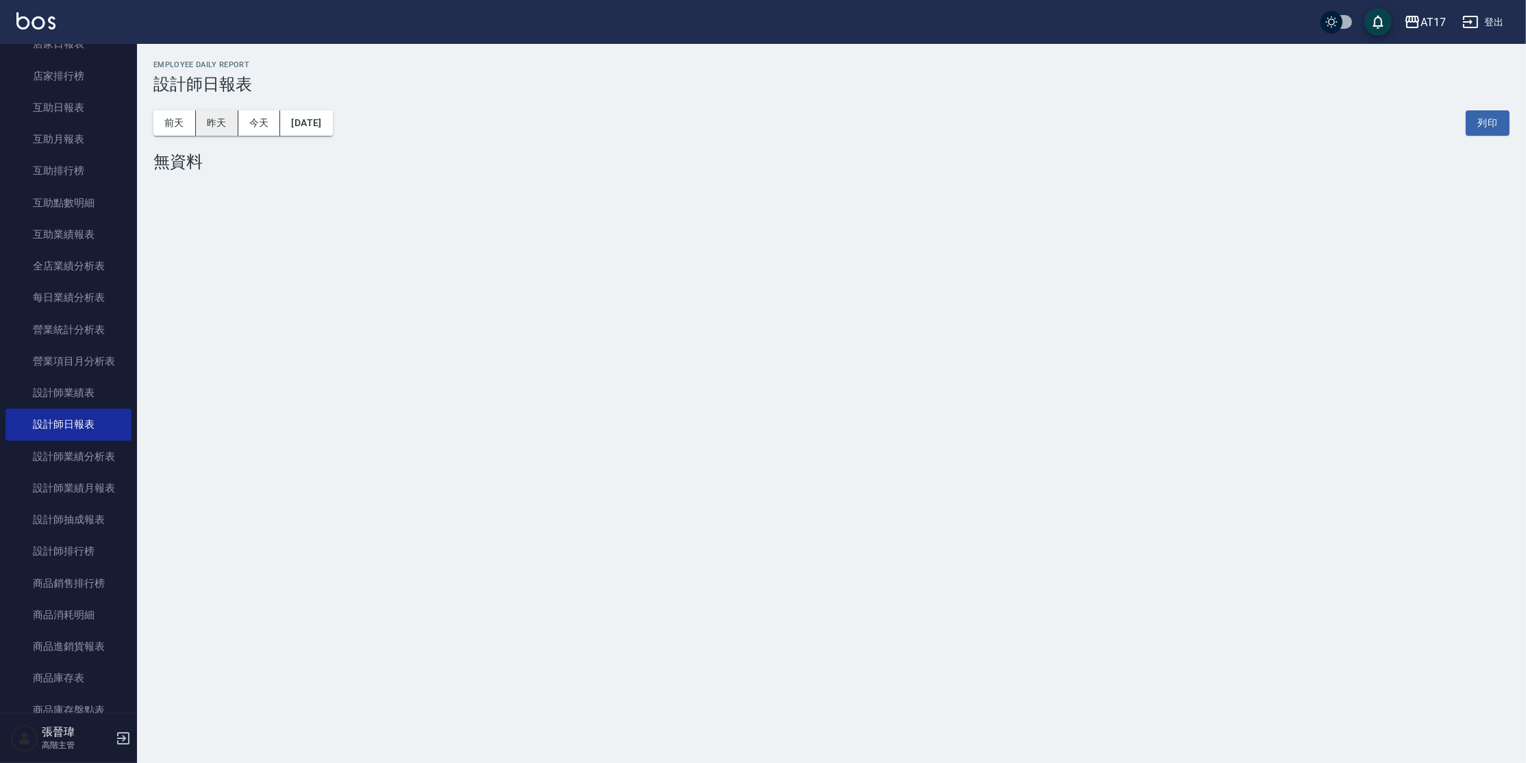
click at [216, 134] on button "昨天" at bounding box center [217, 122] width 42 height 25
click at [216, 131] on button "昨天" at bounding box center [217, 122] width 42 height 25
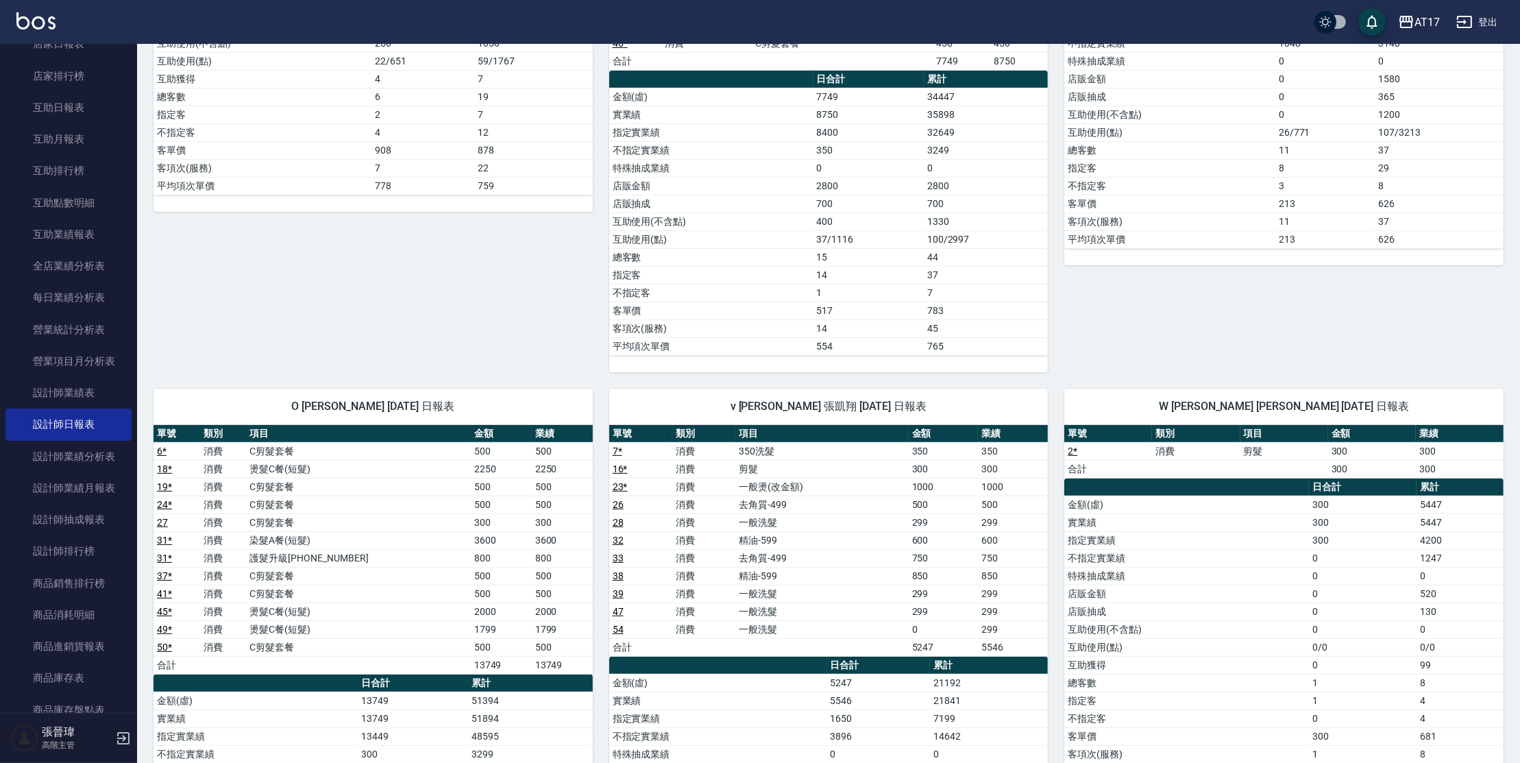
scroll to position [456, 0]
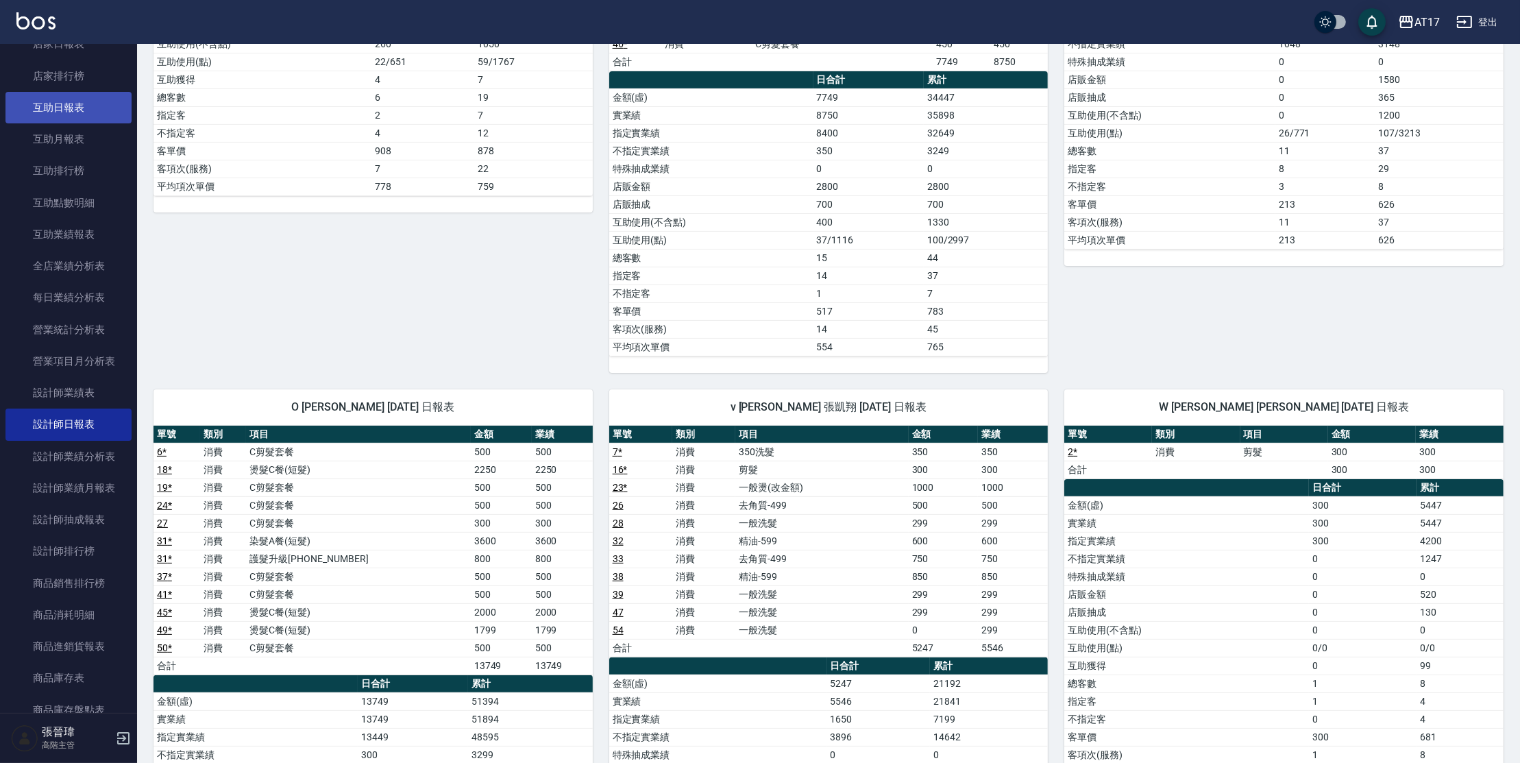
click at [74, 96] on link "互助日報表" at bounding box center [68, 108] width 126 height 32
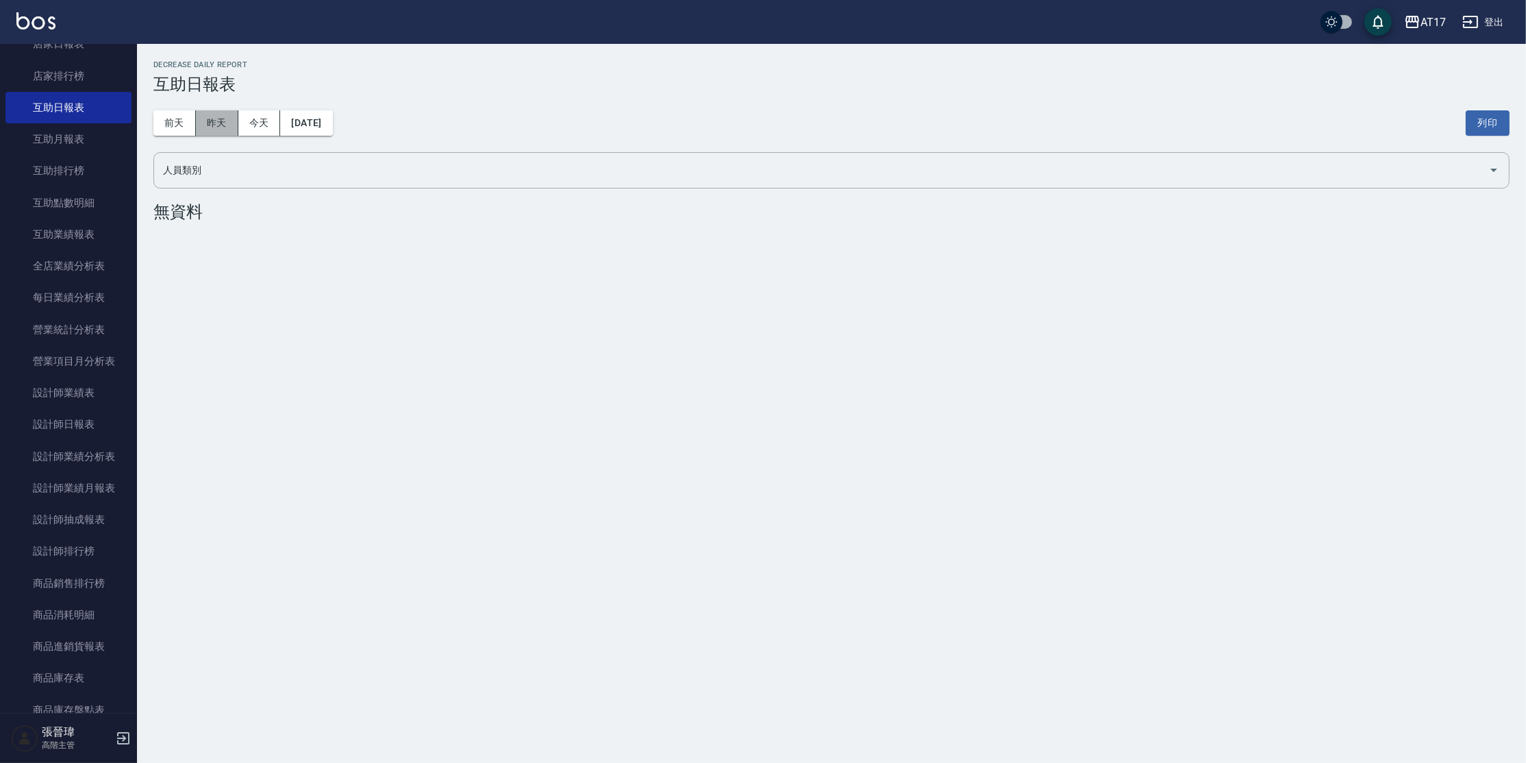
click at [210, 116] on button "昨天" at bounding box center [217, 122] width 42 height 25
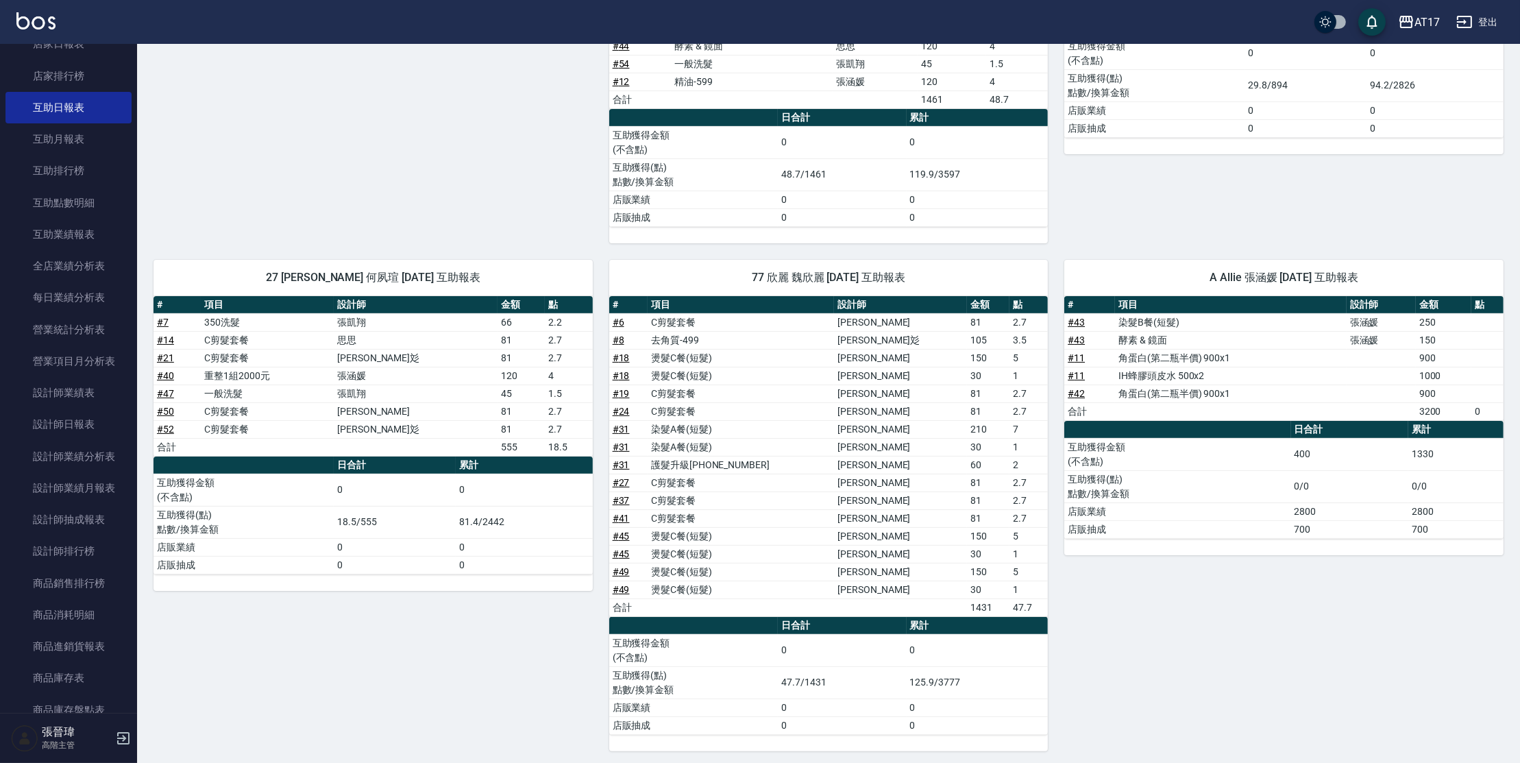
scroll to position [473, 0]
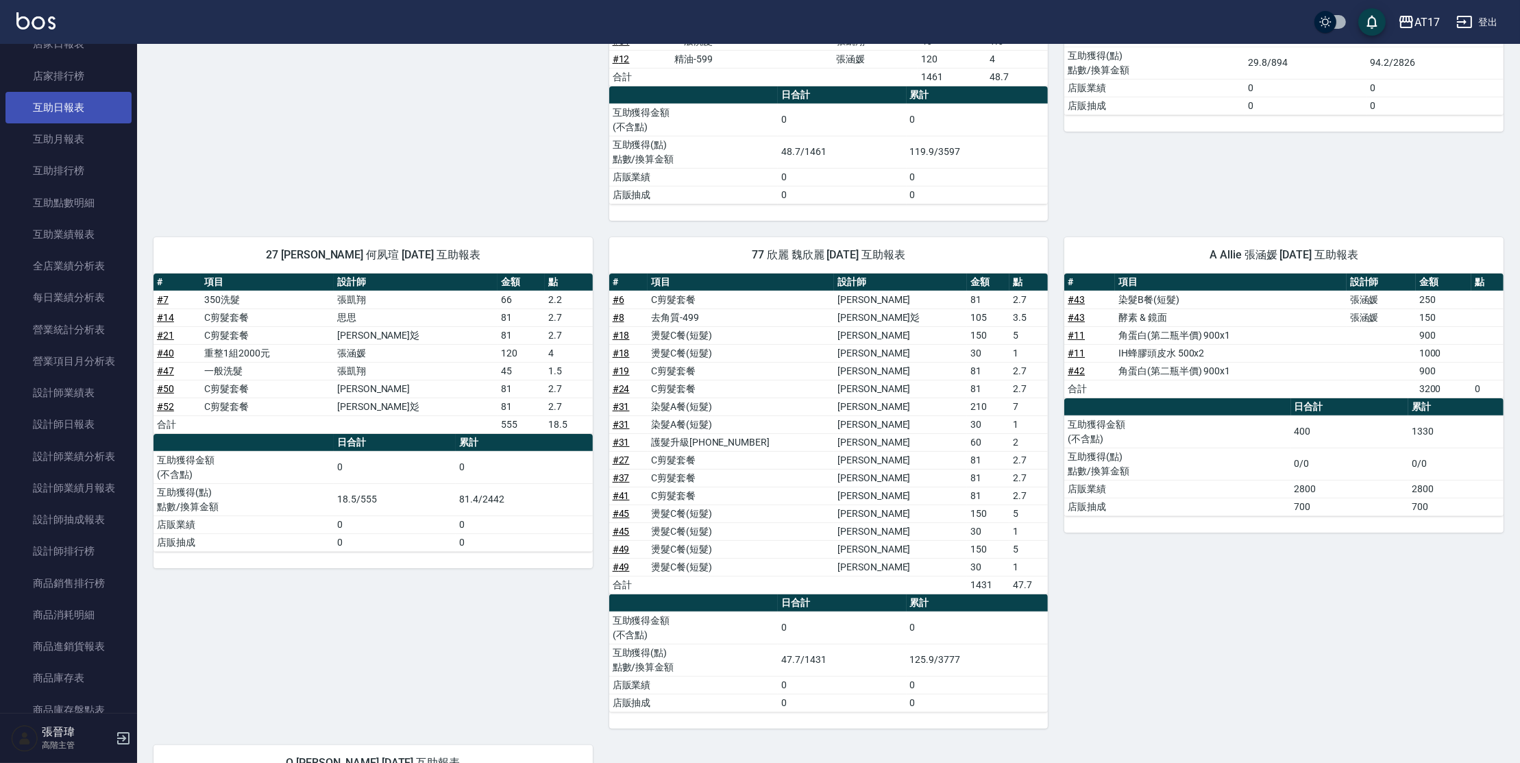
click at [65, 102] on link "互助日報表" at bounding box center [68, 108] width 126 height 32
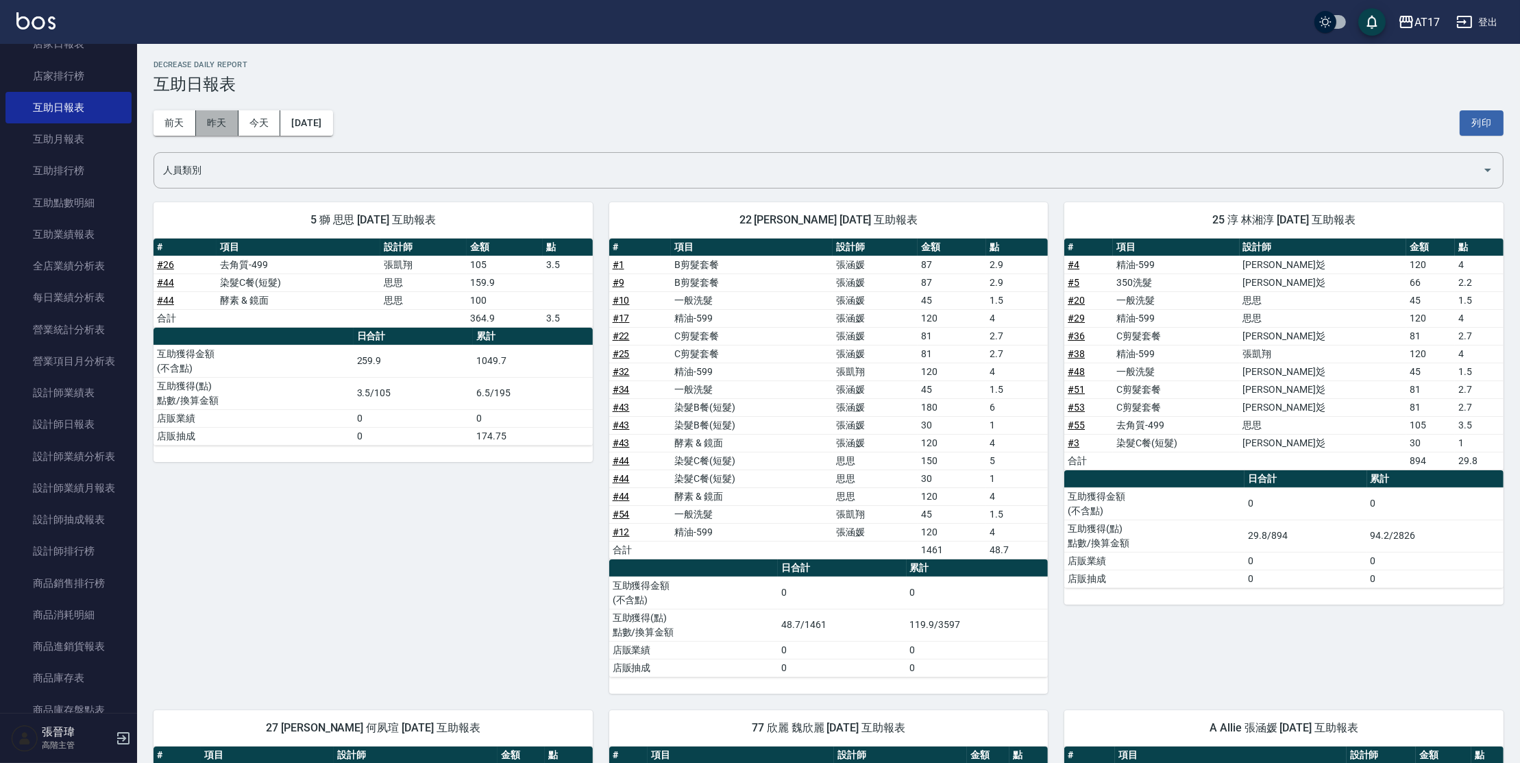
click at [216, 121] on button "昨天" at bounding box center [217, 122] width 42 height 25
click at [183, 121] on button "前天" at bounding box center [174, 122] width 42 height 25
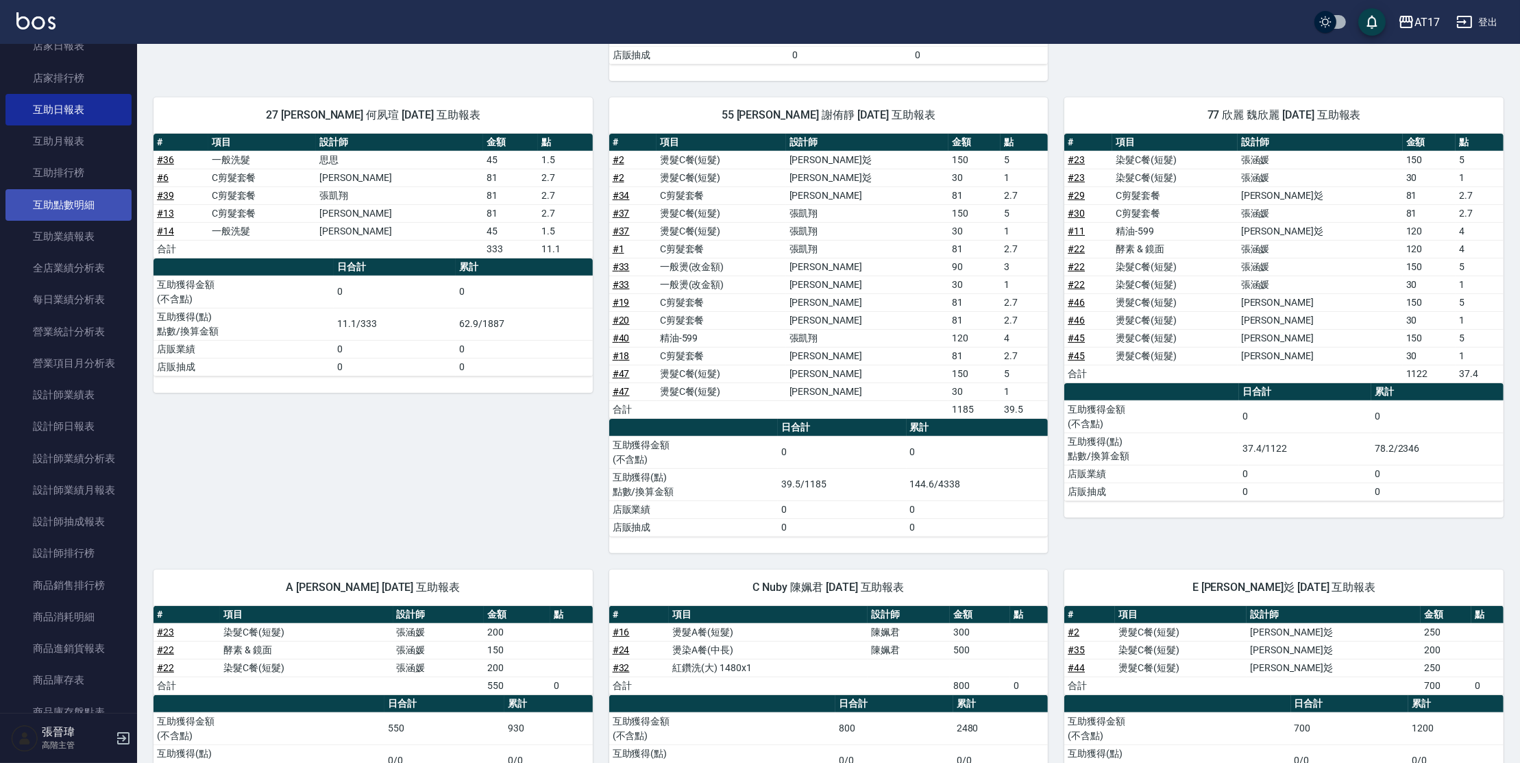
scroll to position [525, 0]
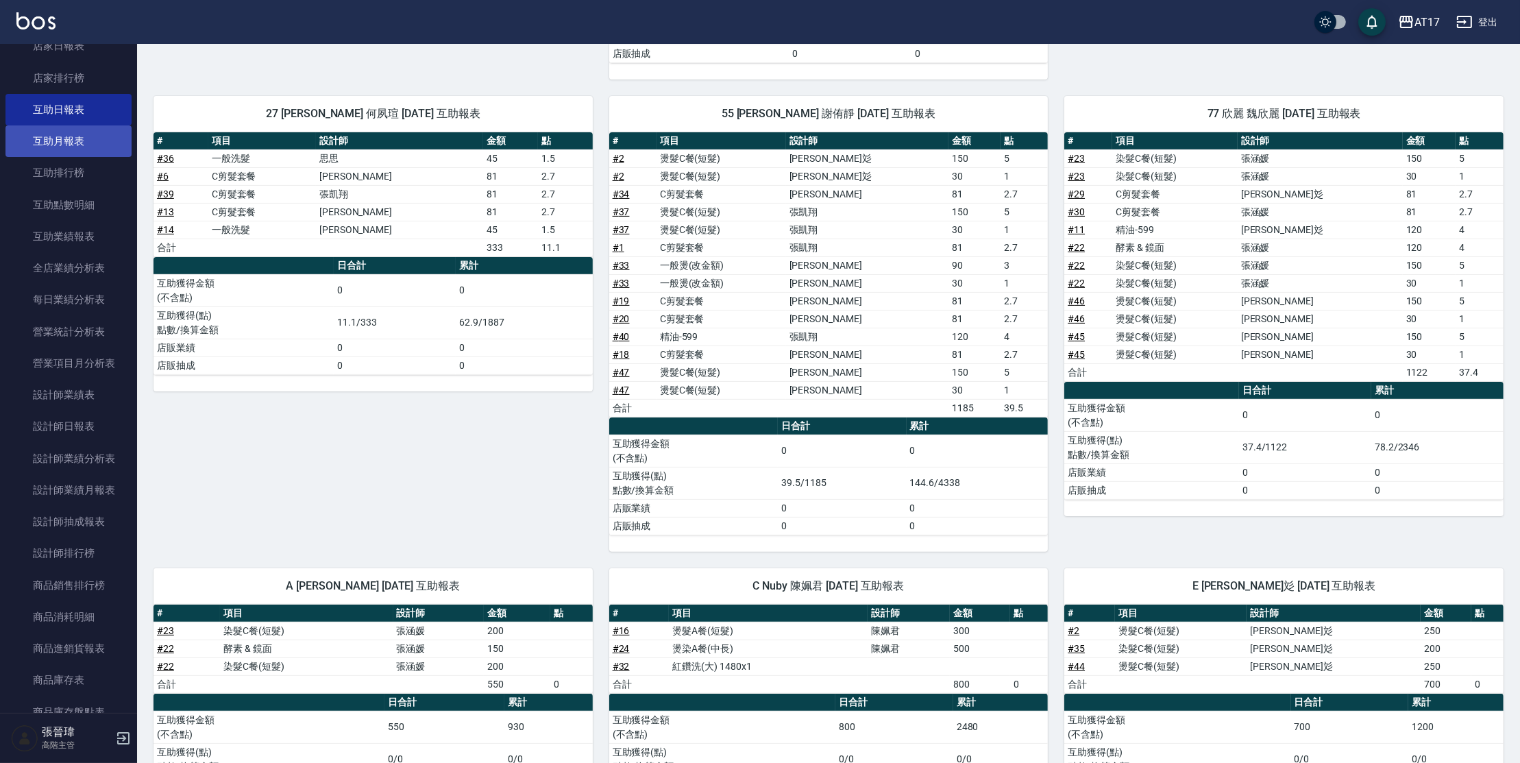
click at [60, 150] on link "互助月報表" at bounding box center [68, 141] width 126 height 32
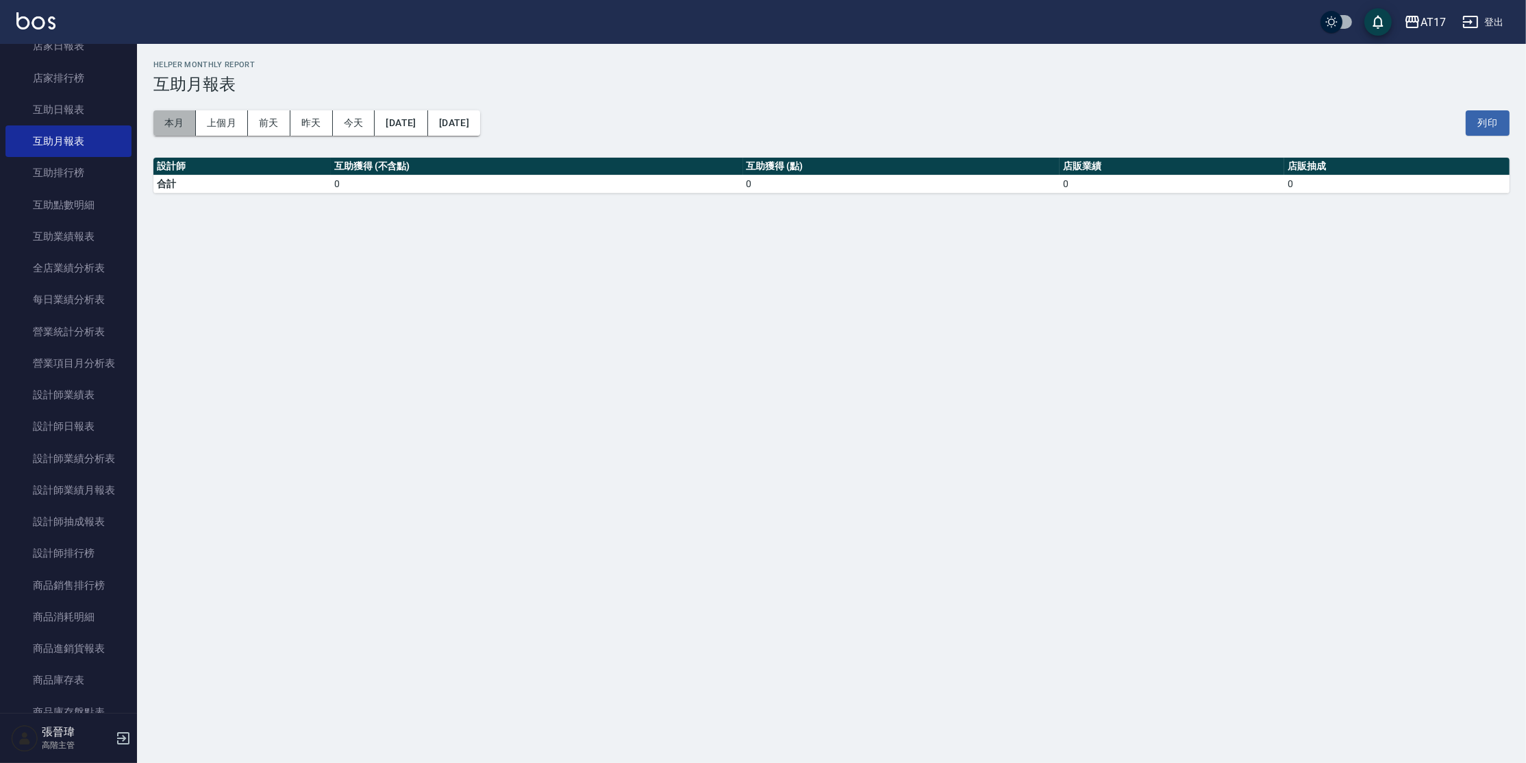
click at [186, 114] on button "本月" at bounding box center [174, 122] width 42 height 25
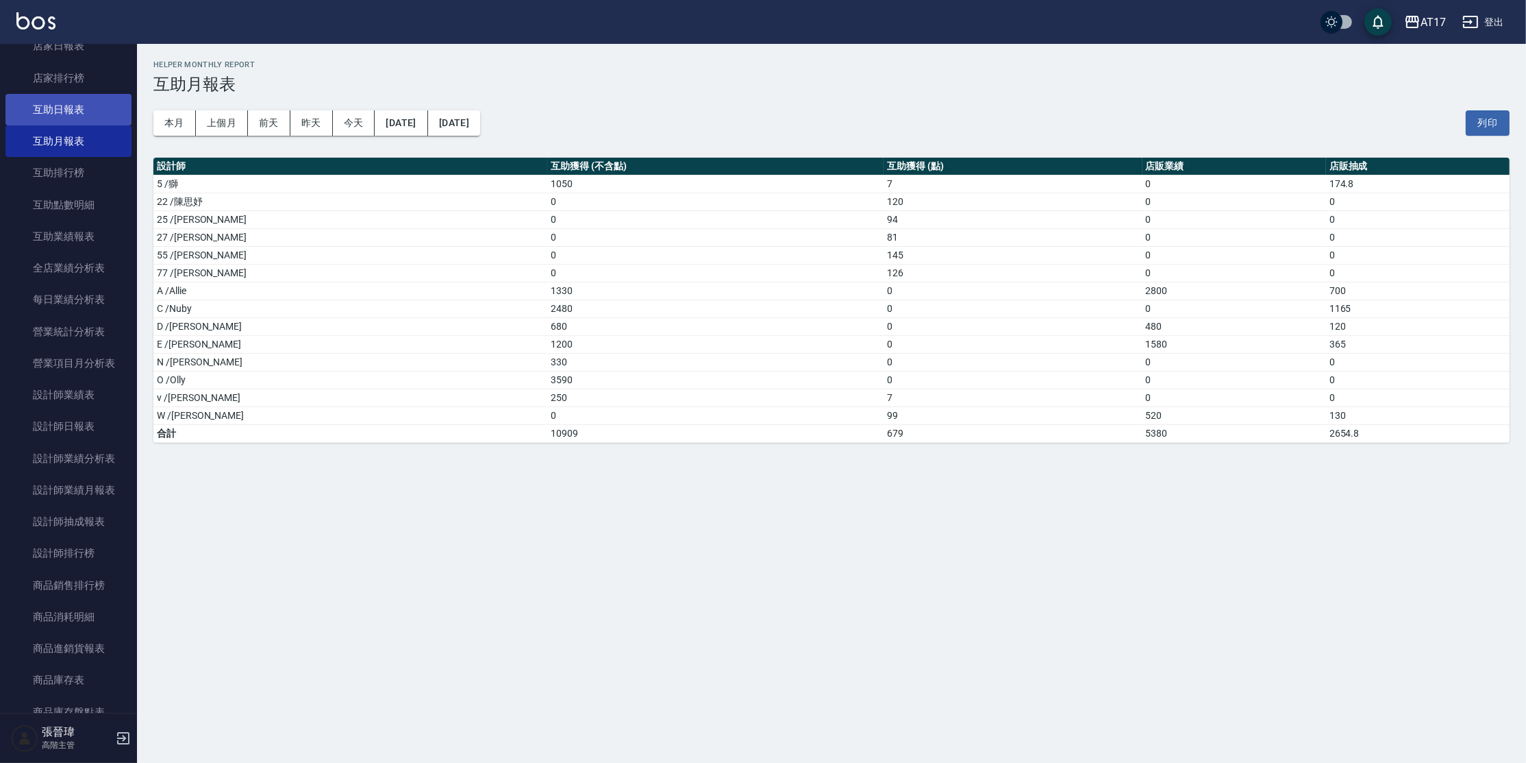
click at [85, 111] on link "互助日報表" at bounding box center [68, 110] width 126 height 32
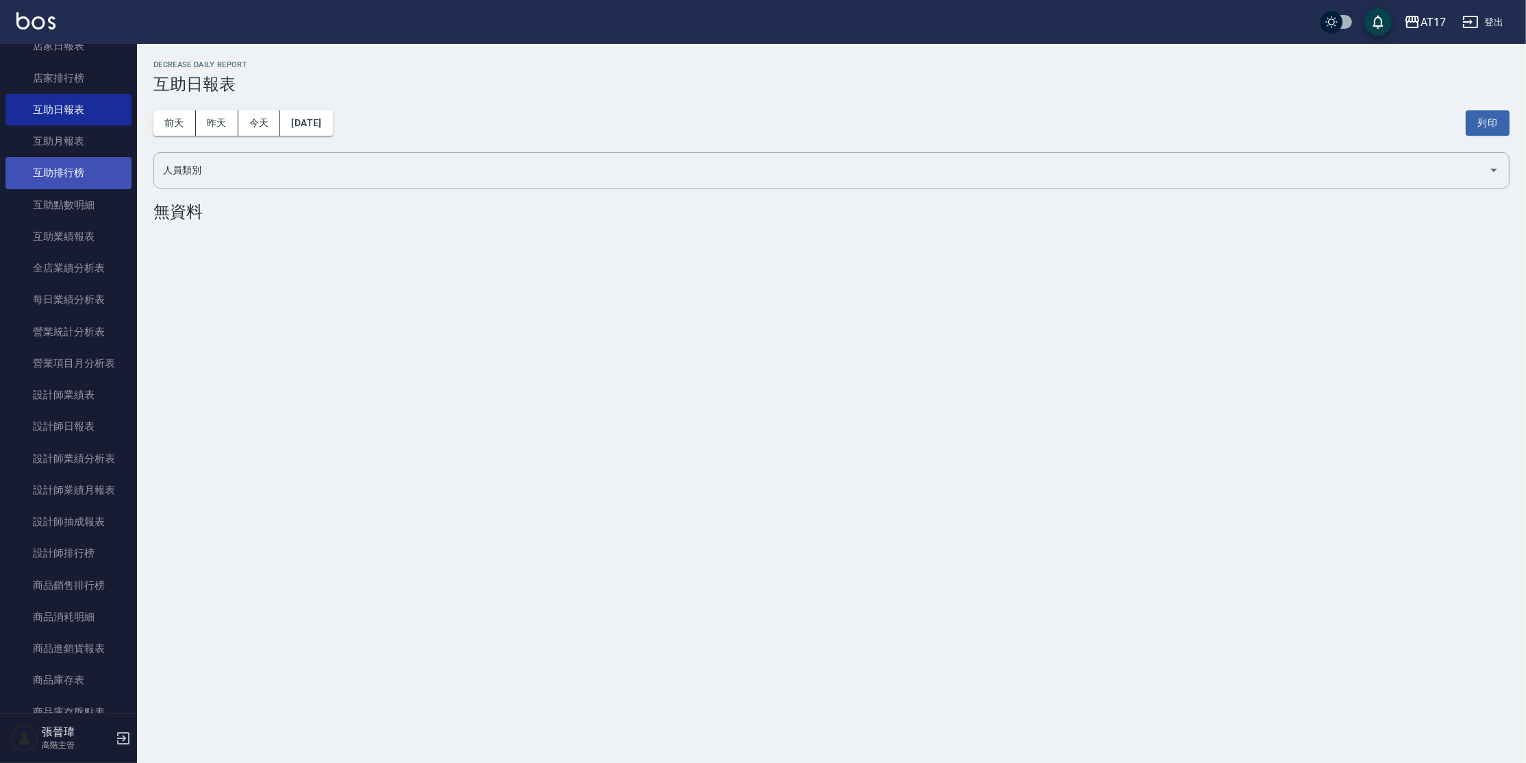
click at [101, 171] on link "互助排行榜" at bounding box center [68, 173] width 126 height 32
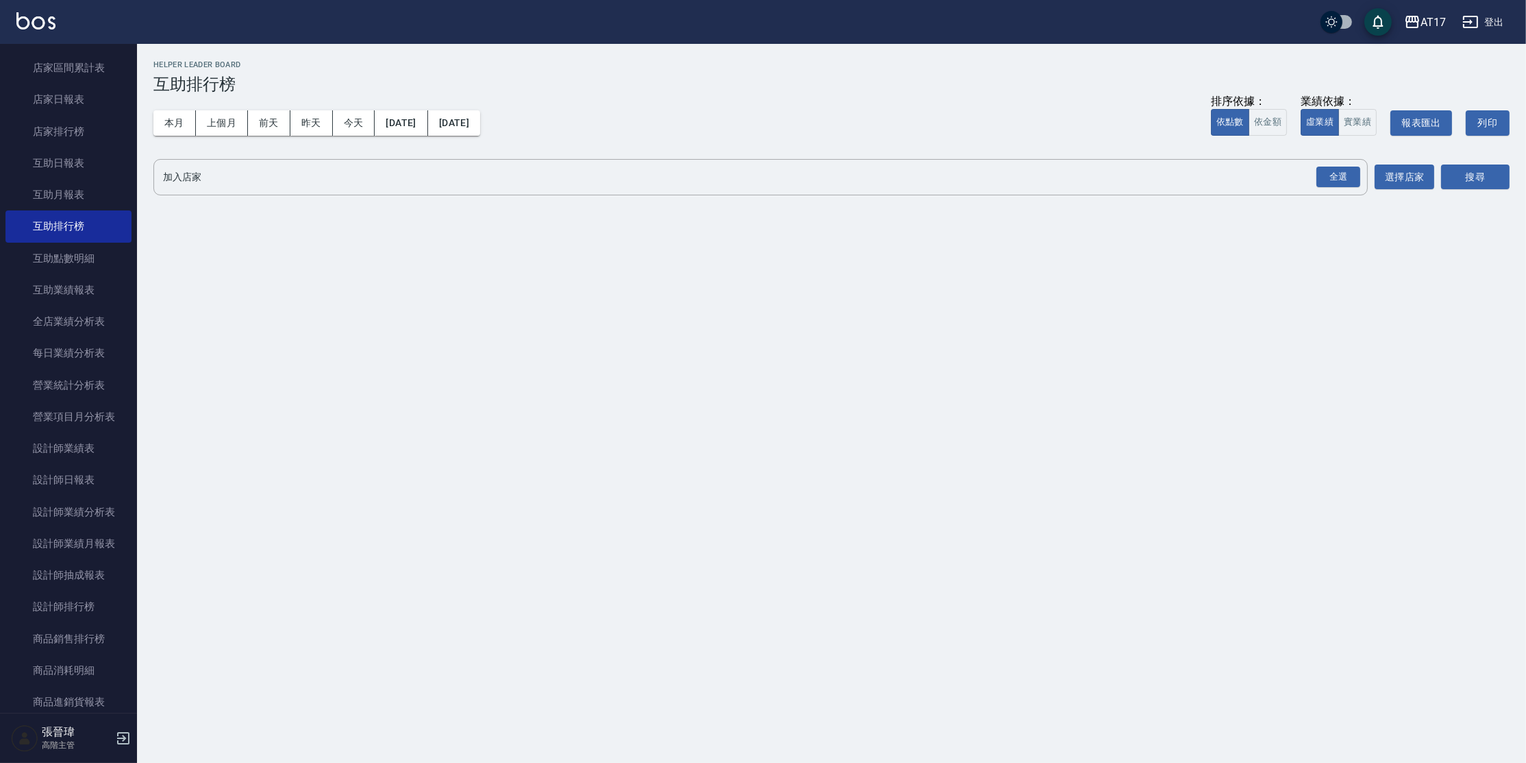
scroll to position [158, 0]
click at [177, 115] on button "本月" at bounding box center [174, 122] width 42 height 25
drag, startPoint x: 1330, startPoint y: 167, endPoint x: 1352, endPoint y: 173, distance: 23.3
click at [1330, 168] on div "全選" at bounding box center [1339, 176] width 44 height 21
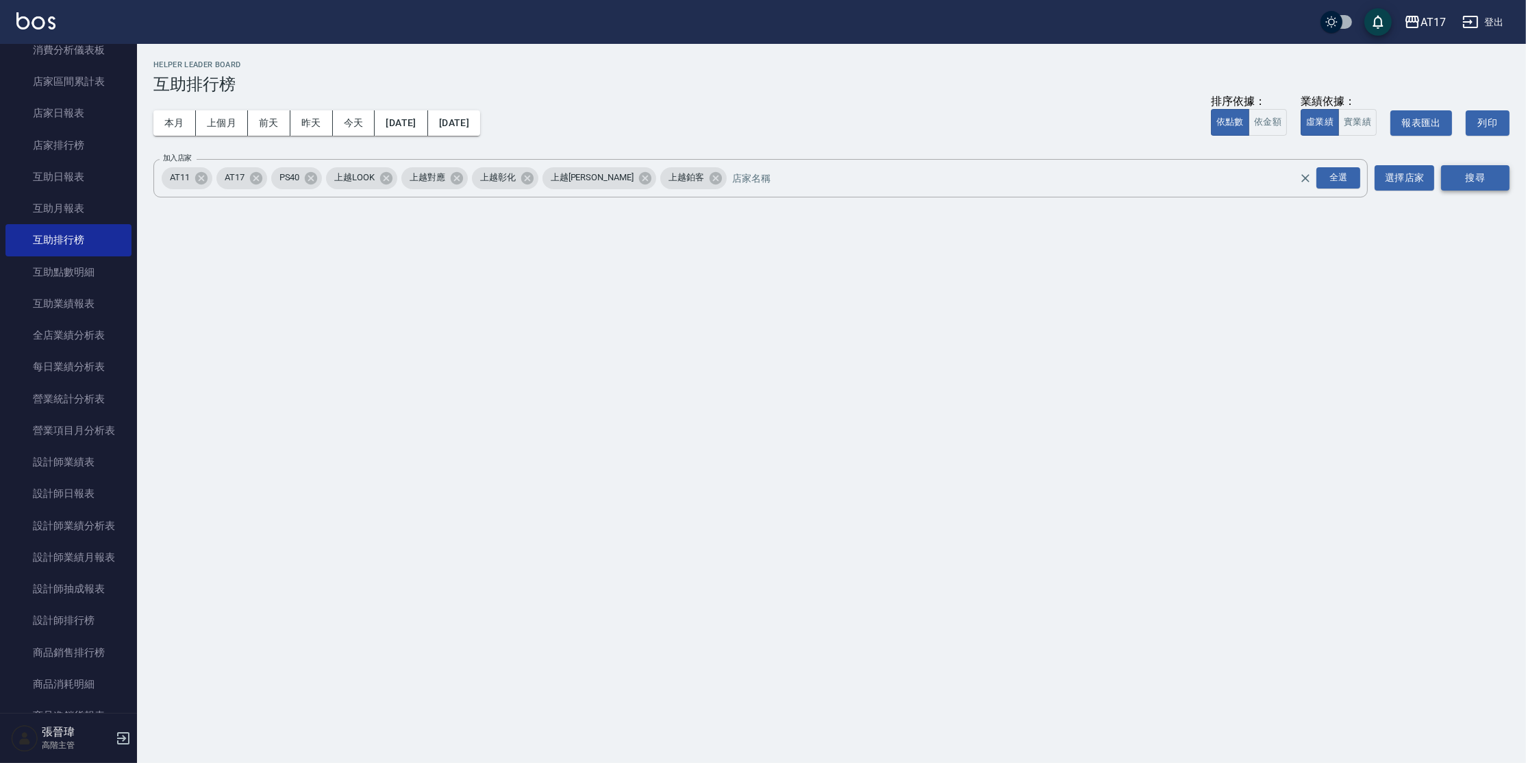
click at [1466, 182] on button "搜尋" at bounding box center [1475, 177] width 69 height 25
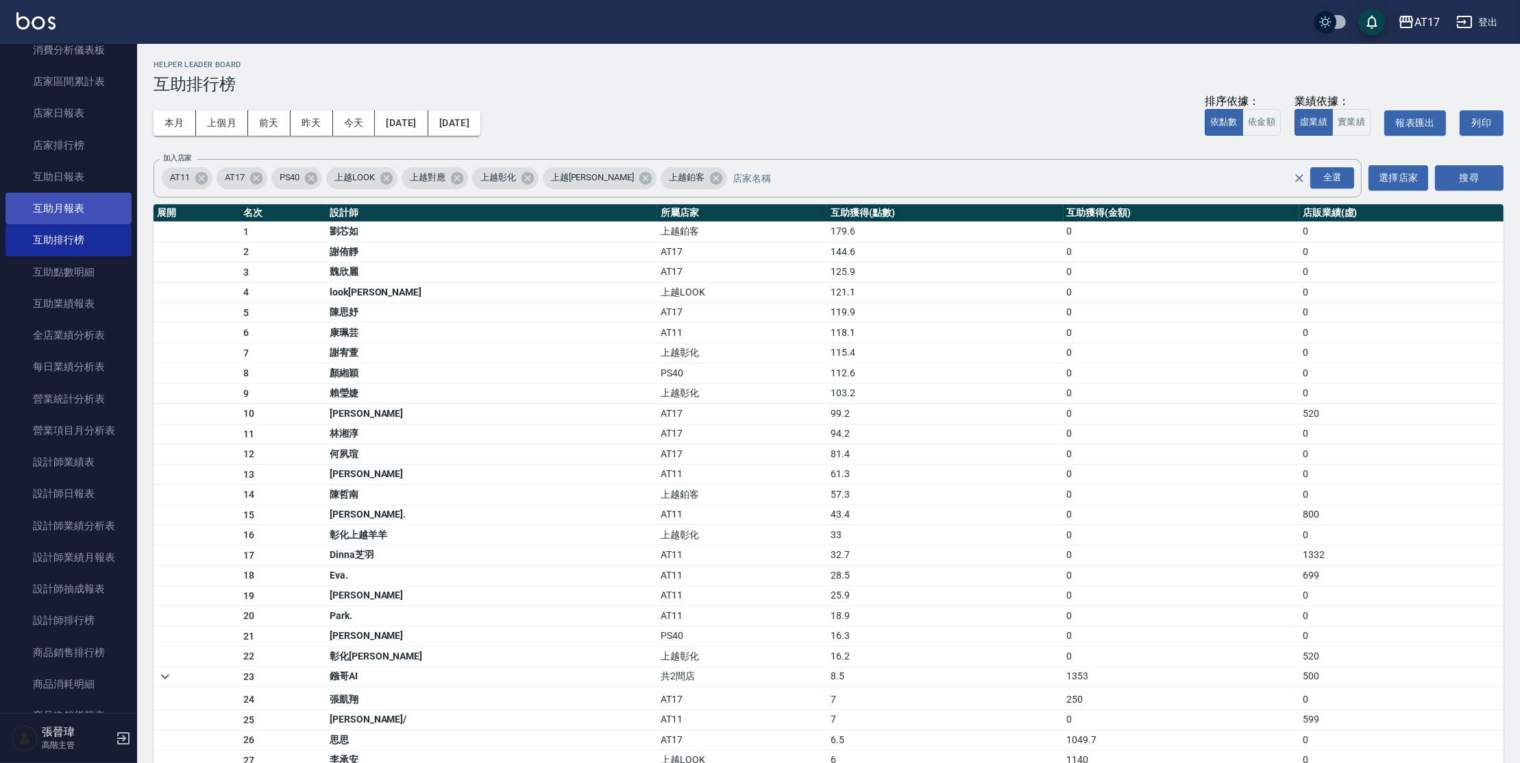
click at [71, 208] on link "互助月報表" at bounding box center [68, 209] width 126 height 32
